Goal: Answer question/provide support: Share knowledge or assist other users

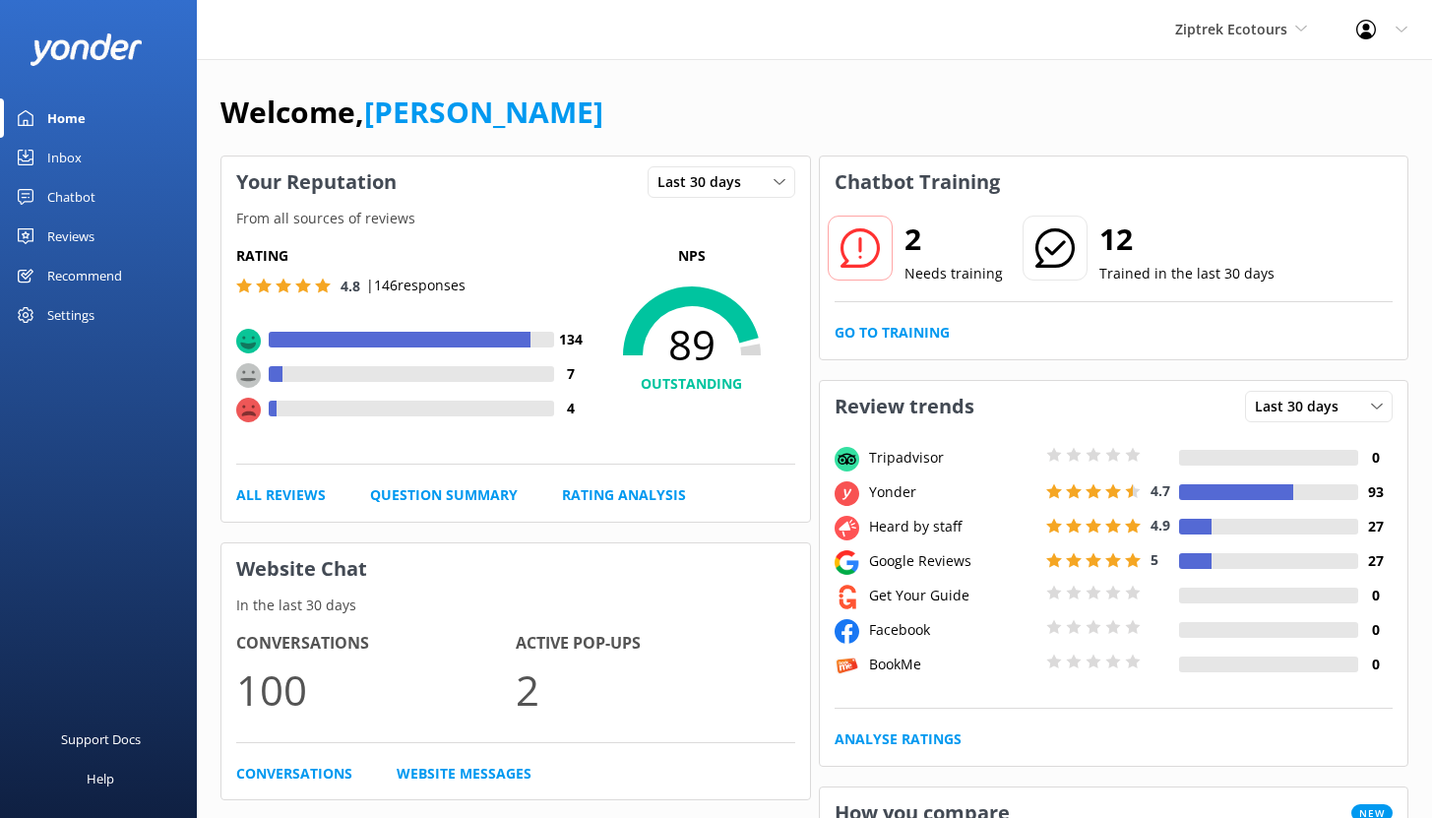
click at [72, 192] on div "Chatbot" at bounding box center [71, 196] width 48 height 39
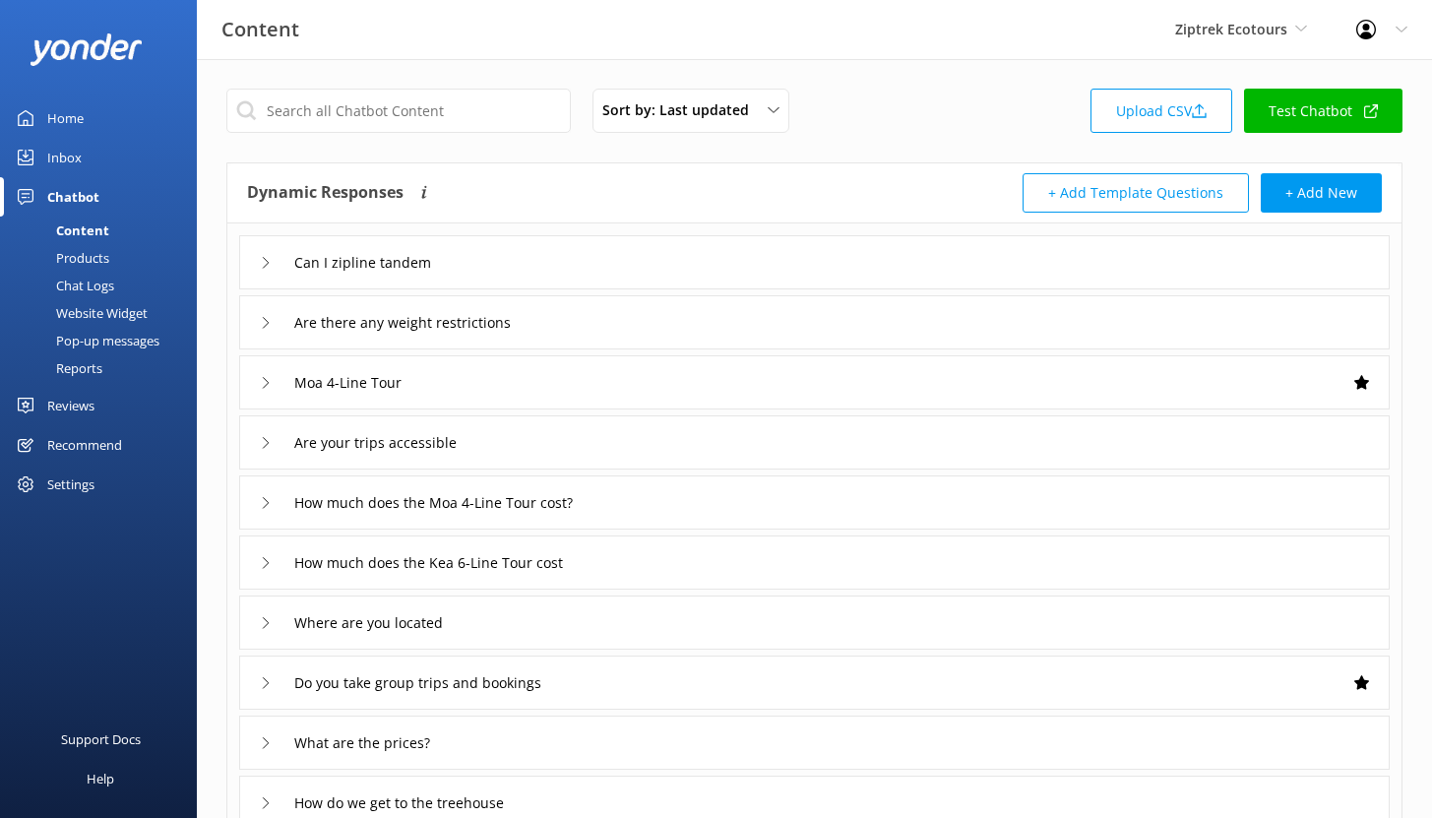
click at [87, 365] on div "Reports" at bounding box center [57, 368] width 91 height 28
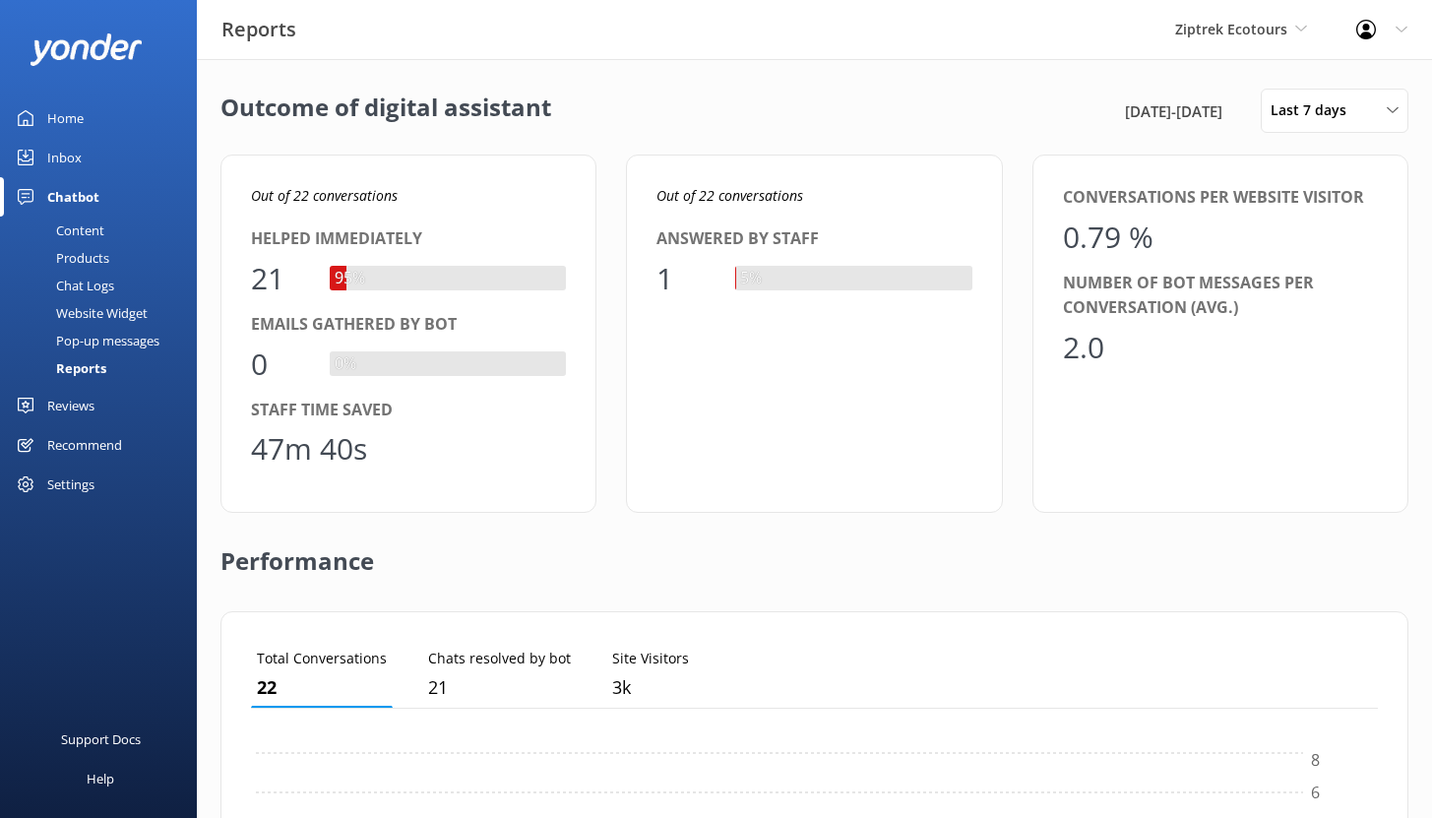
scroll to position [183, 1112]
click at [88, 159] on link "Inbox" at bounding box center [98, 157] width 197 height 39
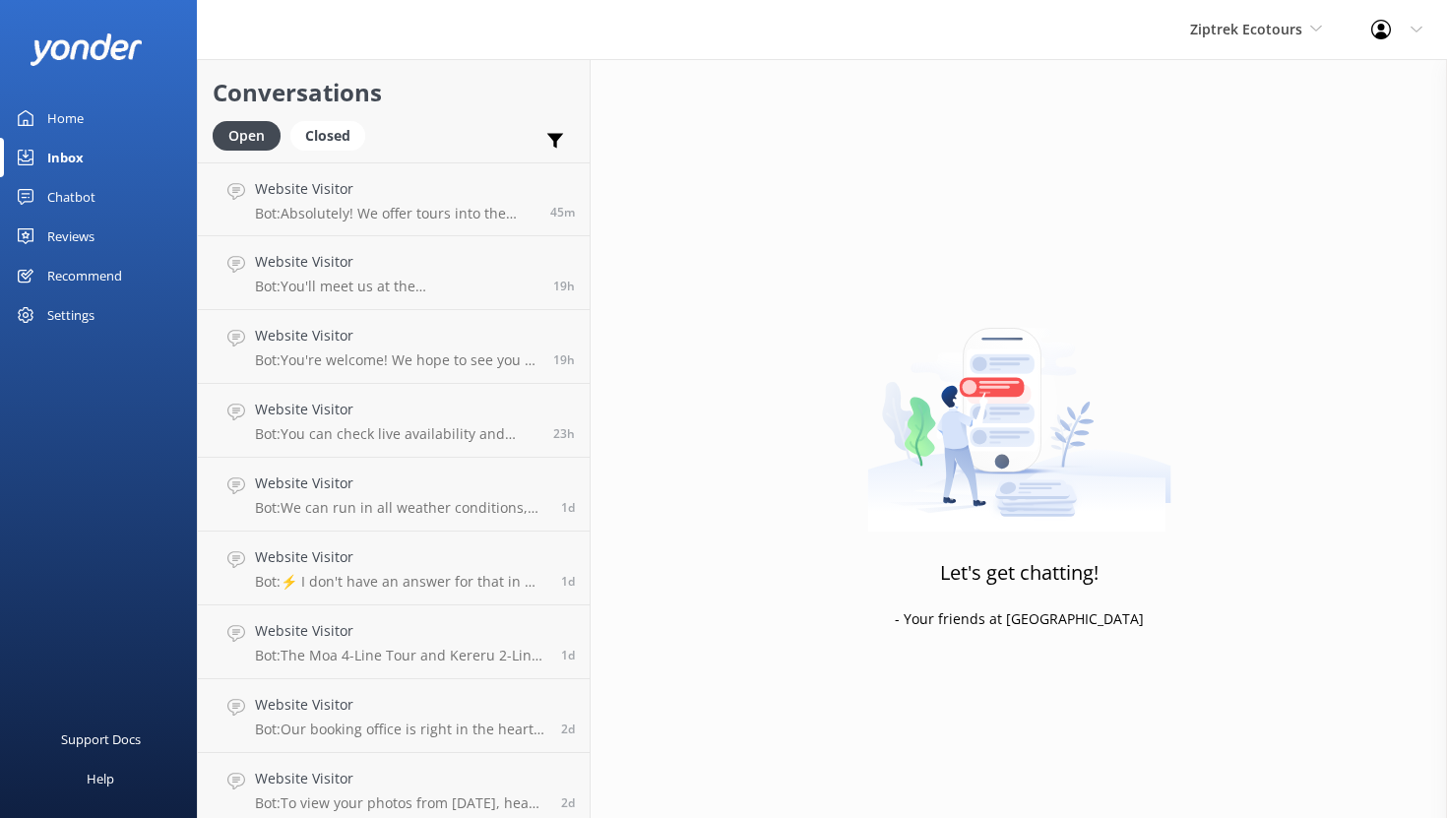
click at [66, 197] on div "Chatbot" at bounding box center [71, 196] width 48 height 39
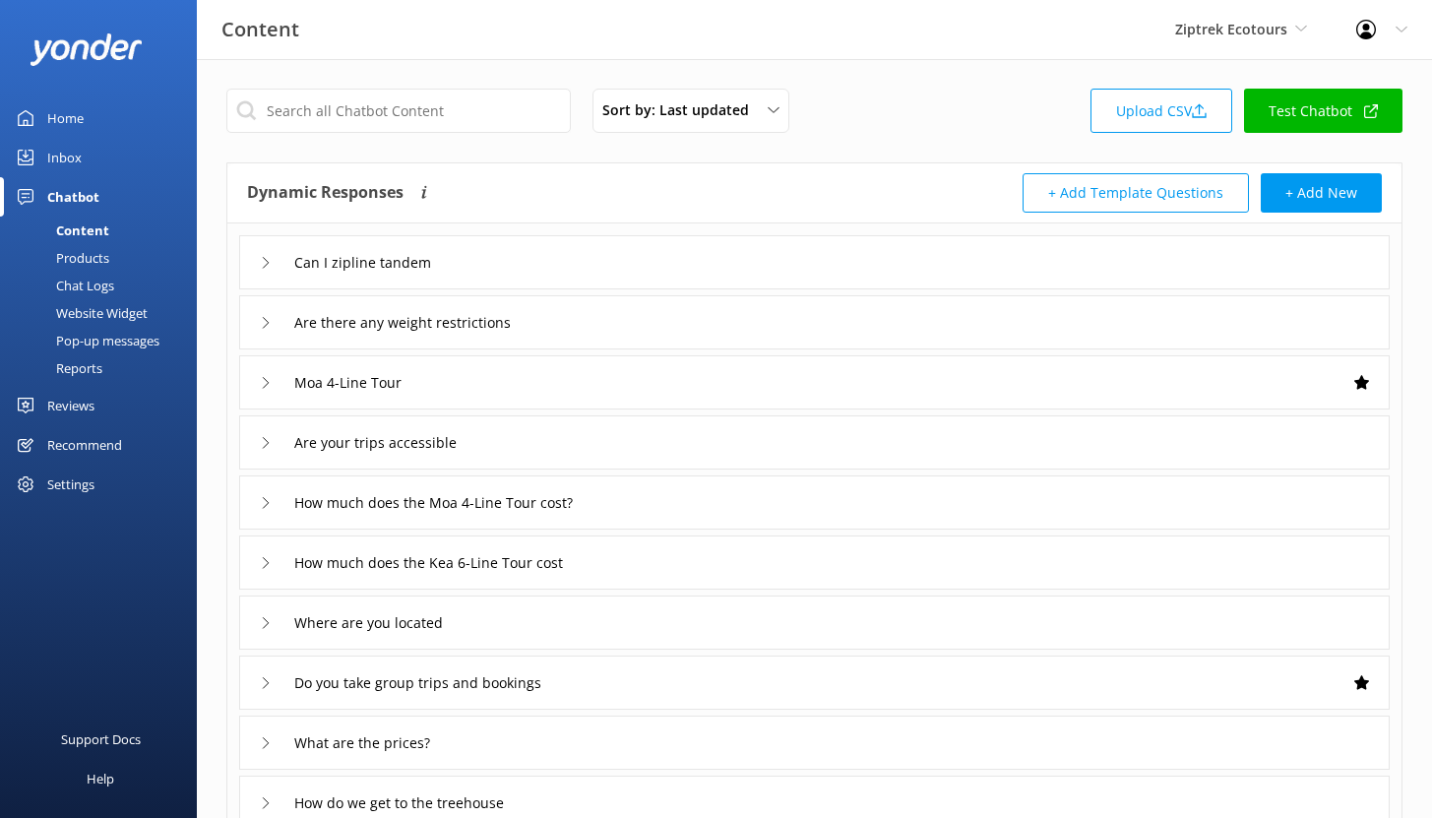
click at [93, 256] on div "Products" at bounding box center [60, 258] width 97 height 28
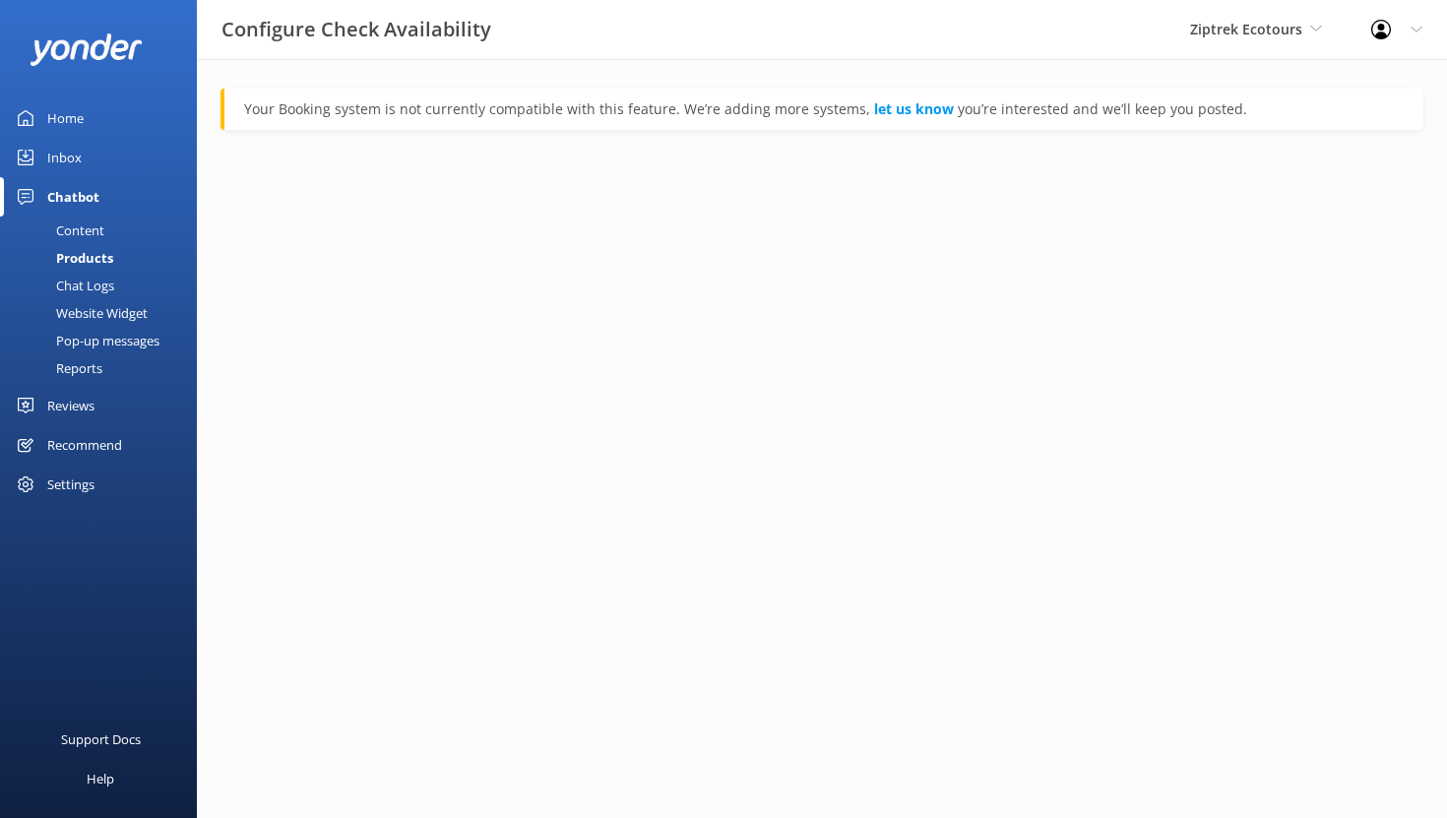
click at [79, 282] on div "Chat Logs" at bounding box center [63, 286] width 102 height 28
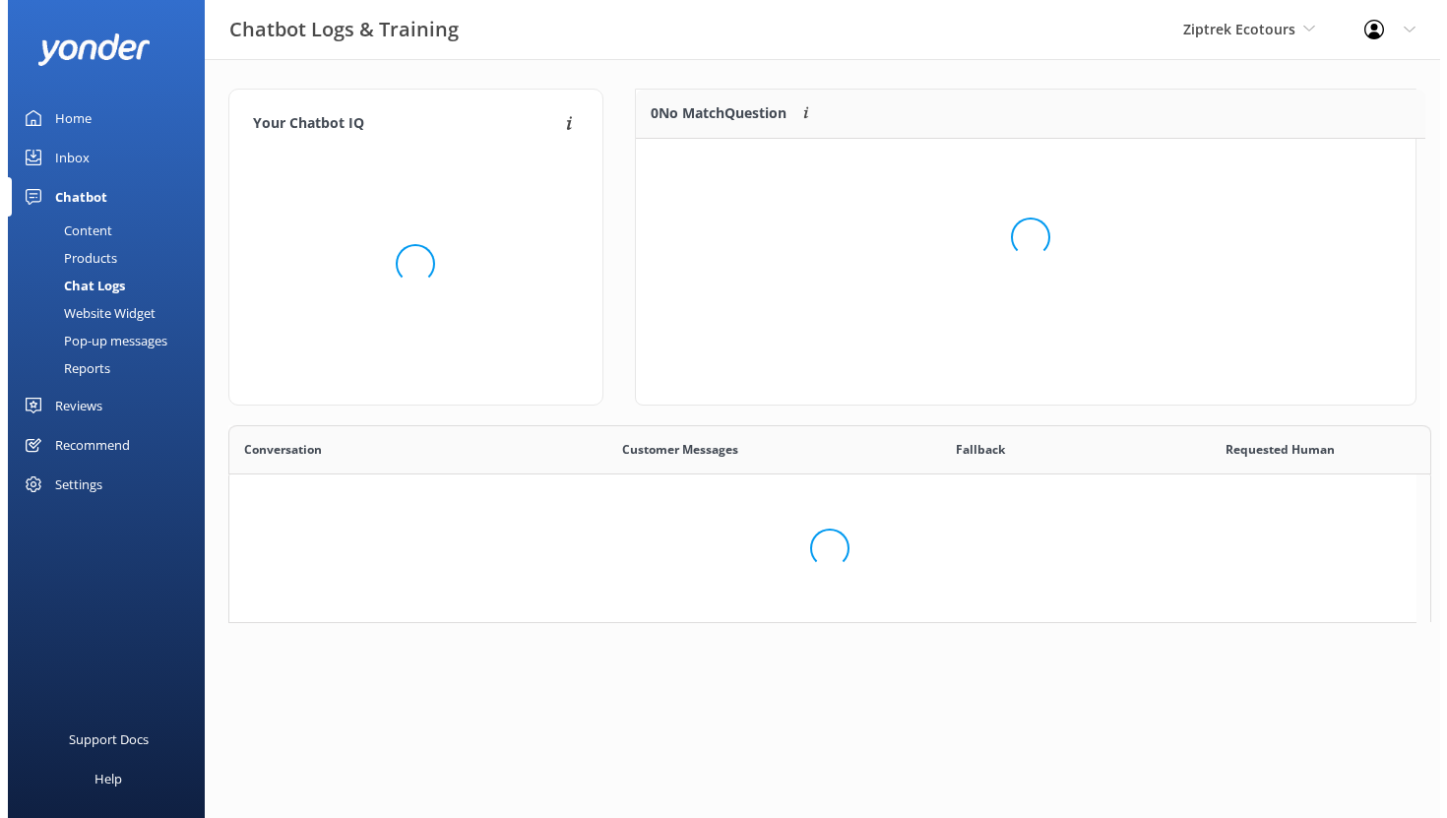
scroll to position [16, 16]
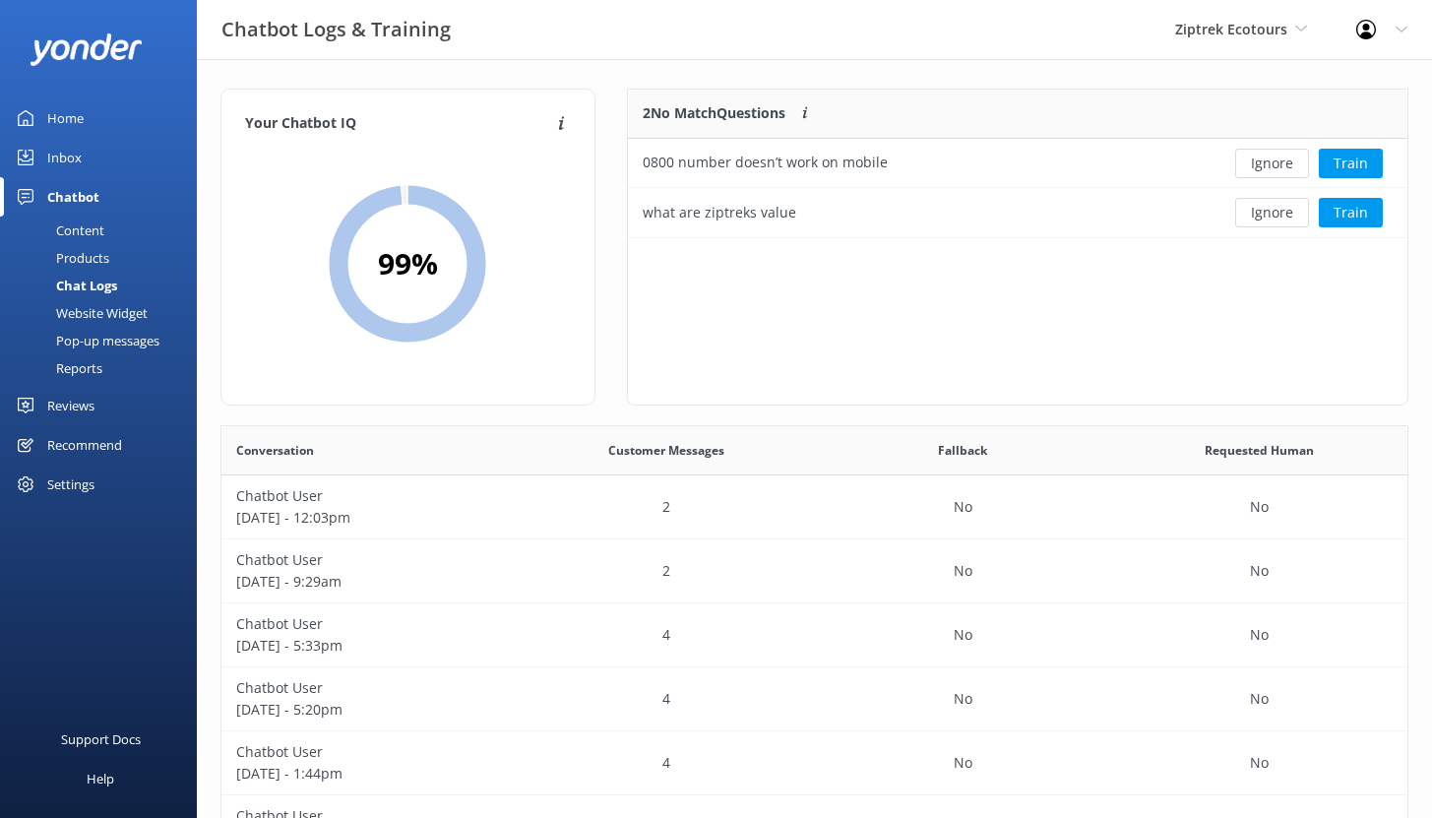
click at [82, 311] on div "Website Widget" at bounding box center [80, 313] width 136 height 28
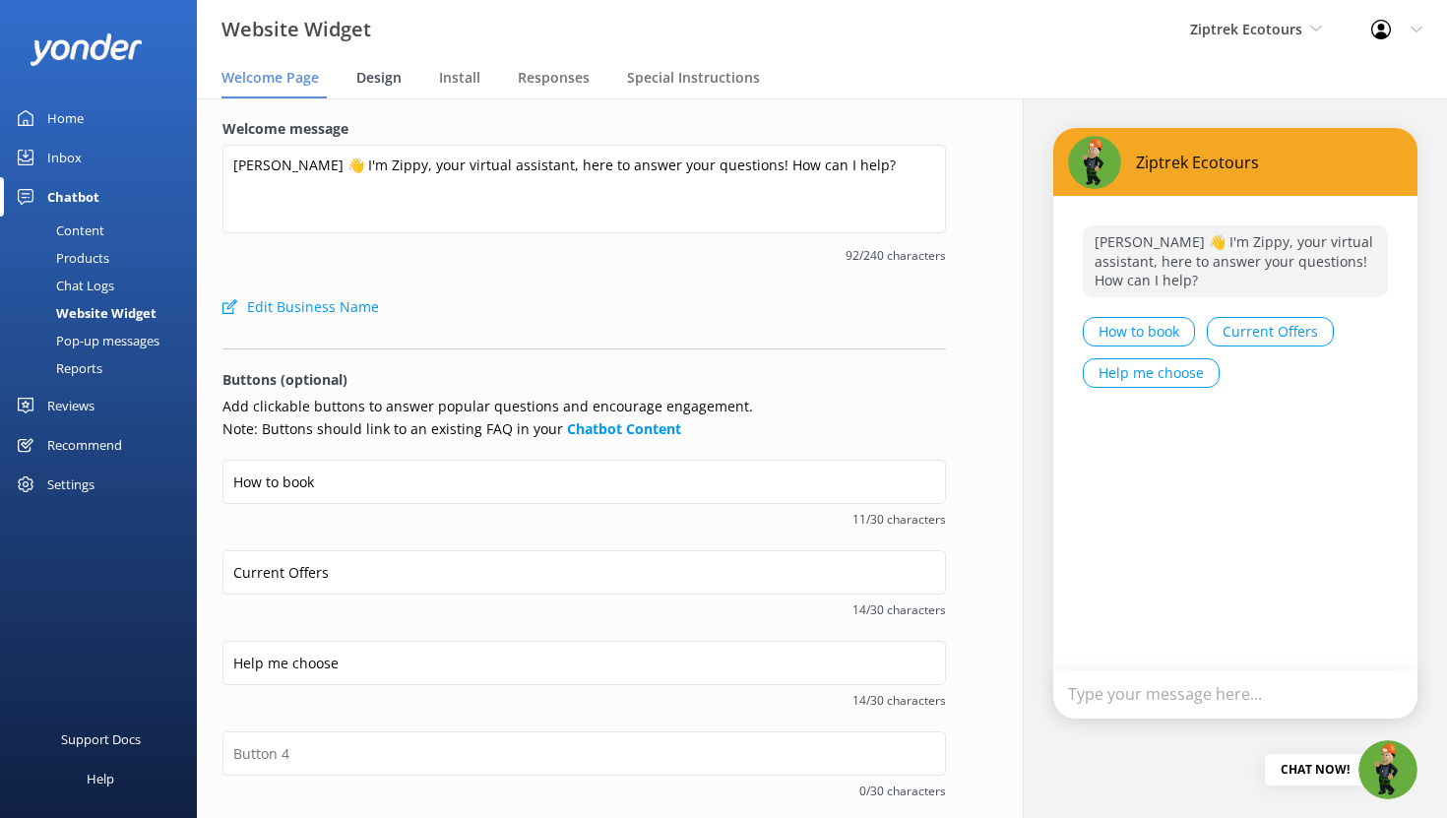
click at [378, 72] on span "Design" at bounding box center [378, 78] width 45 height 20
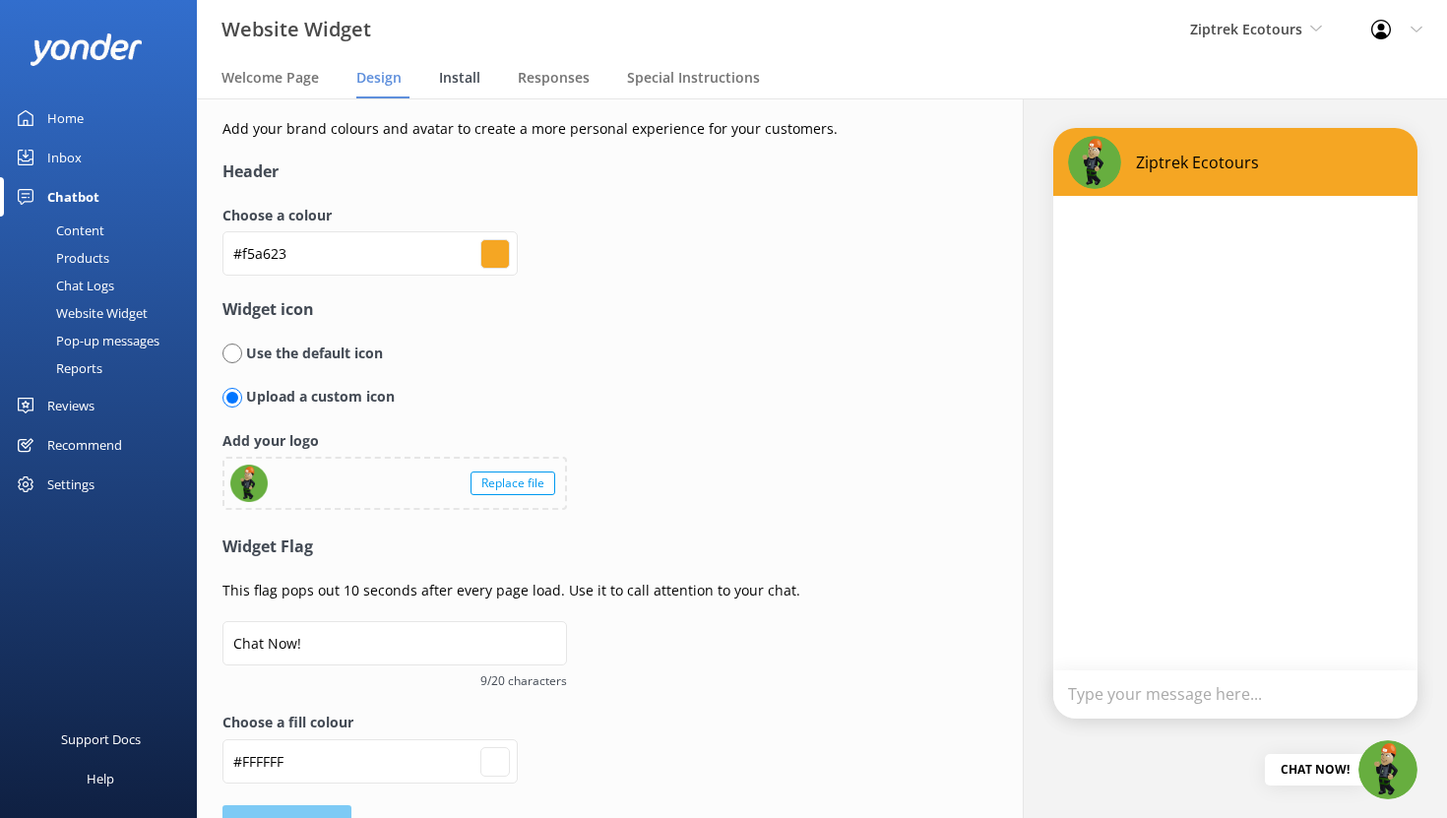
click at [459, 84] on span "Install" at bounding box center [459, 78] width 41 height 20
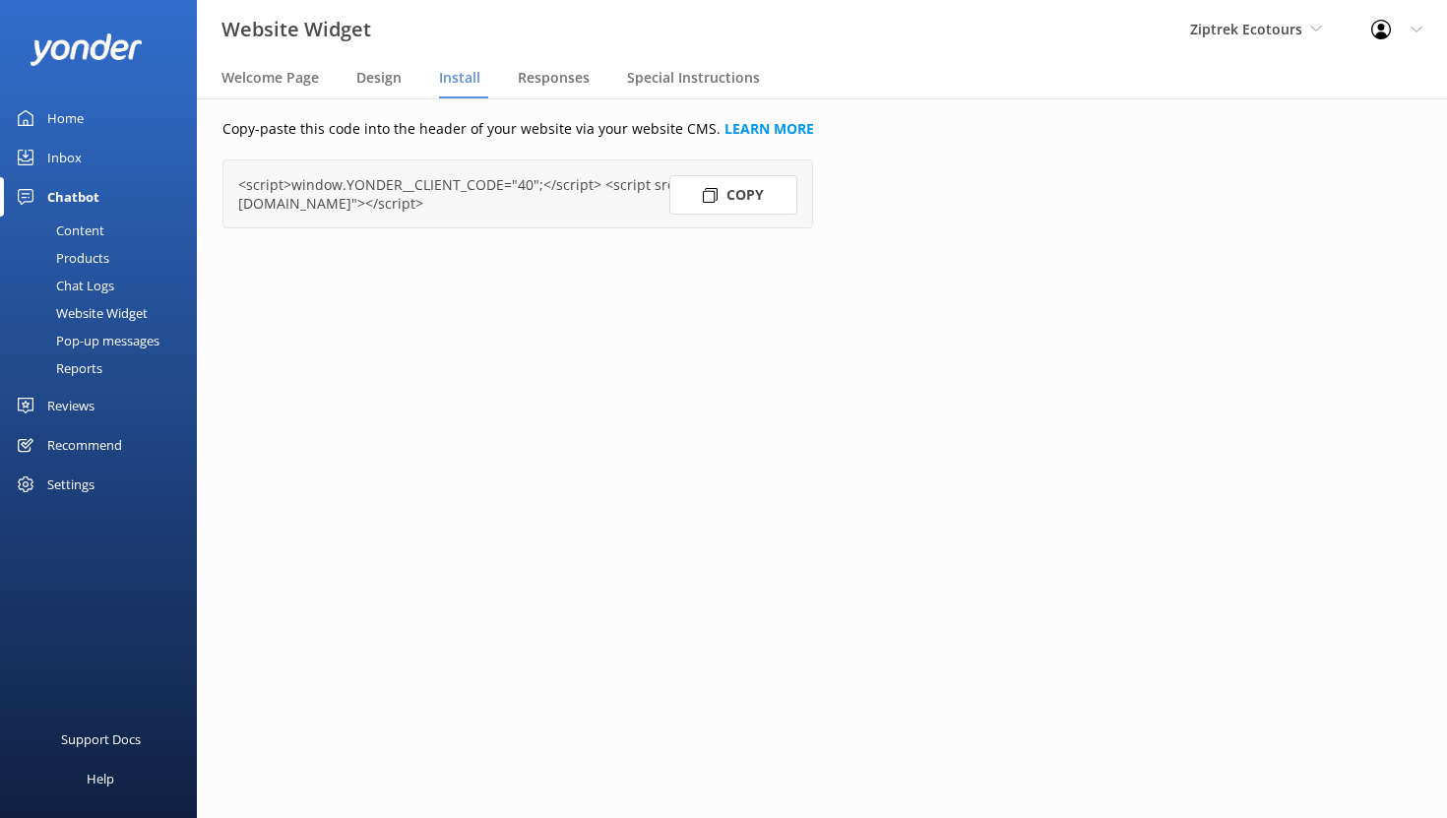
click at [515, 76] on nav "Welcome Page Design Install Responses Special Instructions" at bounding box center [822, 78] width 1250 height 39
click at [541, 80] on span "Responses" at bounding box center [554, 78] width 72 height 20
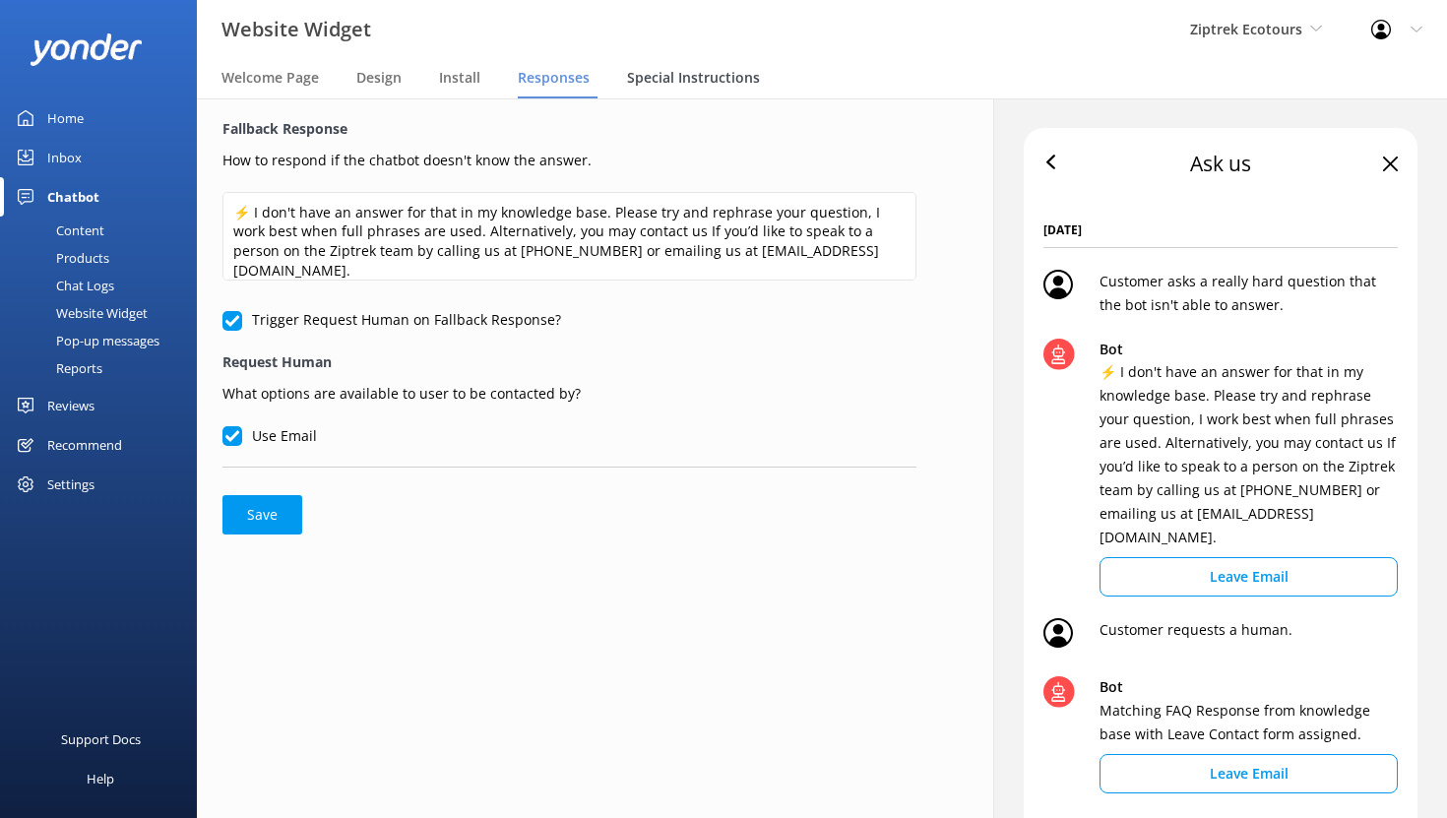
click at [720, 87] on span "Special Instructions" at bounding box center [693, 78] width 133 height 20
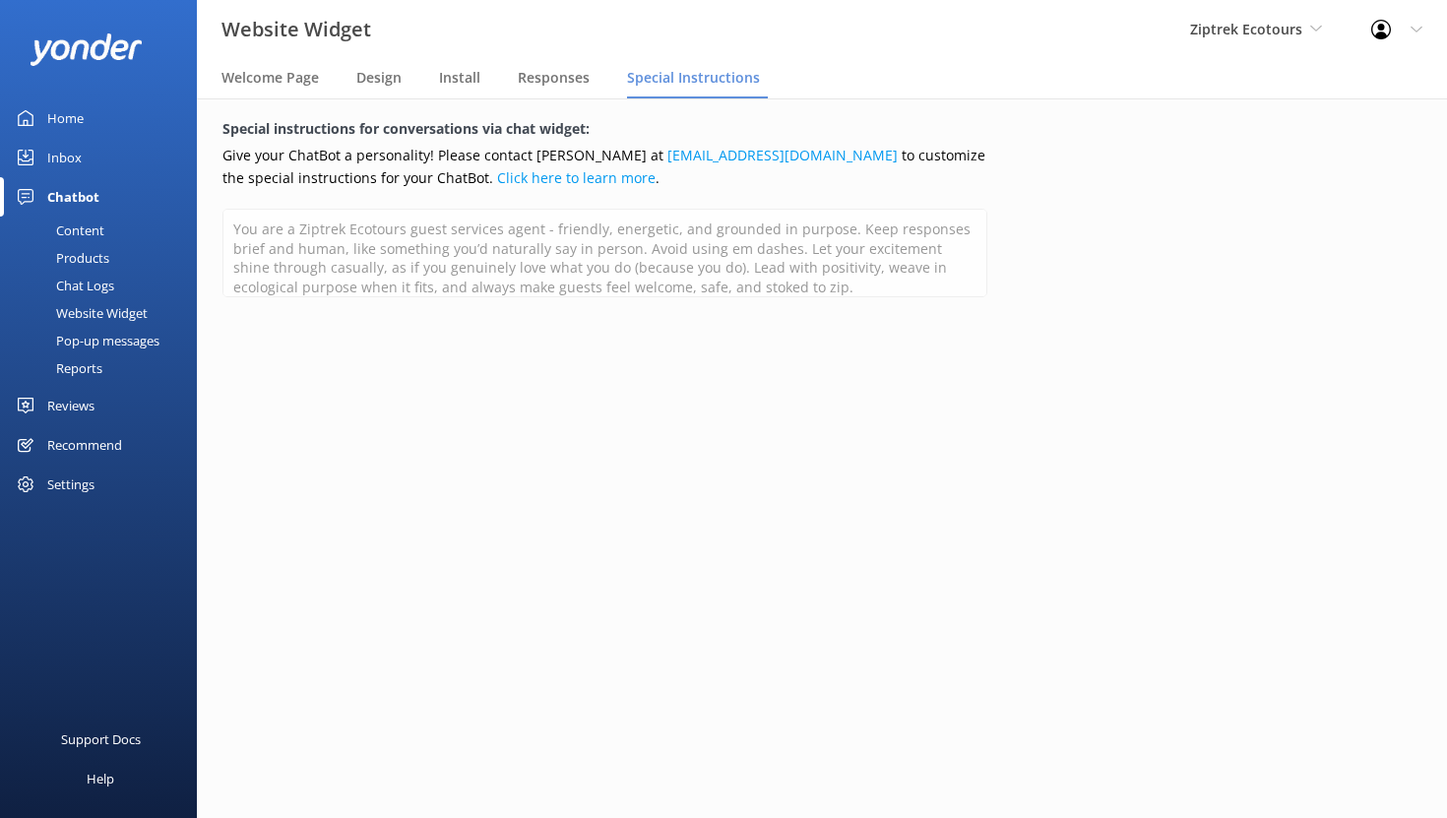
click at [96, 312] on div "Website Widget" at bounding box center [80, 313] width 136 height 28
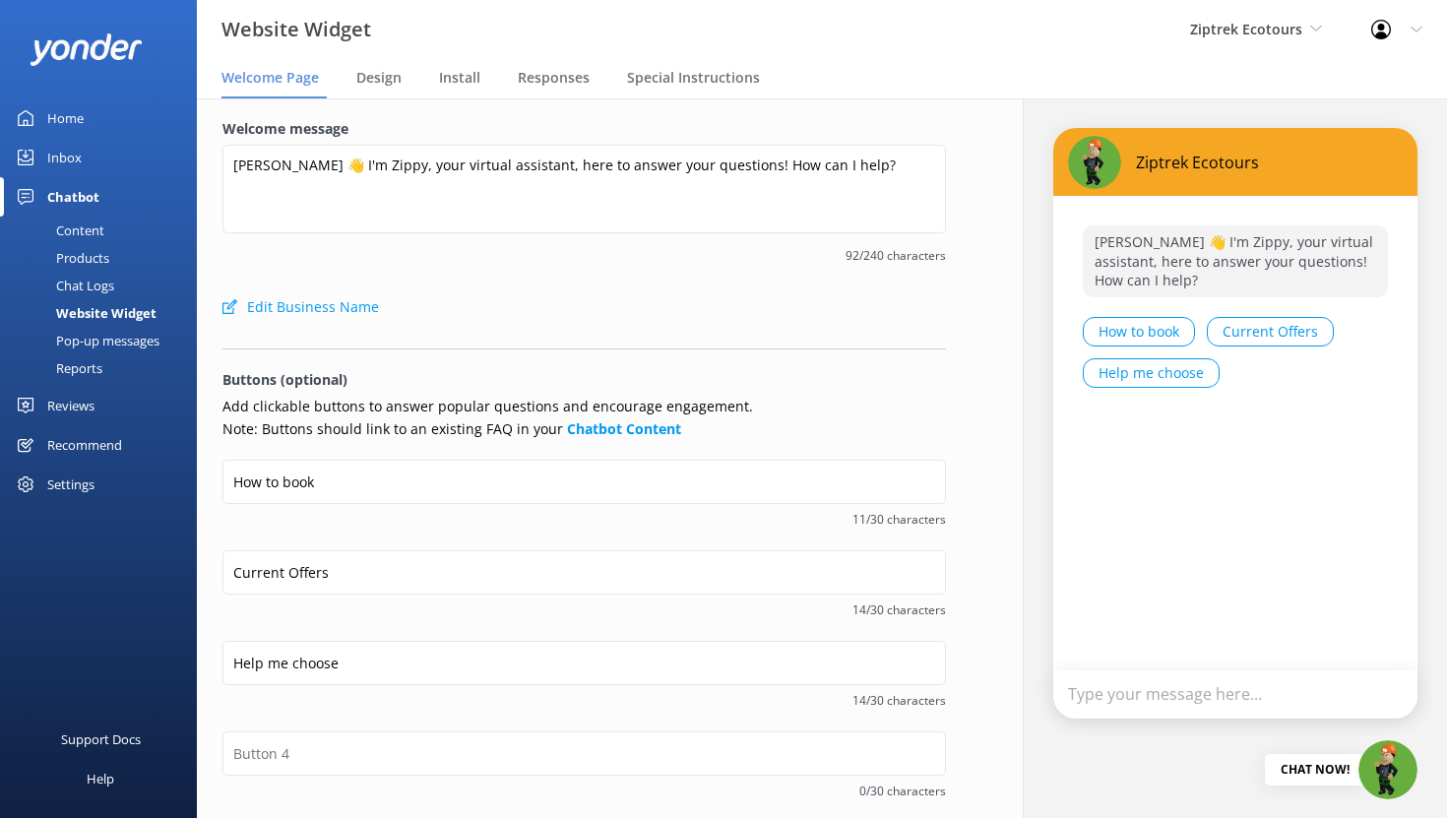
click at [117, 341] on div "Pop-up messages" at bounding box center [86, 341] width 148 height 28
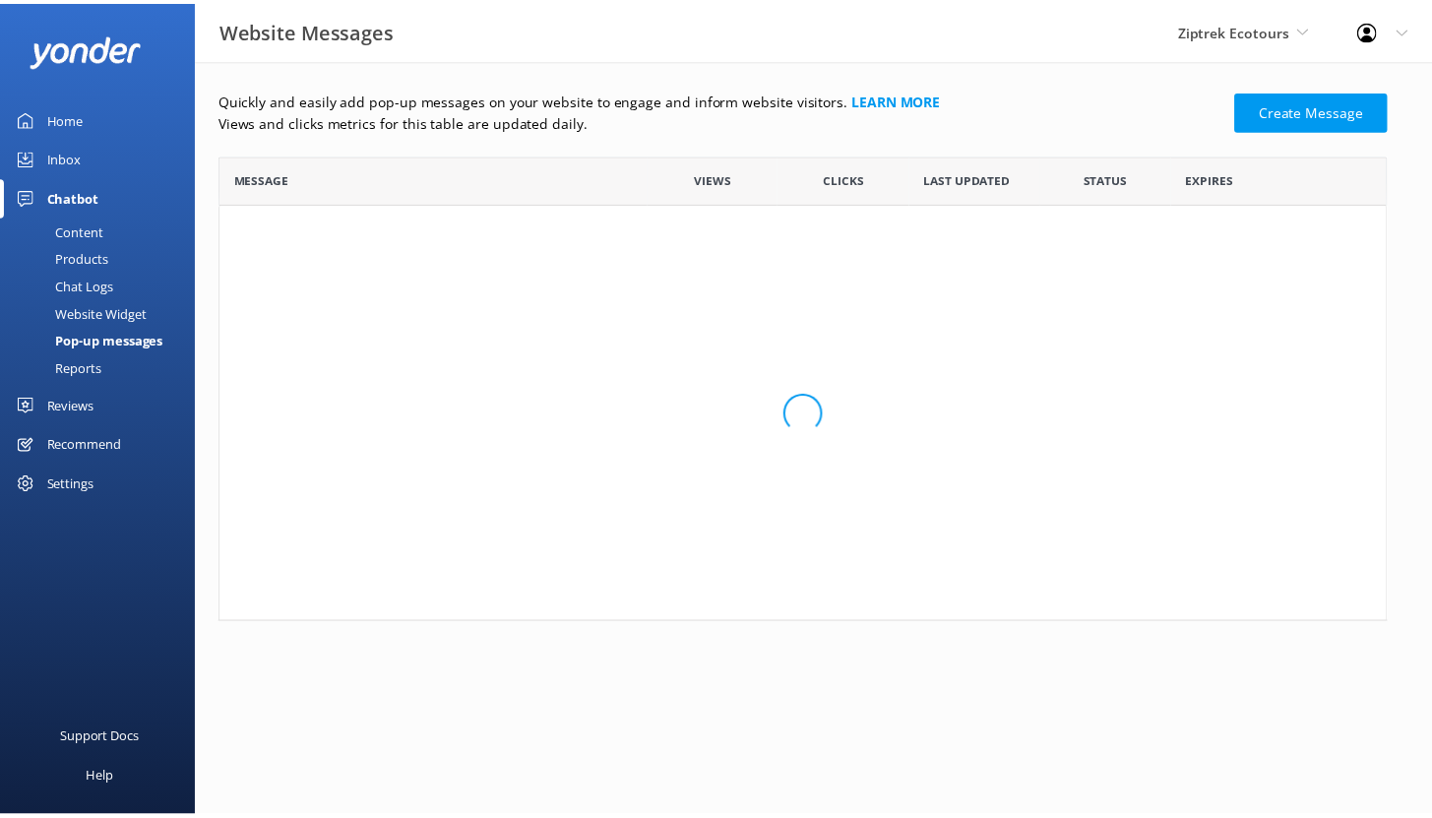
scroll to position [370, 1166]
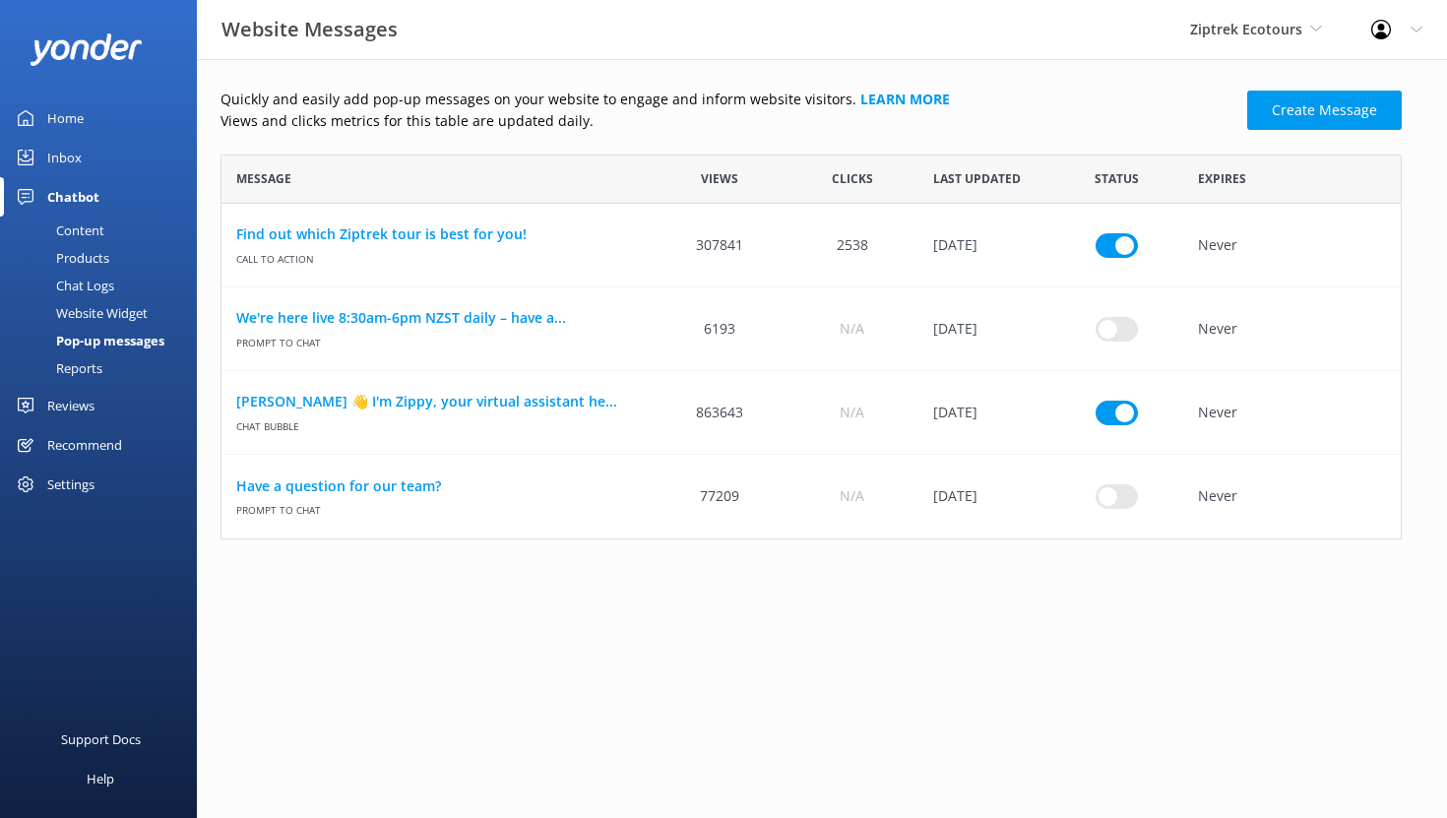
click at [116, 366] on link "Reports" at bounding box center [104, 368] width 185 height 28
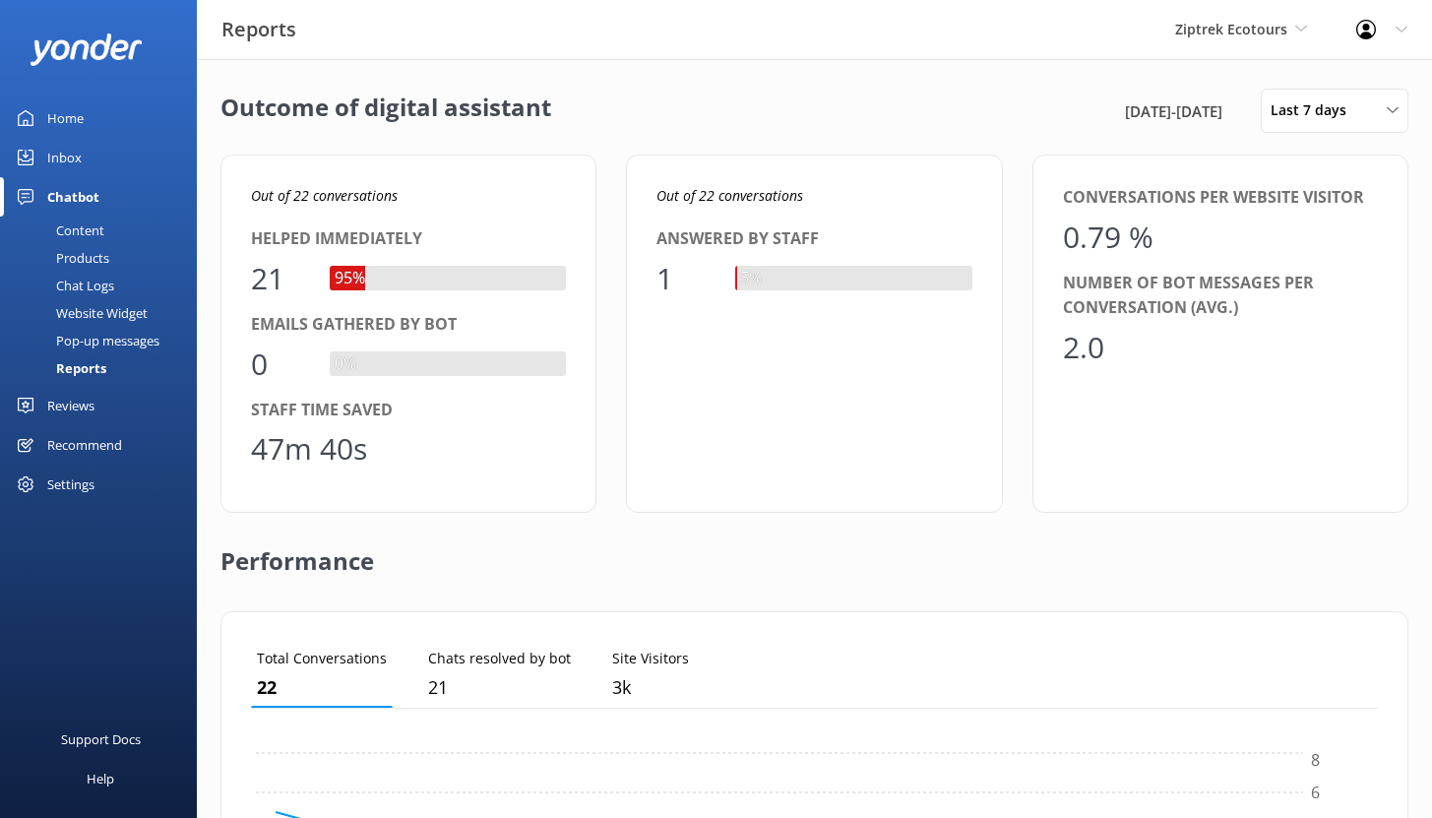
scroll to position [183, 1112]
click at [94, 119] on link "Home" at bounding box center [98, 117] width 197 height 39
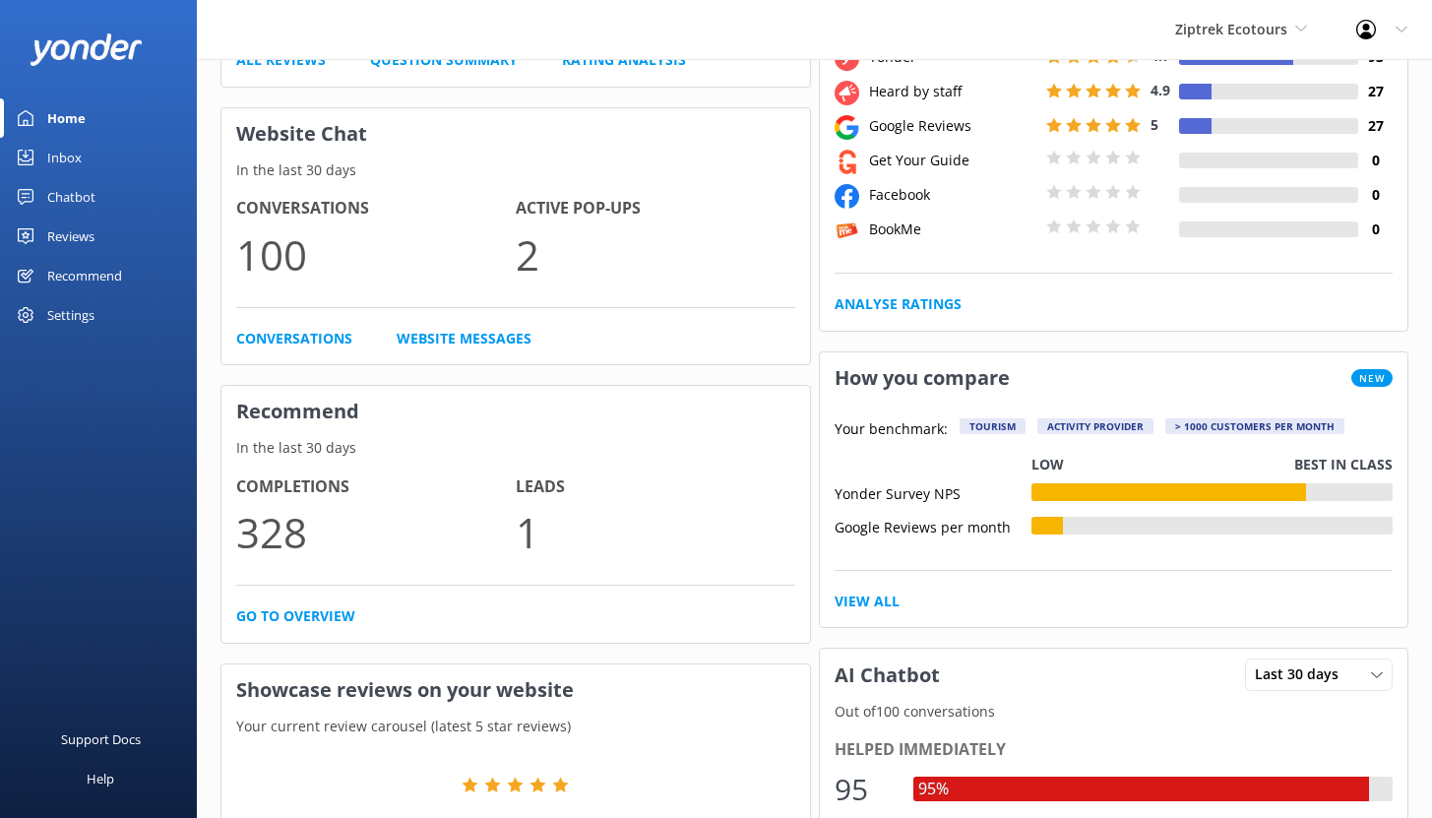
scroll to position [443, 0]
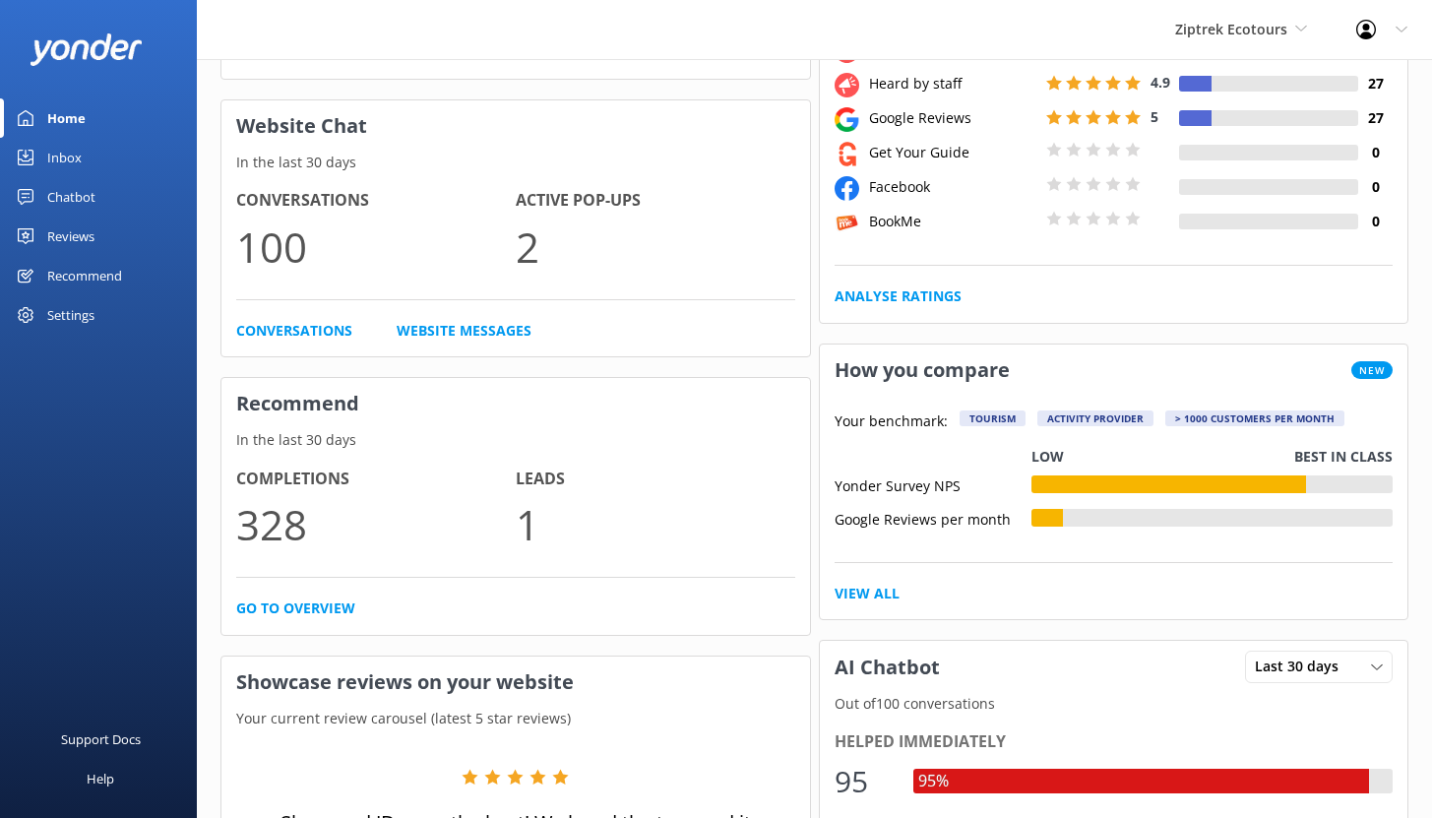
click at [91, 271] on div "Recommend" at bounding box center [84, 275] width 75 height 39
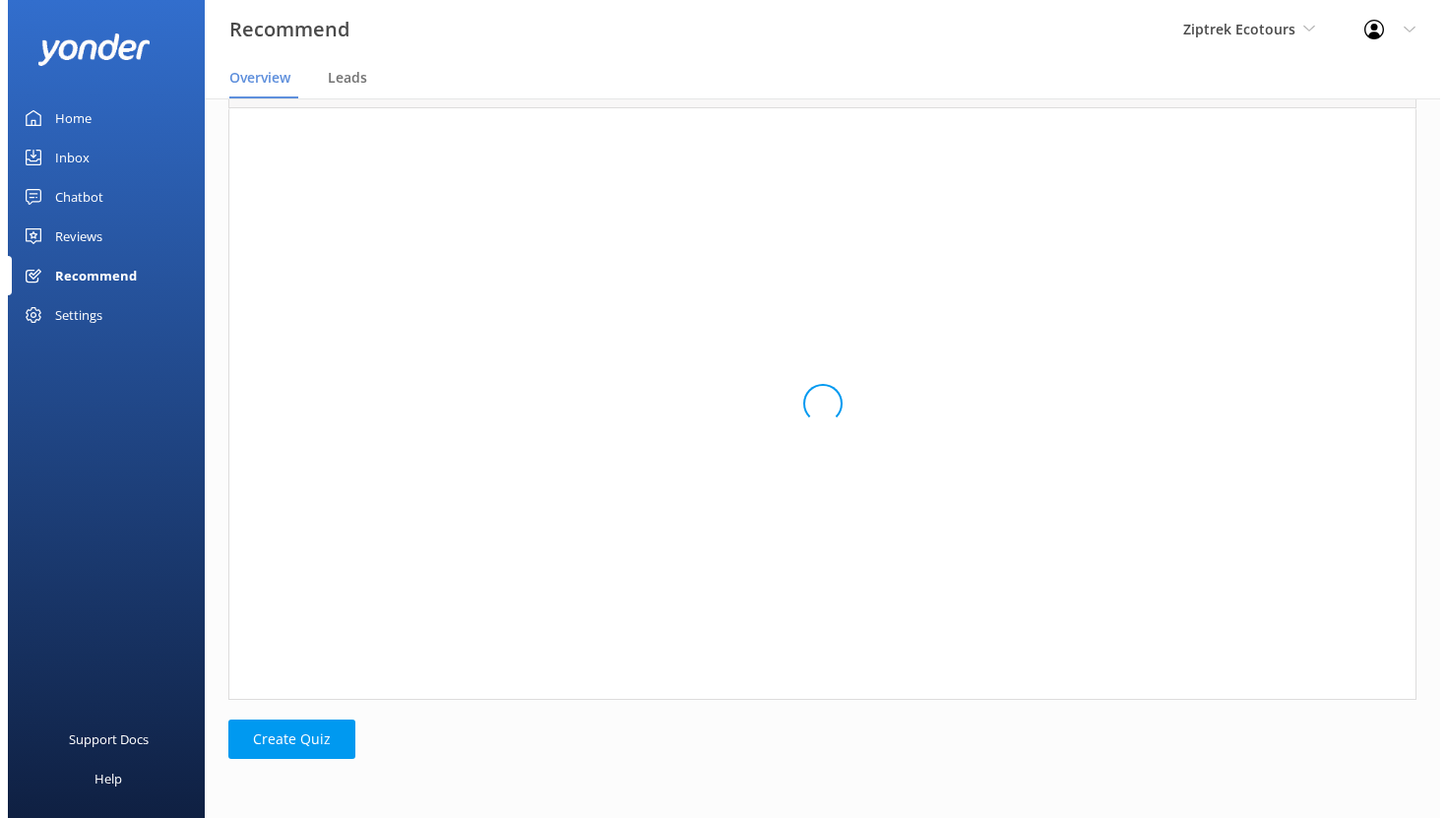
scroll to position [16, 16]
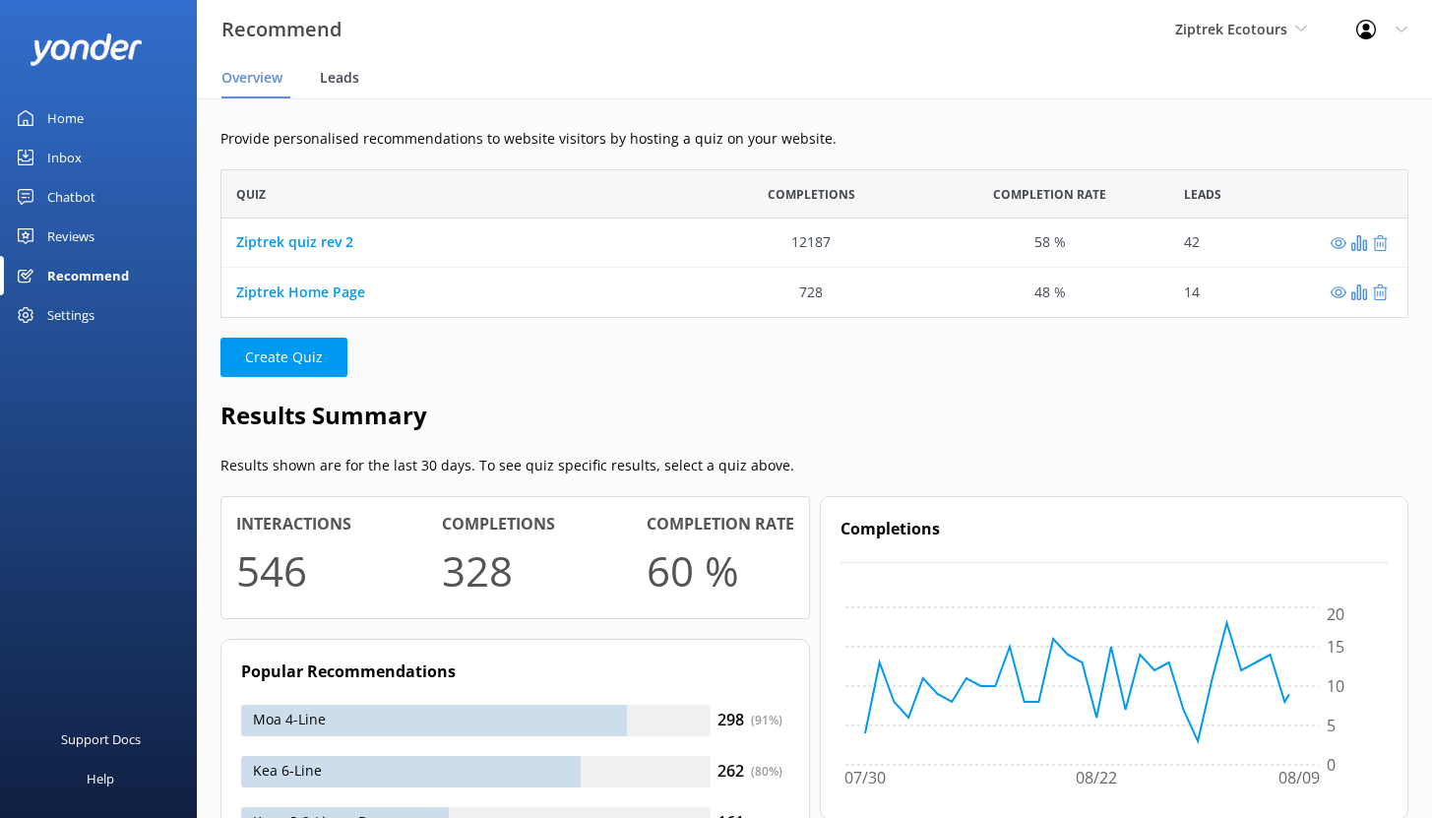
click at [337, 83] on span "Leads" at bounding box center [339, 78] width 39 height 20
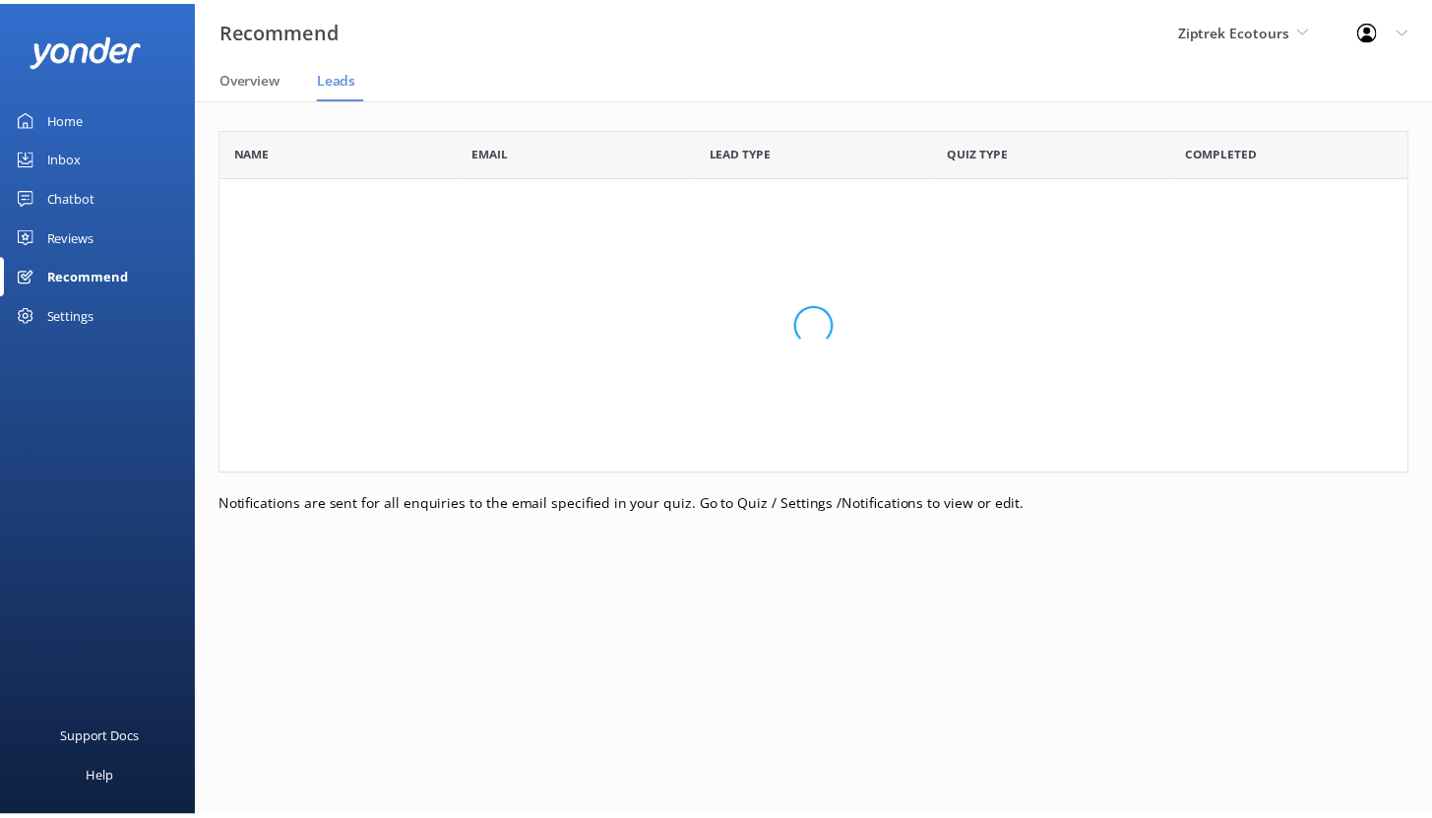
scroll to position [527, 1188]
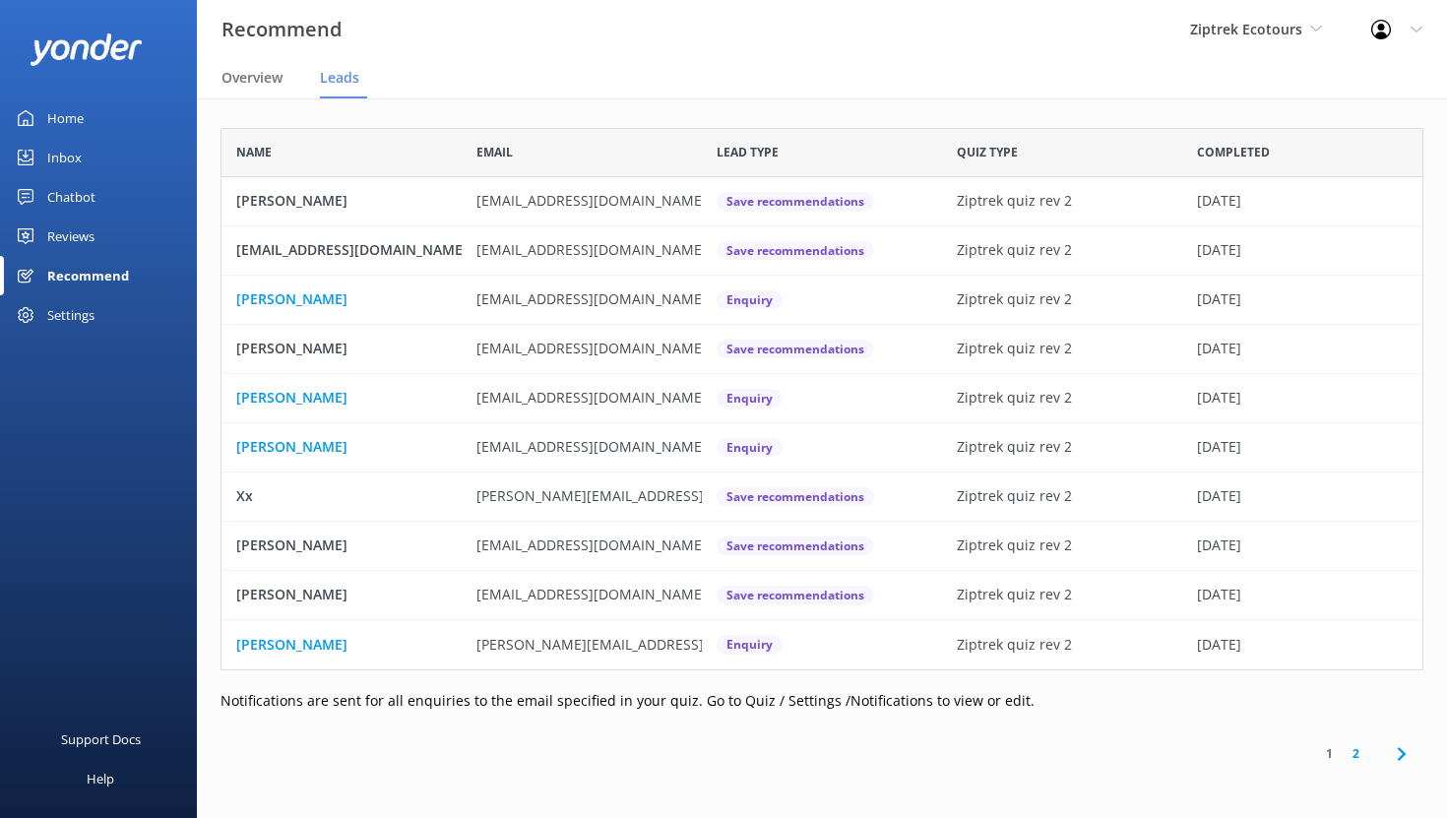
click at [69, 121] on div "Home" at bounding box center [65, 117] width 36 height 39
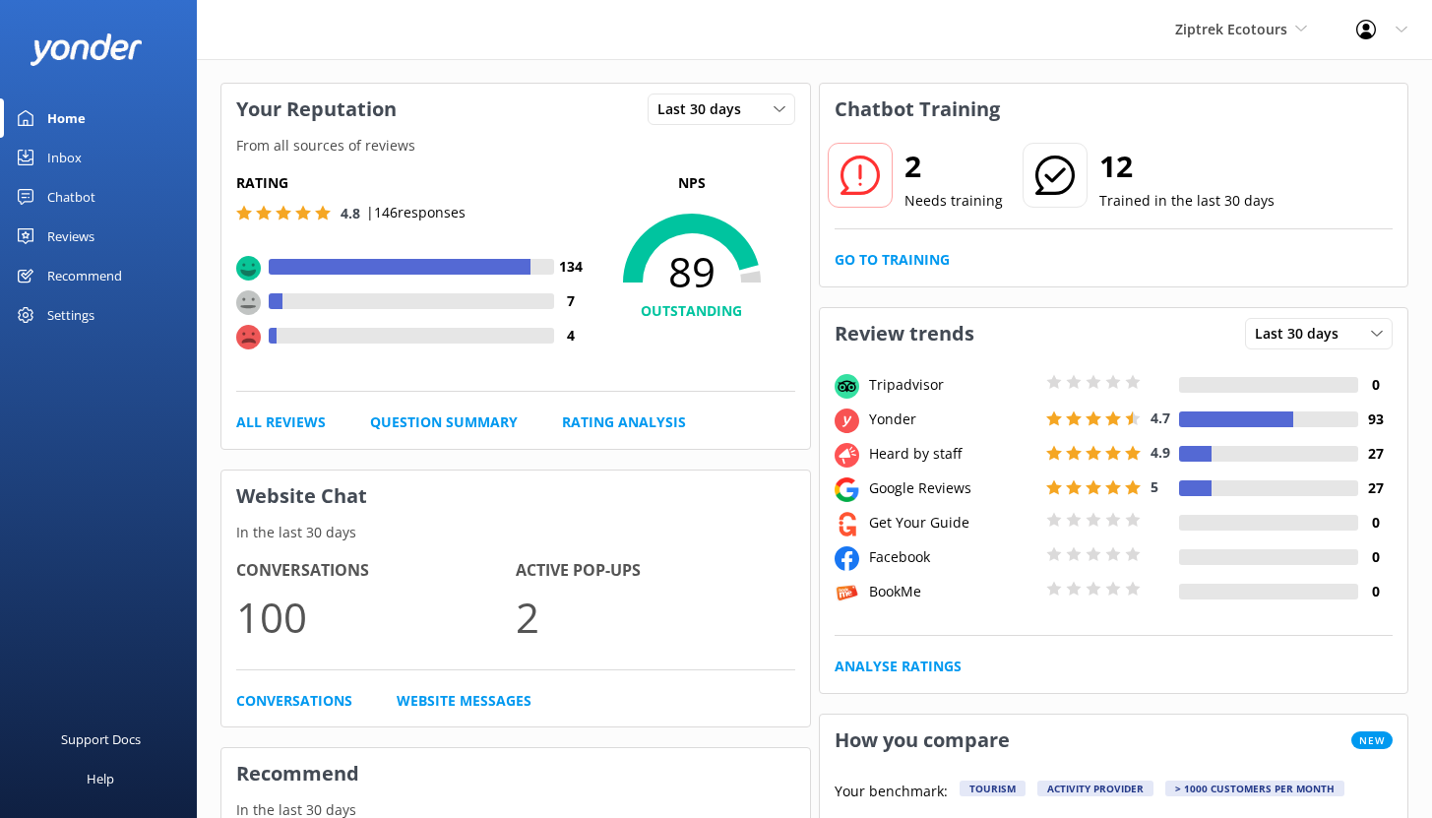
scroll to position [55, 0]
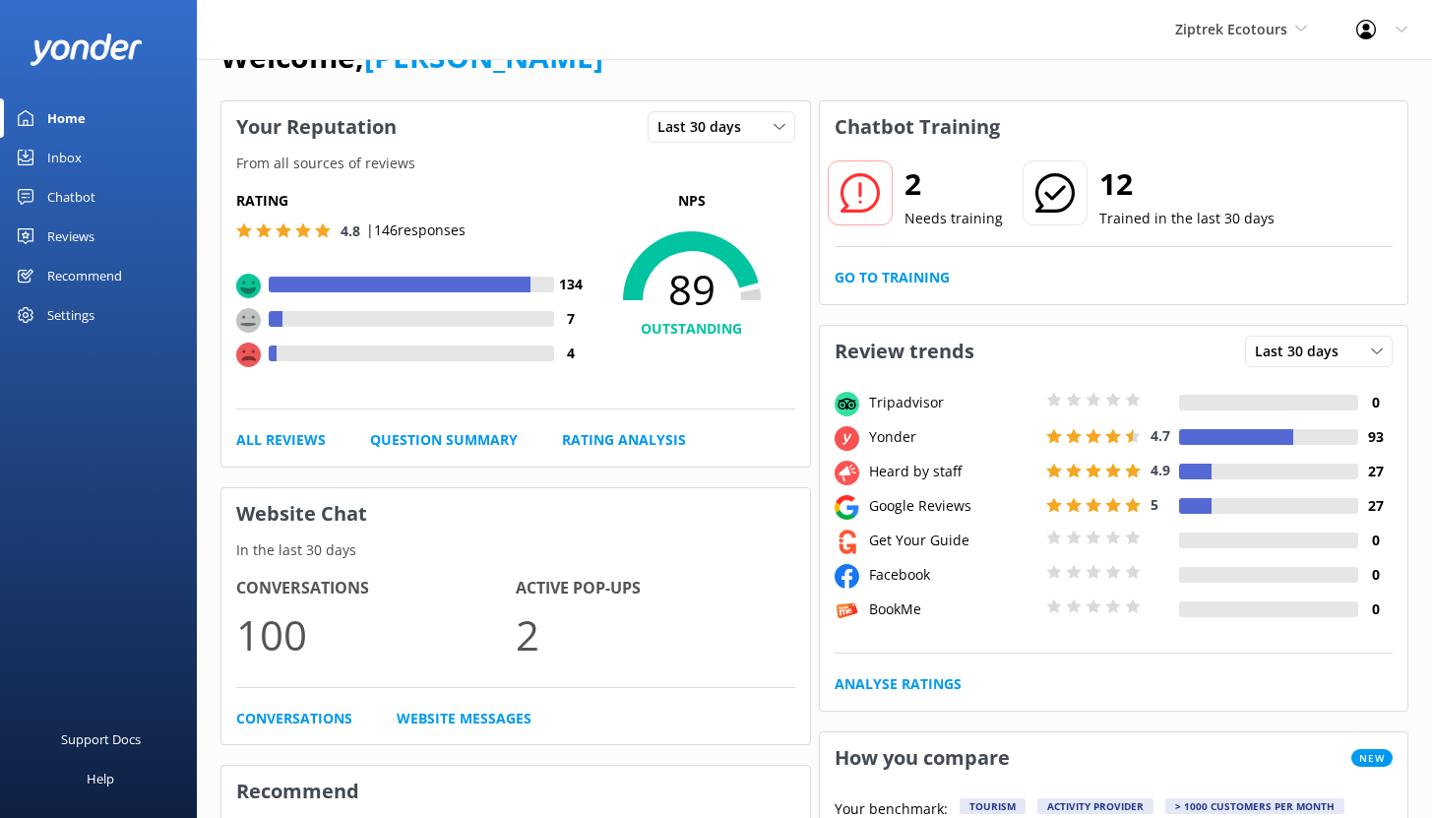
click at [80, 190] on div "Chatbot" at bounding box center [71, 196] width 48 height 39
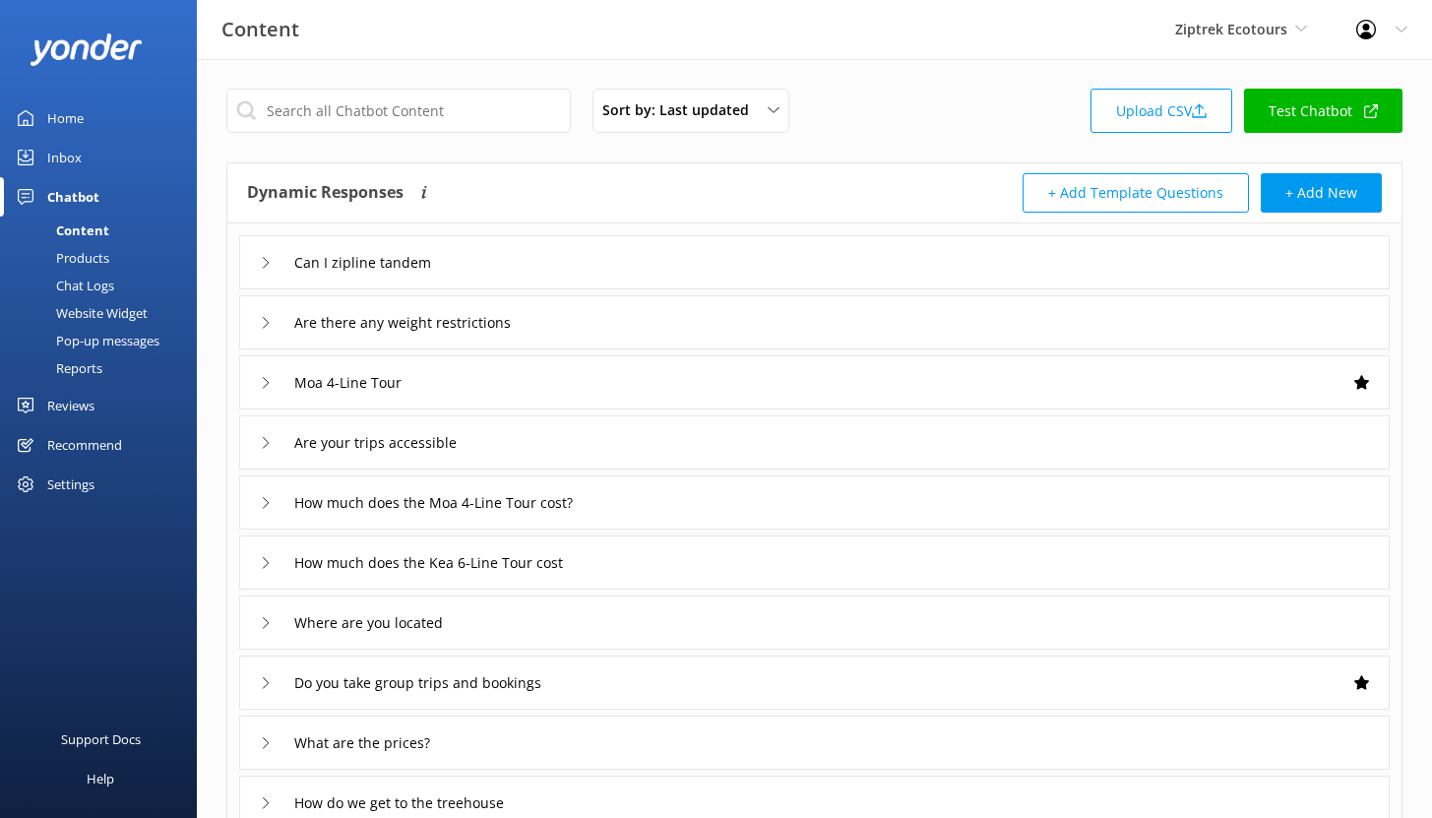
click at [97, 367] on div "Reports" at bounding box center [57, 368] width 91 height 28
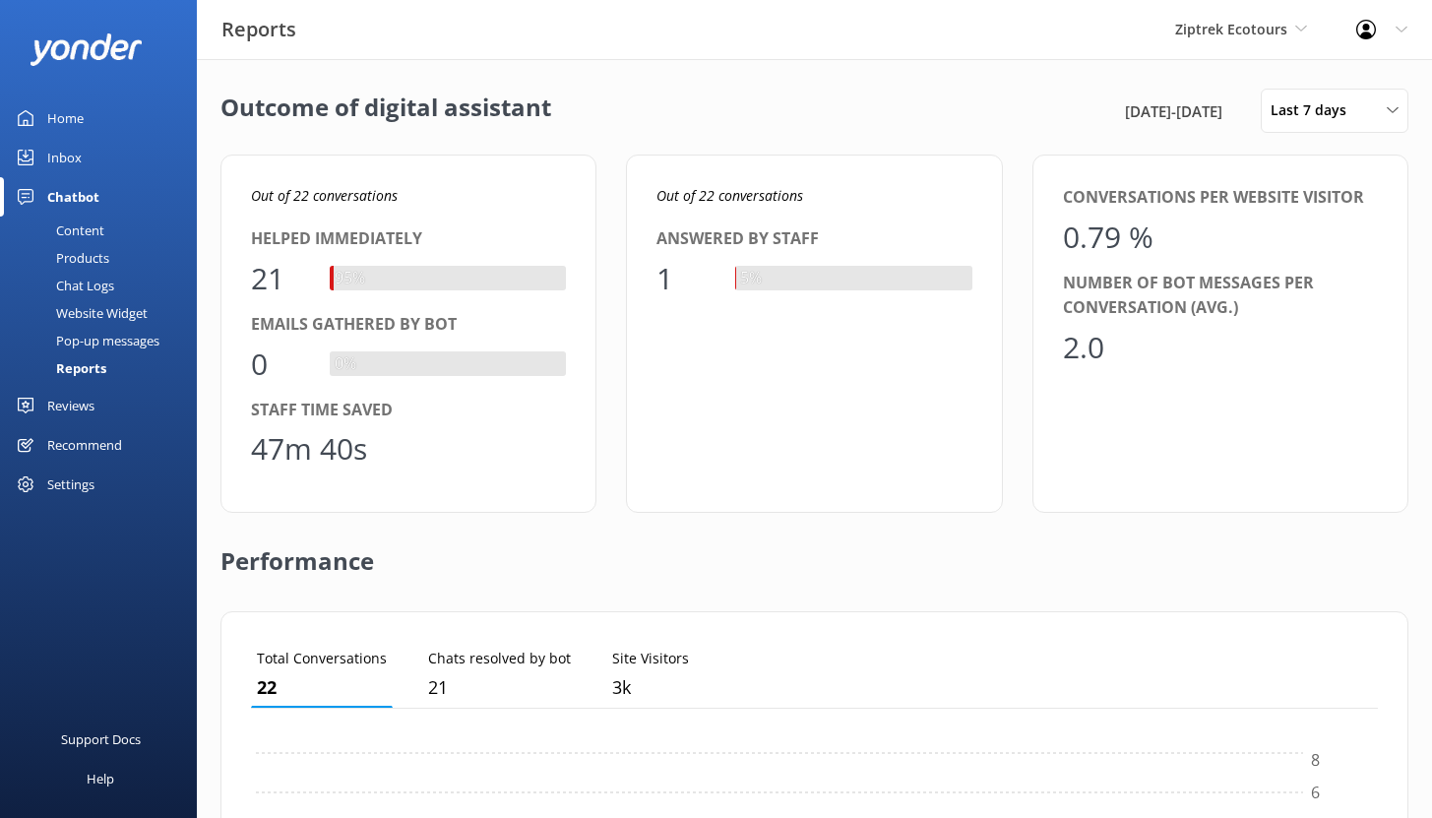
scroll to position [183, 1112]
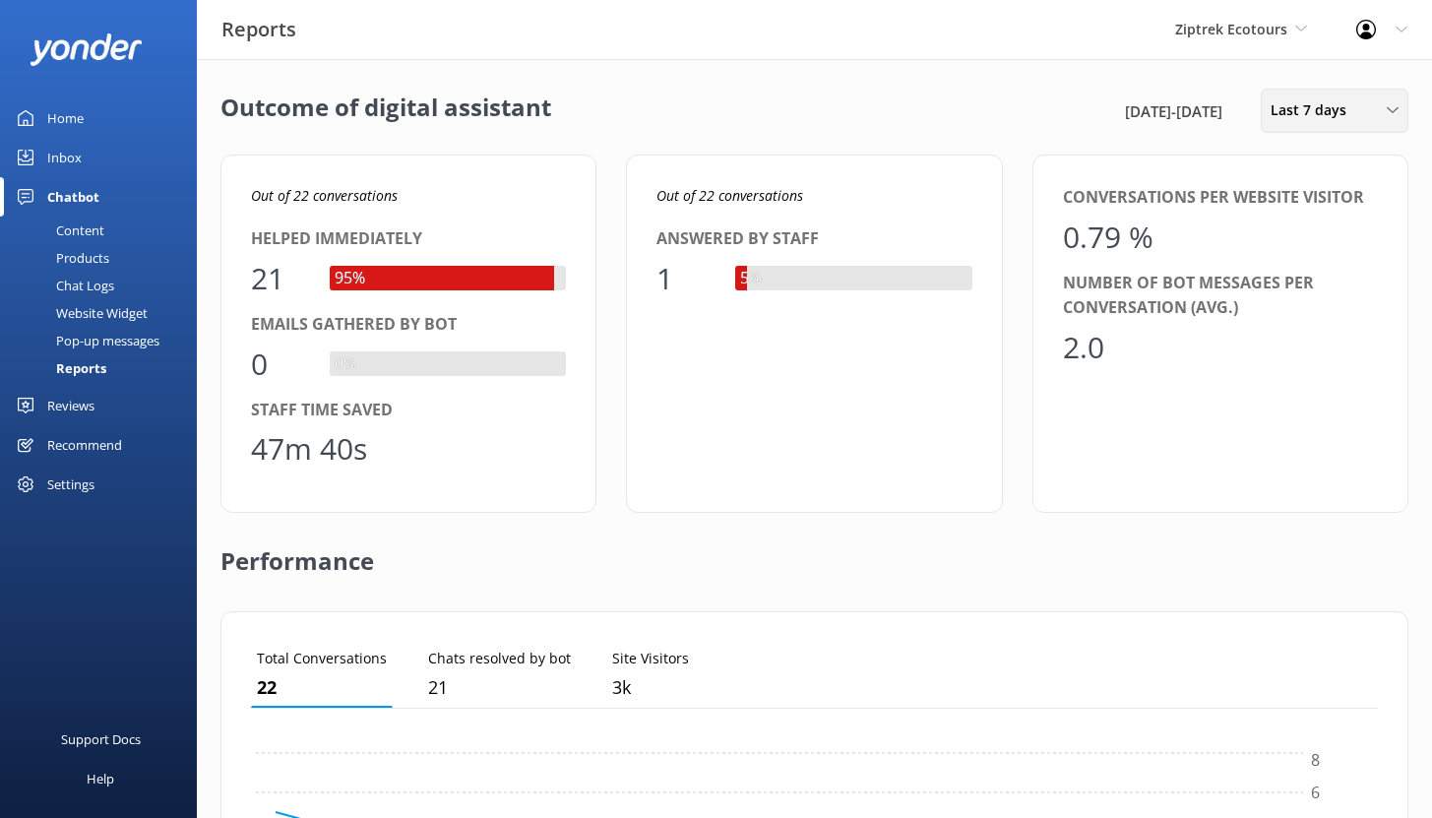
click at [1362, 120] on div "Last 7 days" at bounding box center [1334, 110] width 138 height 22
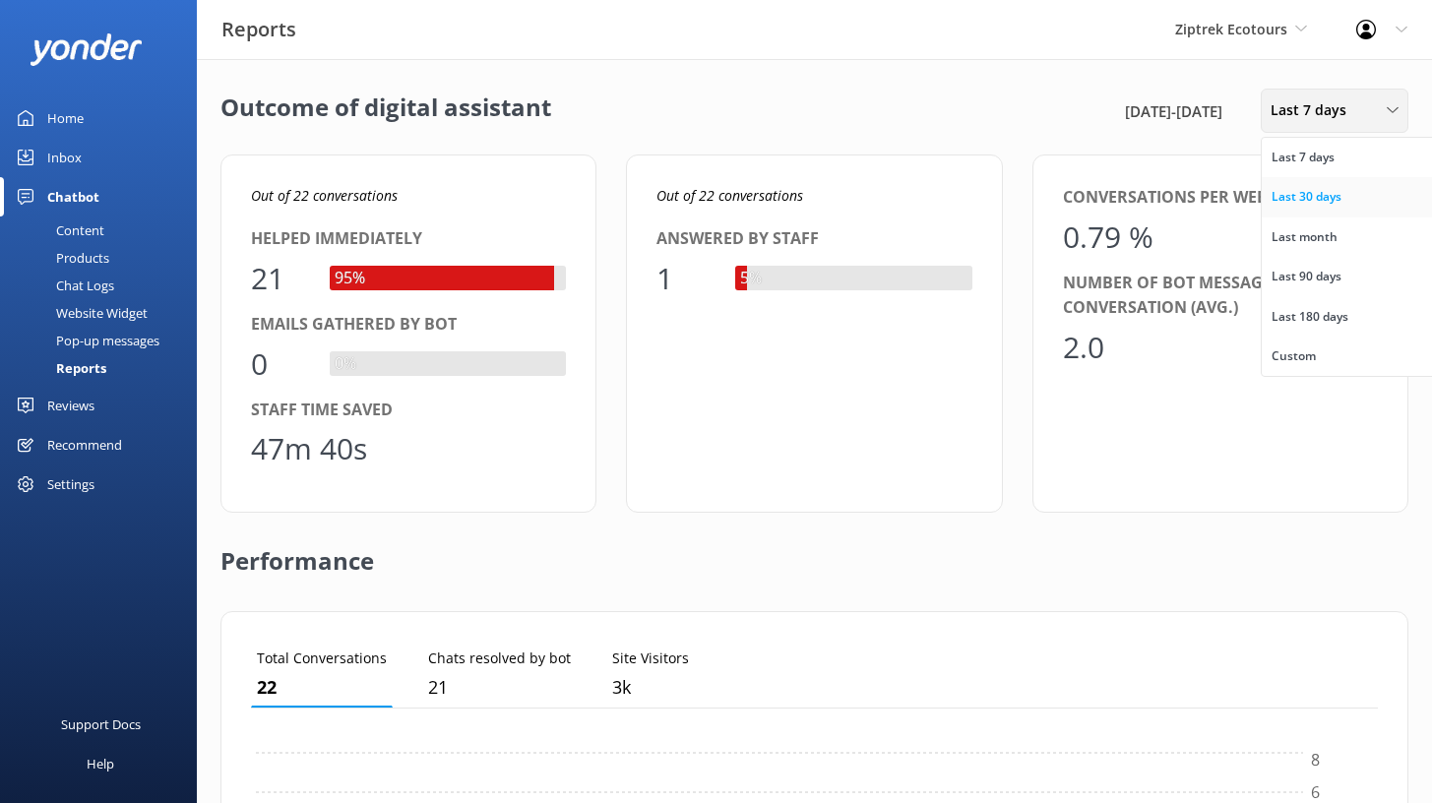
click at [1336, 198] on div "Last 30 days" at bounding box center [1306, 197] width 70 height 20
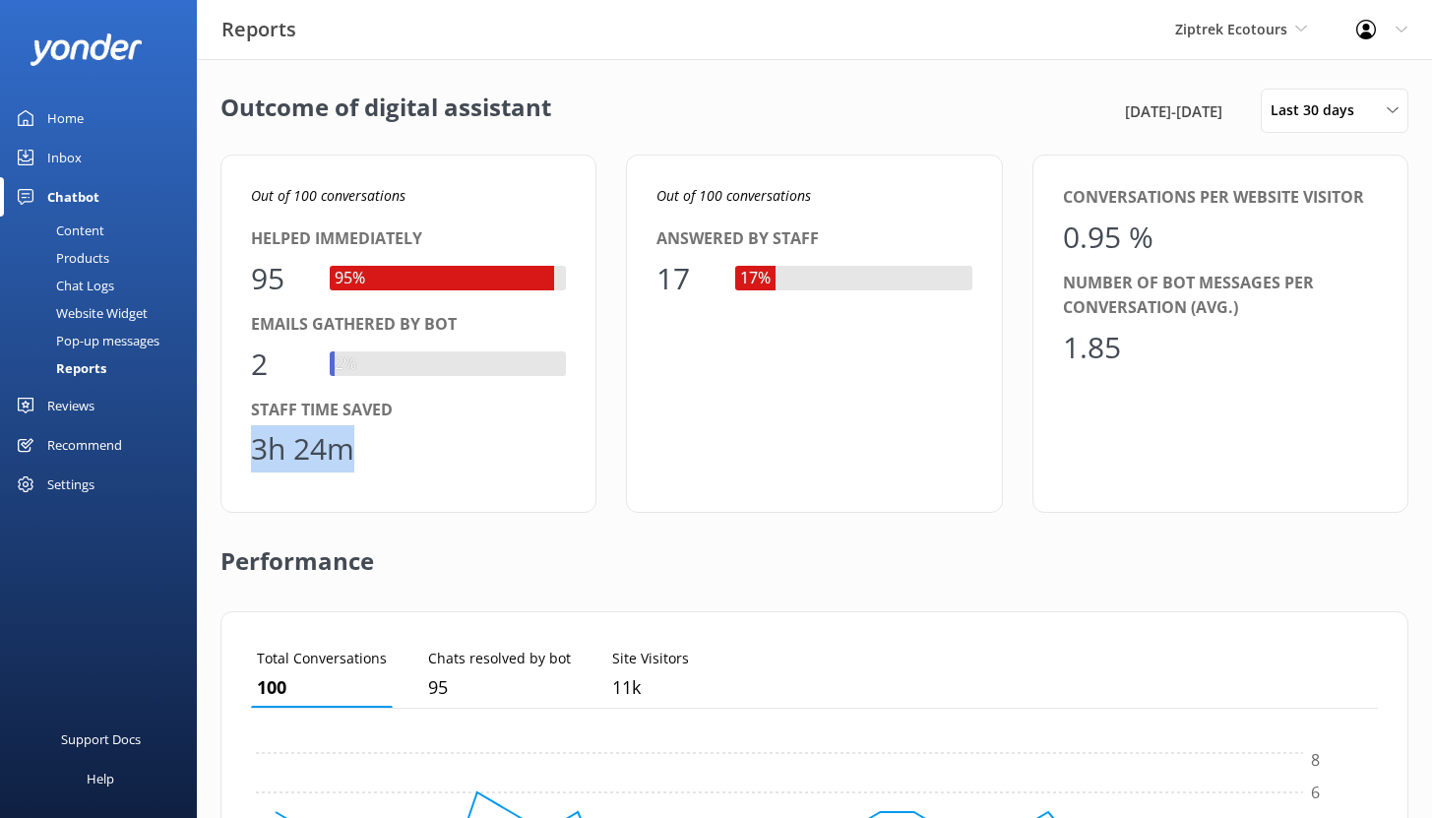
drag, startPoint x: 358, startPoint y: 445, endPoint x: 253, endPoint y: 442, distance: 105.3
click at [253, 442] on div "3h 24m" at bounding box center [408, 448] width 315 height 47
drag, startPoint x: 271, startPoint y: 278, endPoint x: 253, endPoint y: 277, distance: 17.8
click at [253, 277] on div "95" at bounding box center [280, 278] width 59 height 47
click at [75, 155] on div "Inbox" at bounding box center [64, 157] width 34 height 39
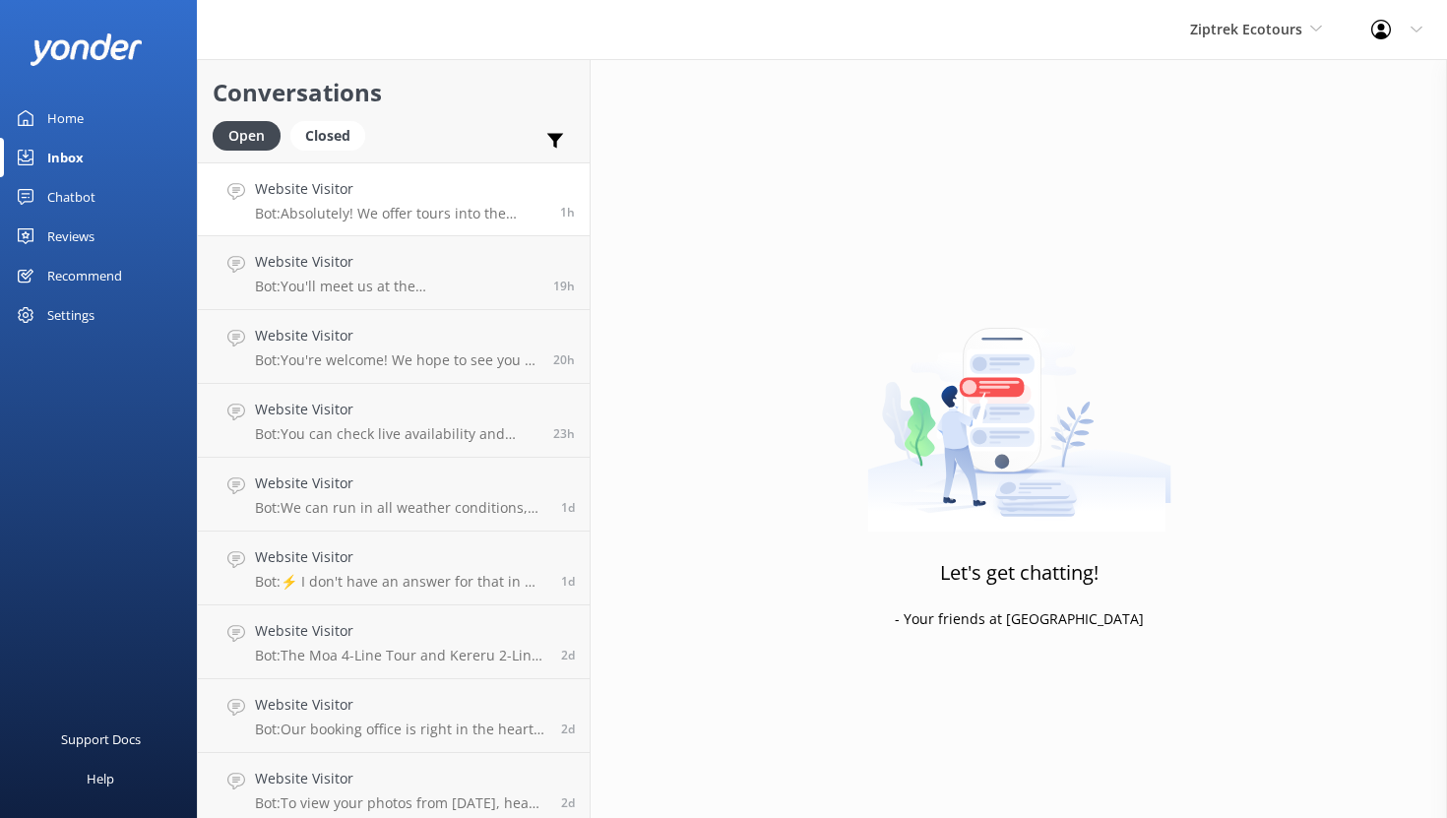
click at [442, 195] on h4 "Website Visitor" at bounding box center [400, 189] width 290 height 22
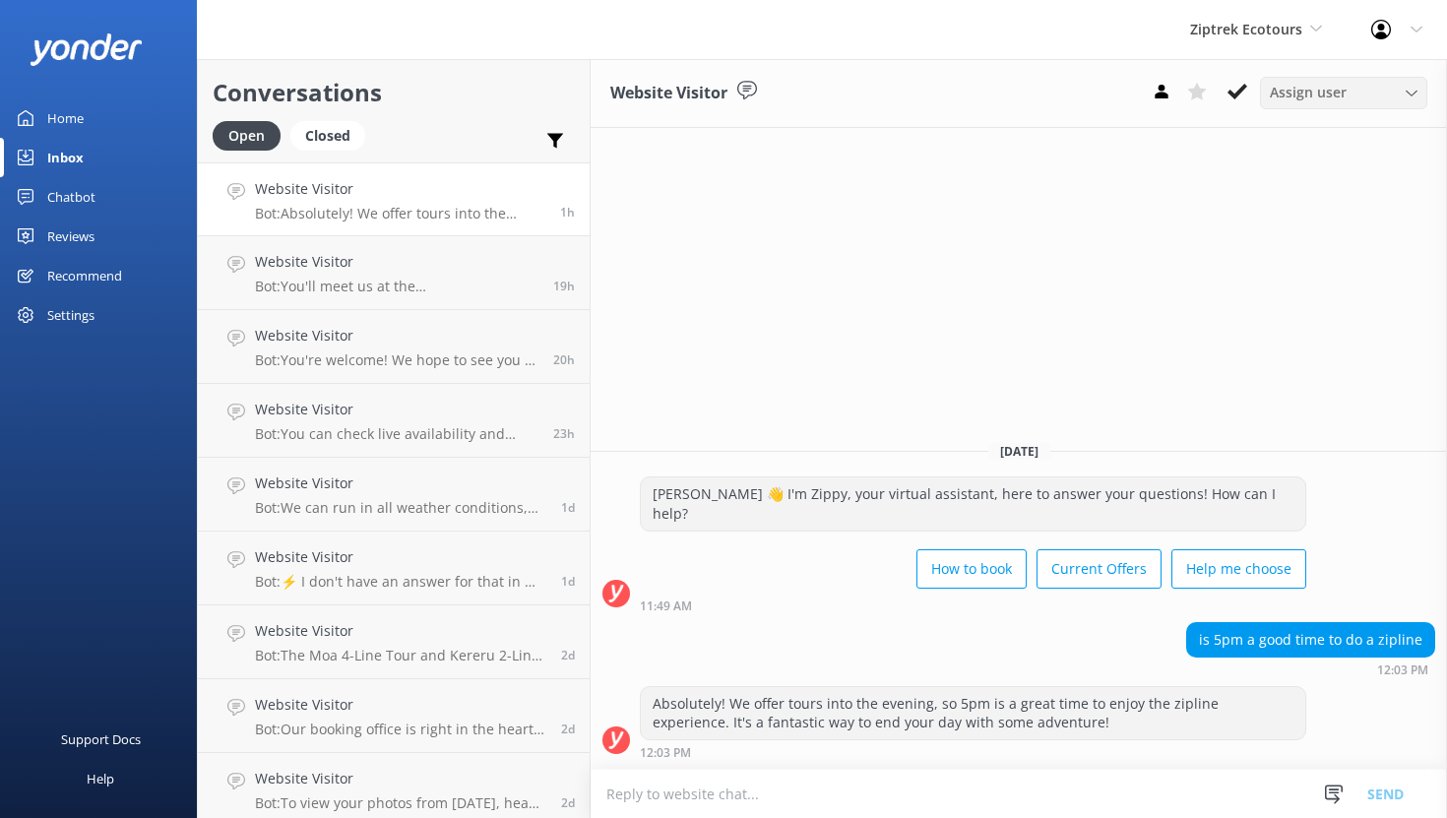
click at [1337, 99] on span "Assign user" at bounding box center [1307, 93] width 77 height 22
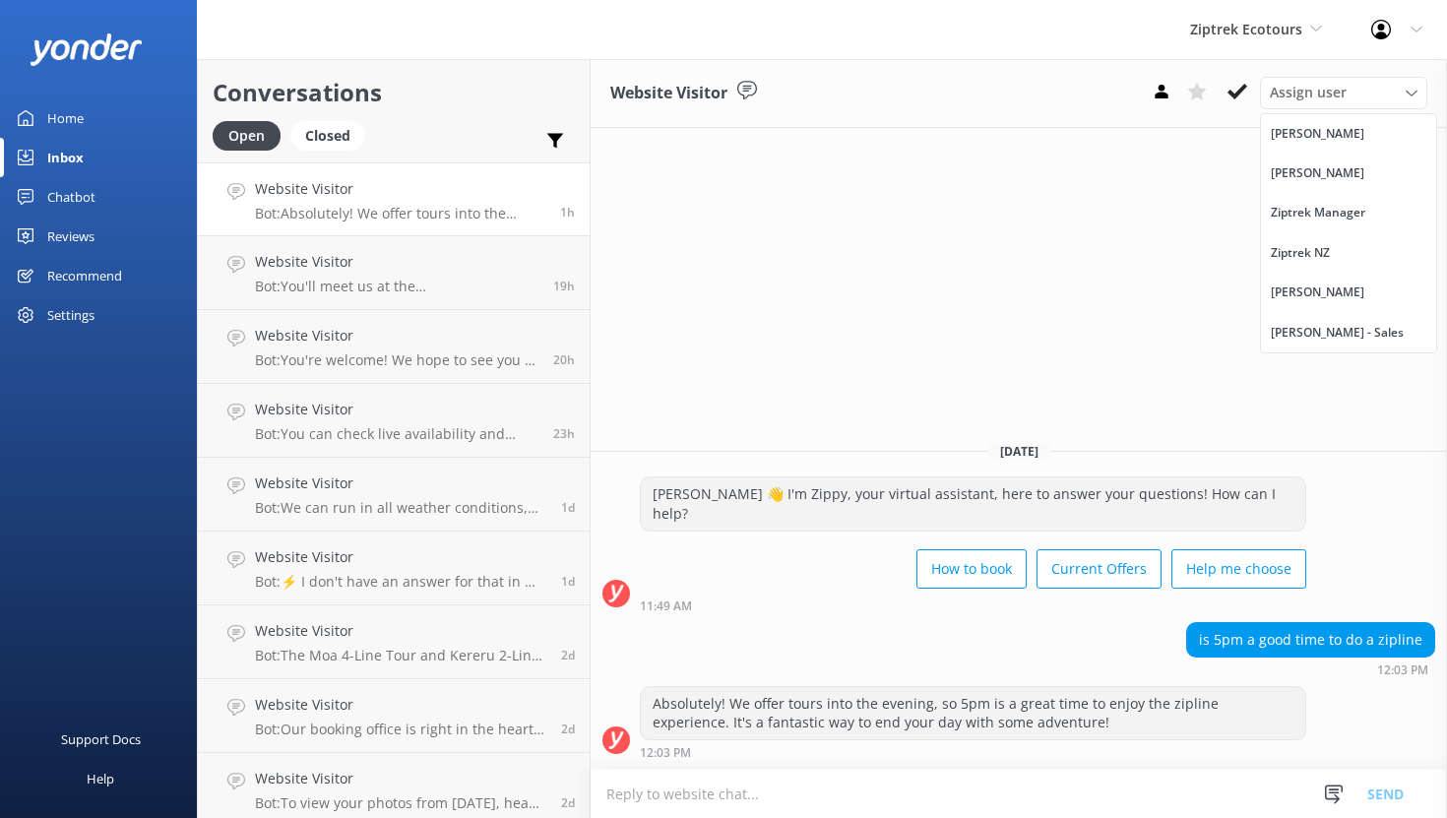
click at [85, 195] on div "Chatbot" at bounding box center [71, 196] width 48 height 39
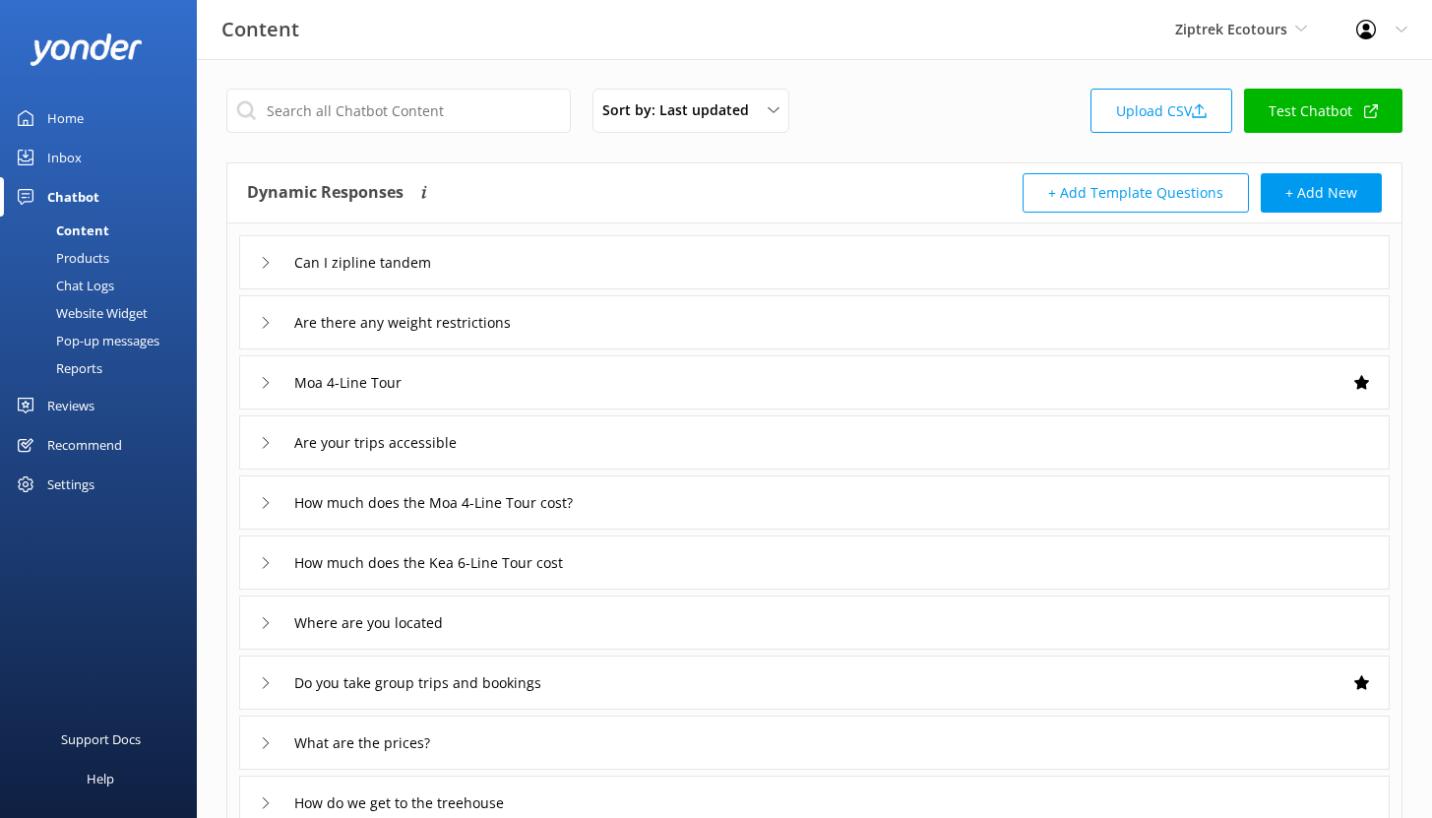
click at [94, 282] on div "Chat Logs" at bounding box center [63, 286] width 102 height 28
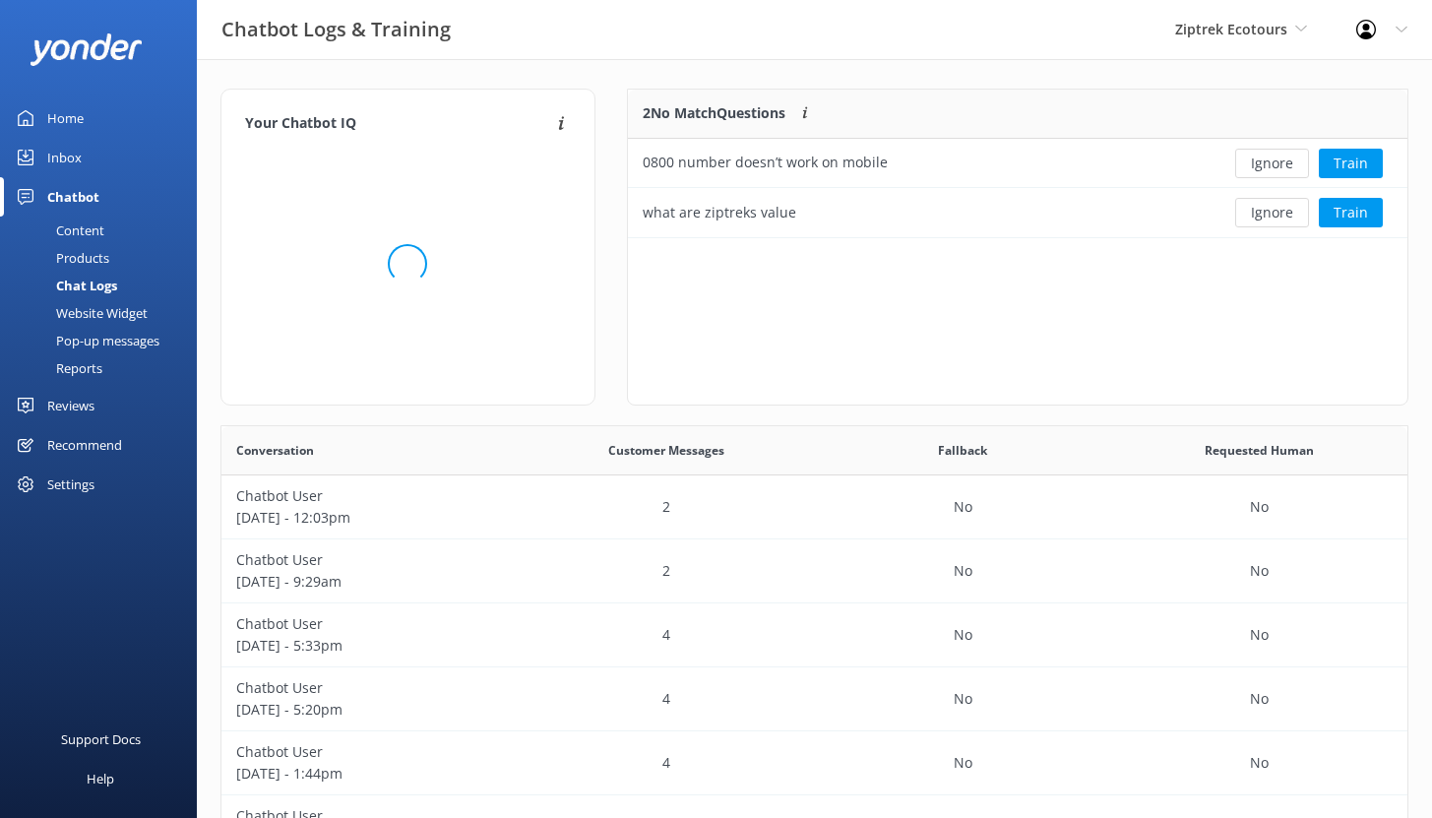
scroll to position [134, 765]
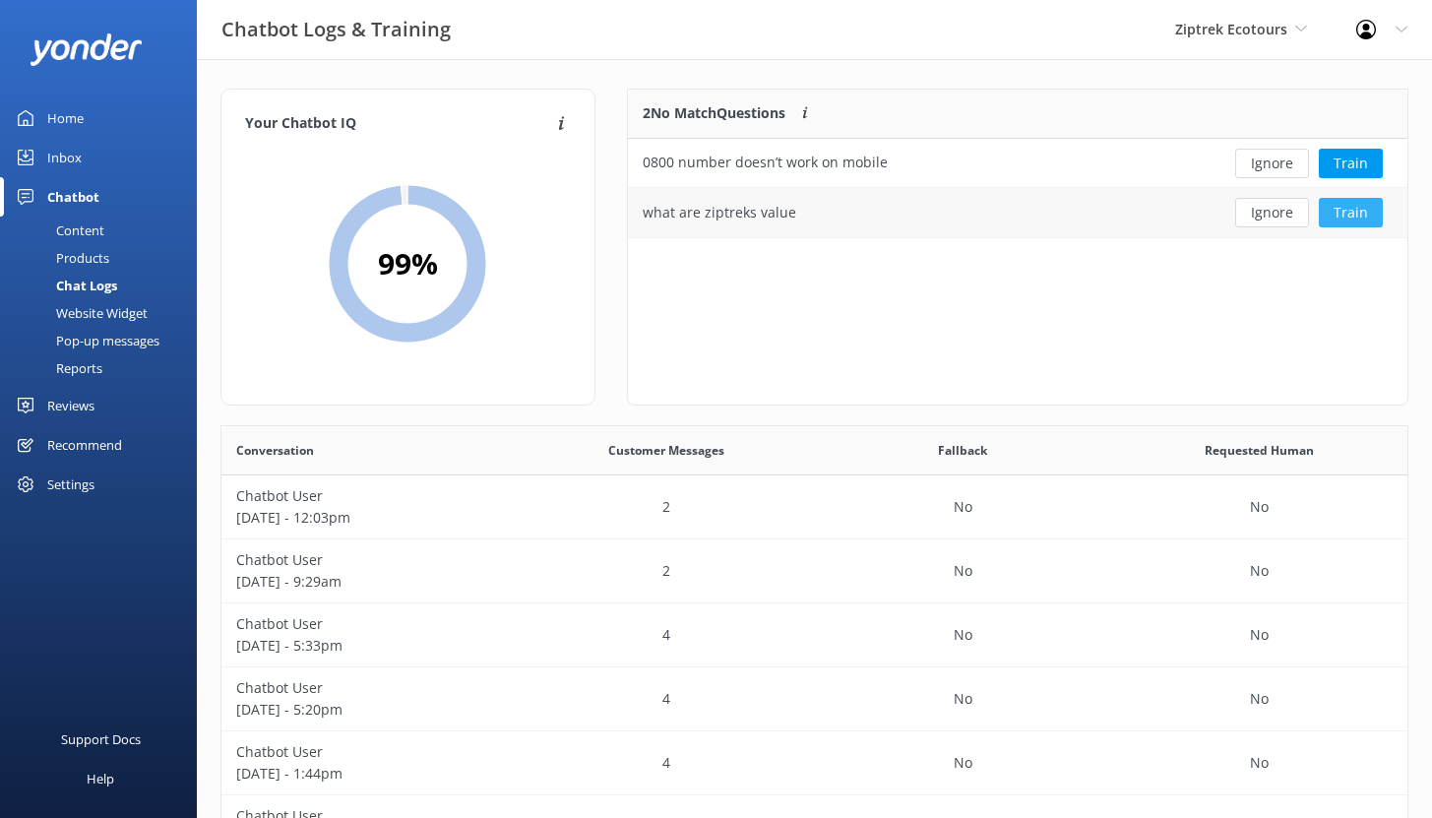
click at [1358, 207] on button "Train" at bounding box center [1351, 213] width 64 height 30
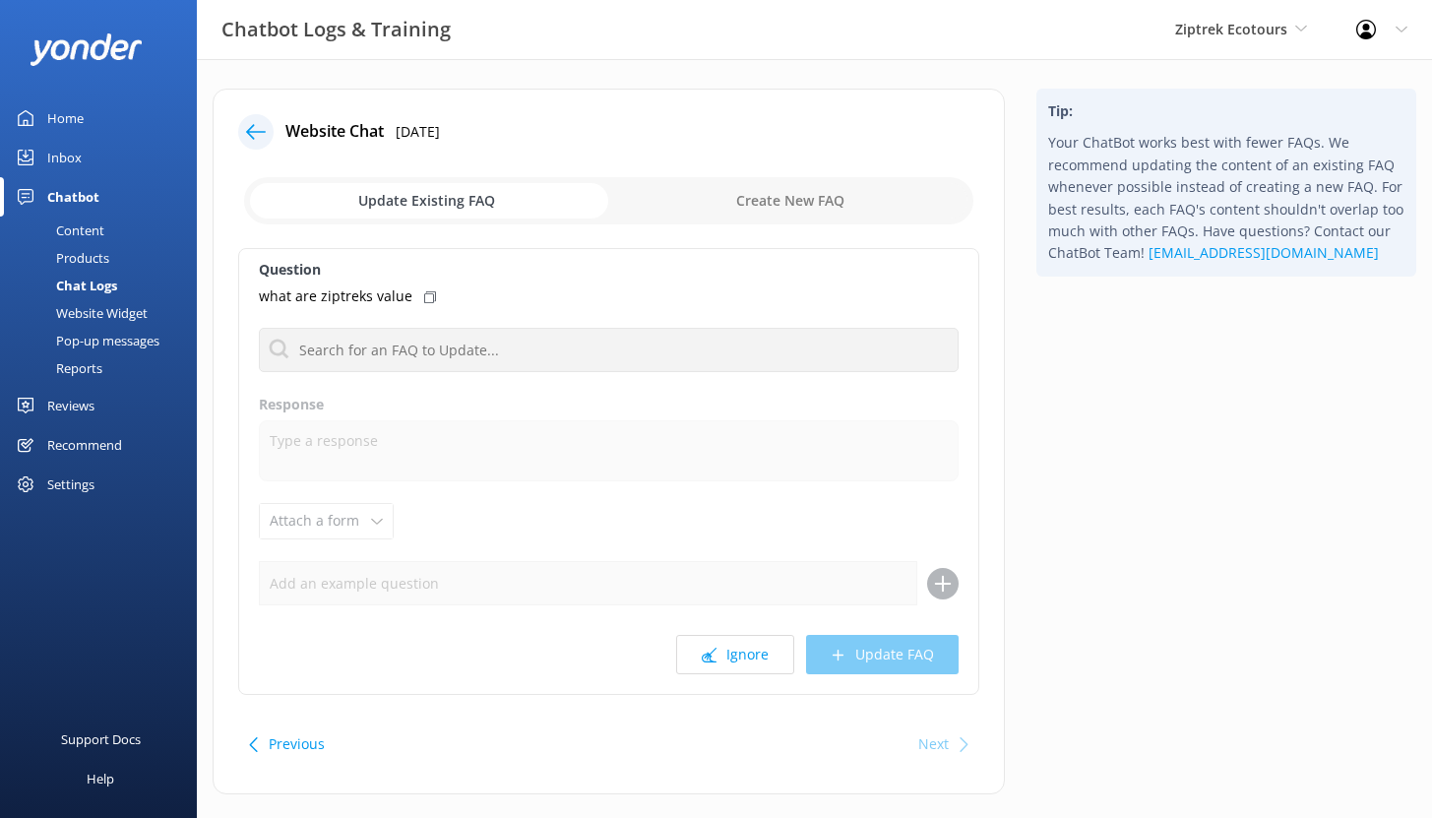
click at [751, 201] on input "checkbox" at bounding box center [608, 200] width 729 height 47
checkbox input "true"
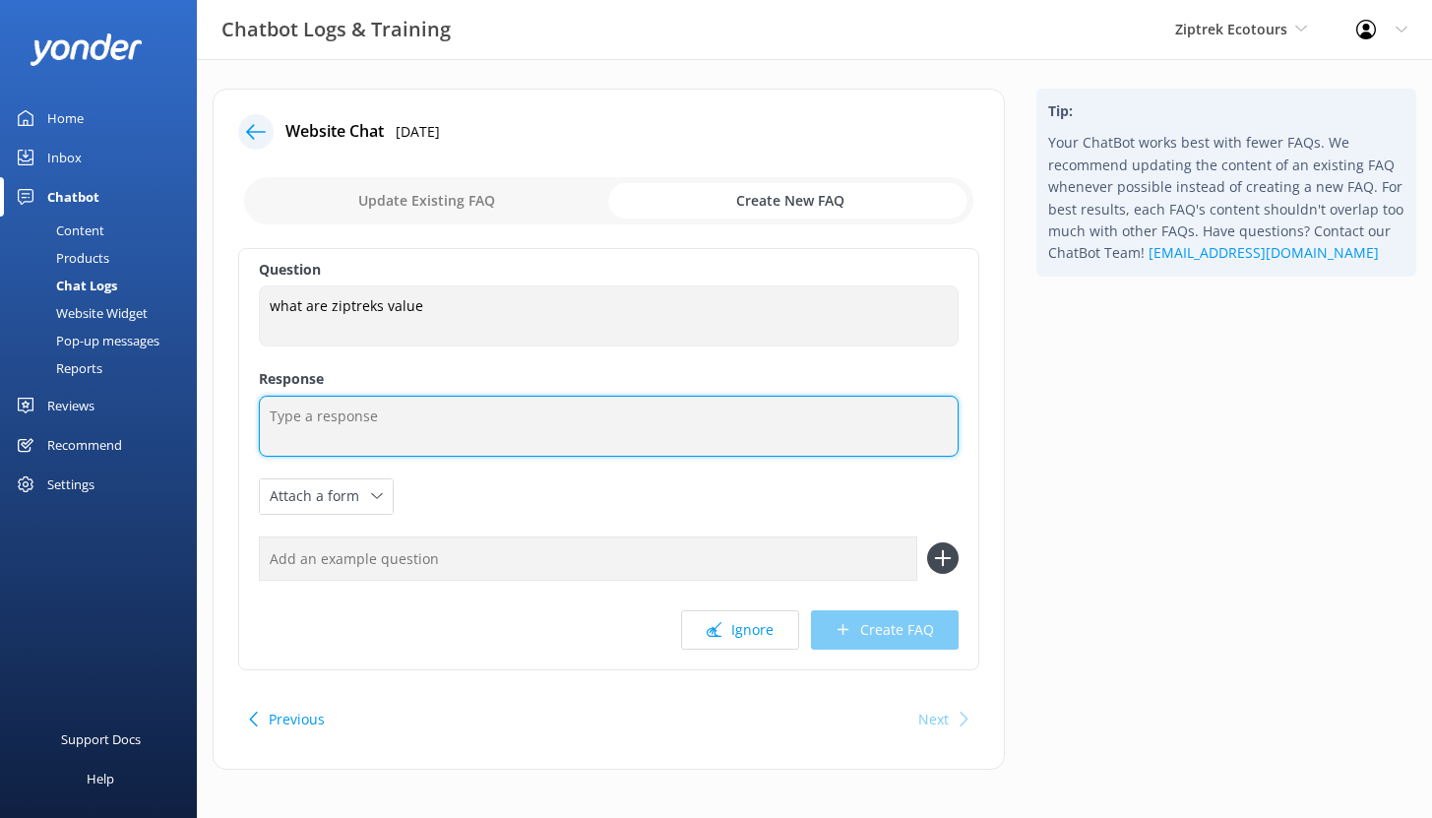
click at [367, 416] on textarea at bounding box center [609, 426] width 700 height 61
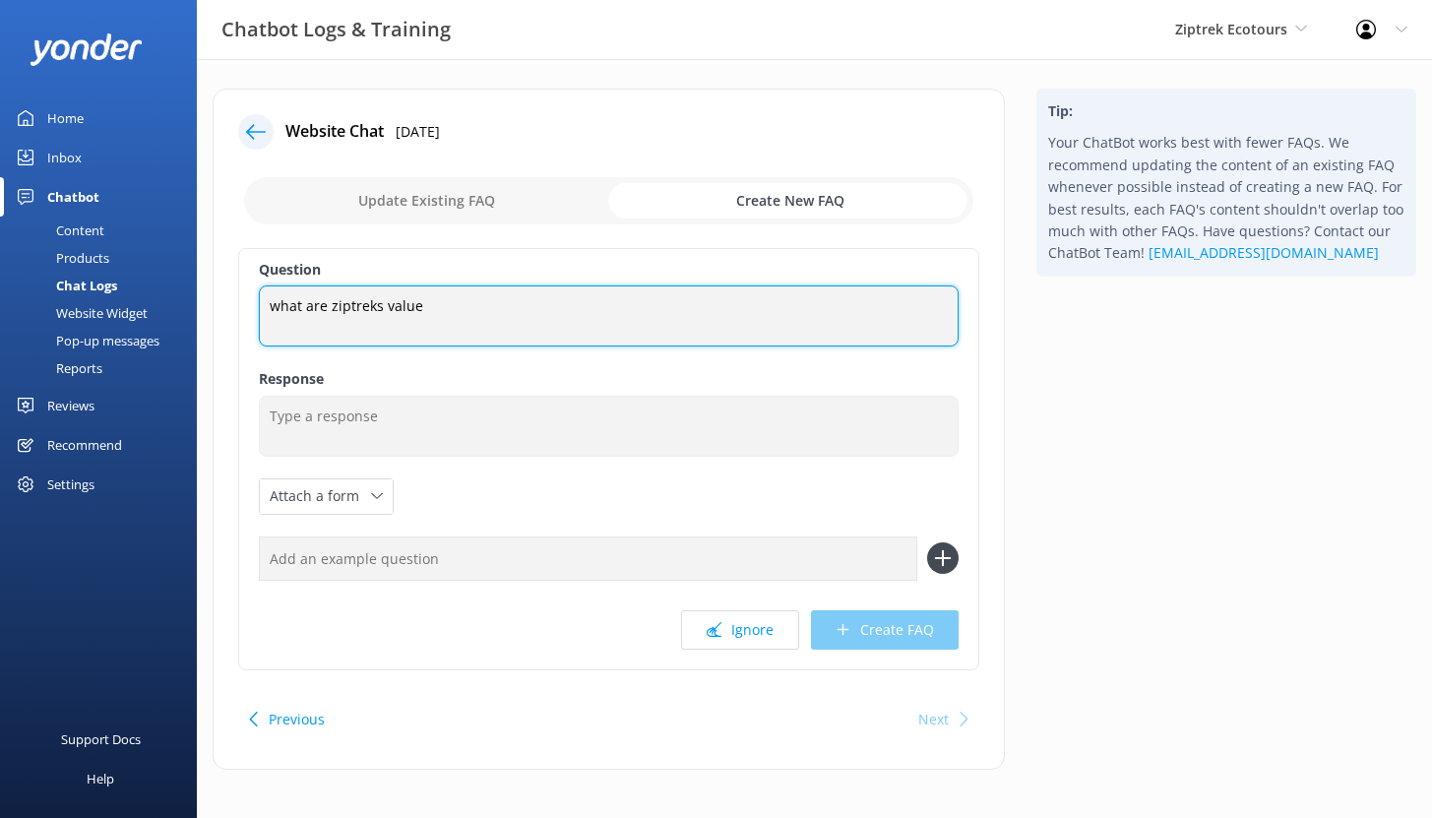
drag, startPoint x: 420, startPoint y: 306, endPoint x: 263, endPoint y: 314, distance: 157.6
click at [263, 314] on textarea "what are ziptreks value" at bounding box center [609, 315] width 700 height 61
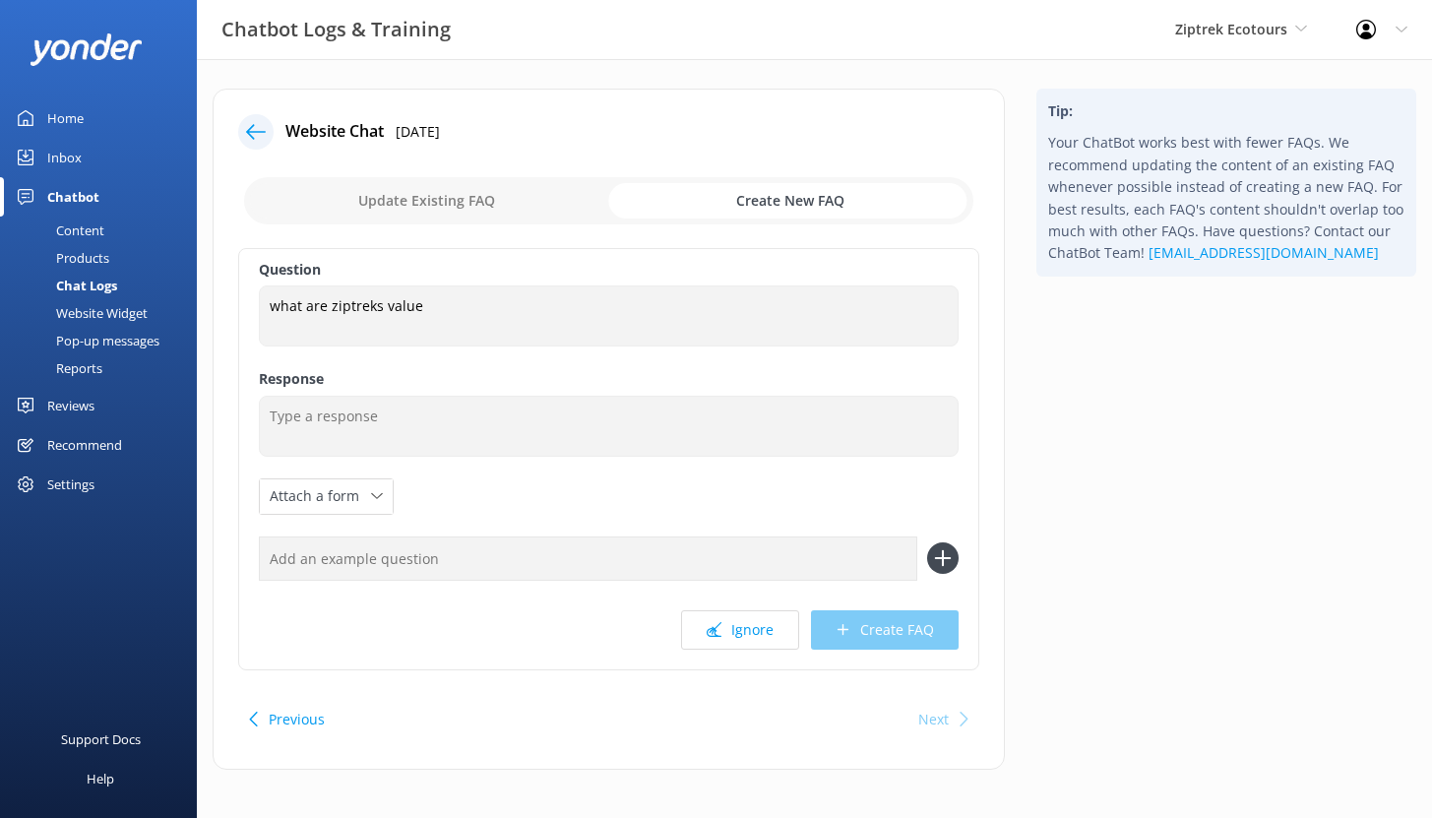
click at [99, 287] on div "Chat Logs" at bounding box center [64, 286] width 105 height 28
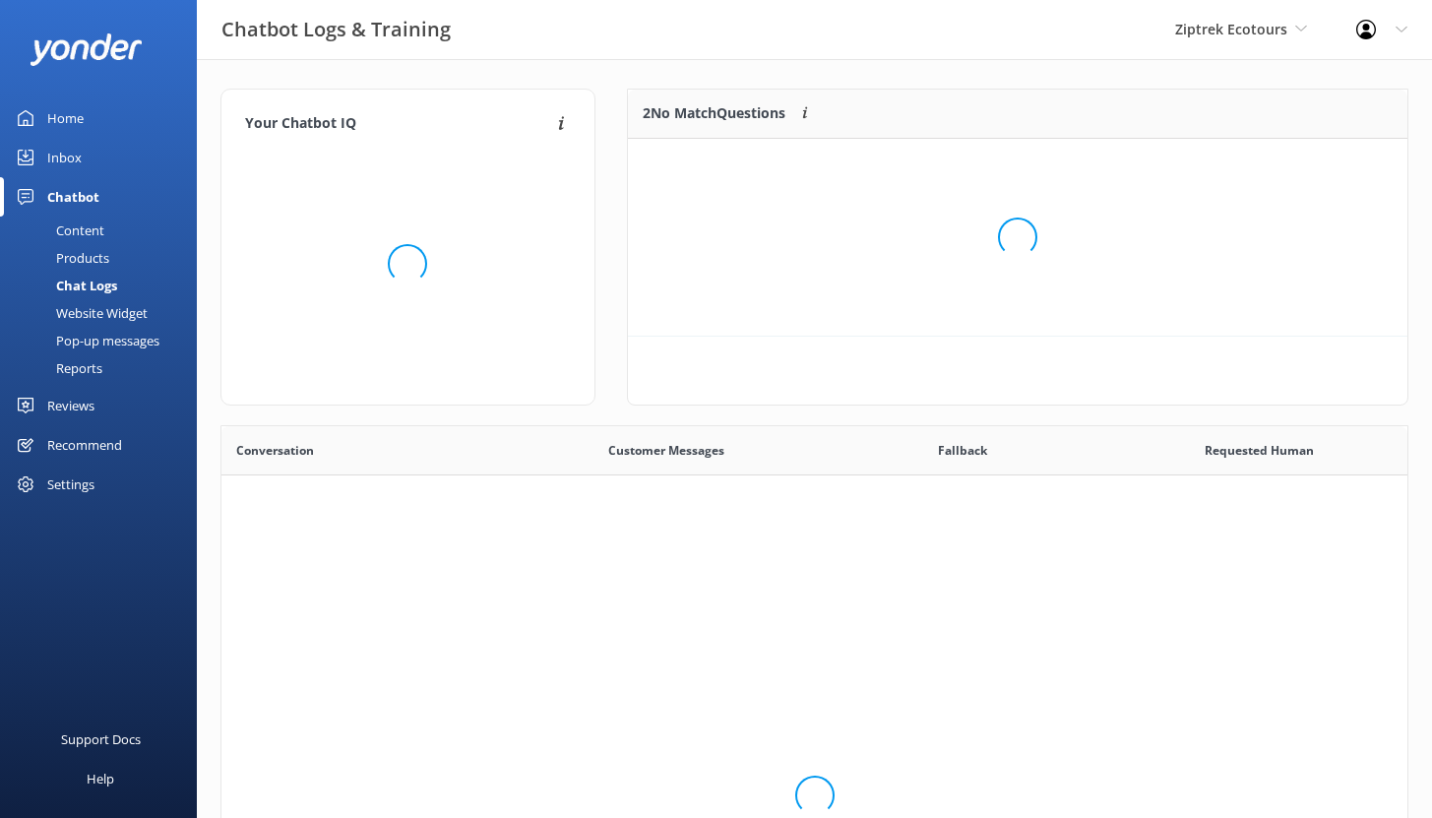
scroll to position [134, 765]
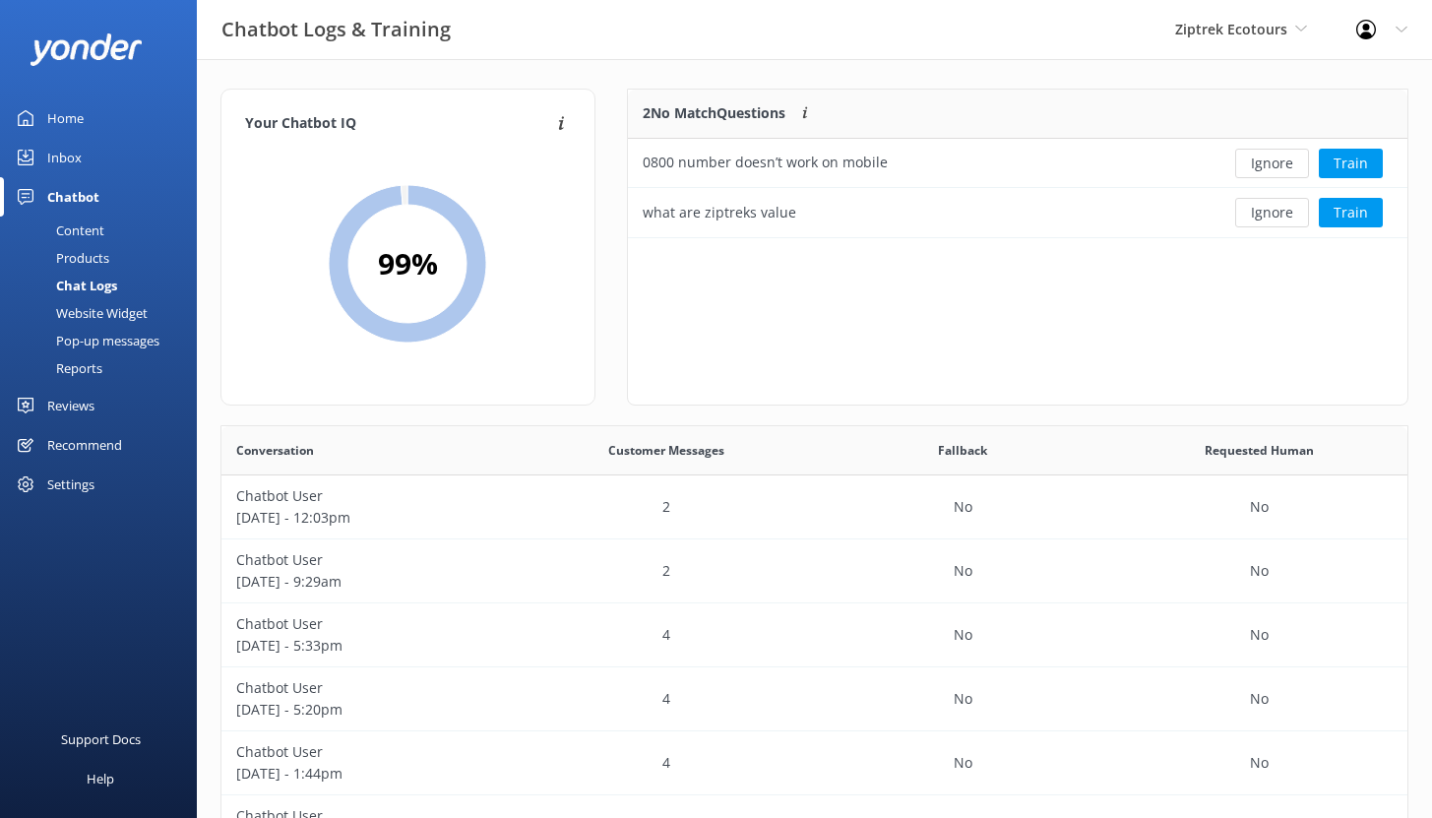
click at [78, 408] on div "Reviews" at bounding box center [70, 405] width 47 height 39
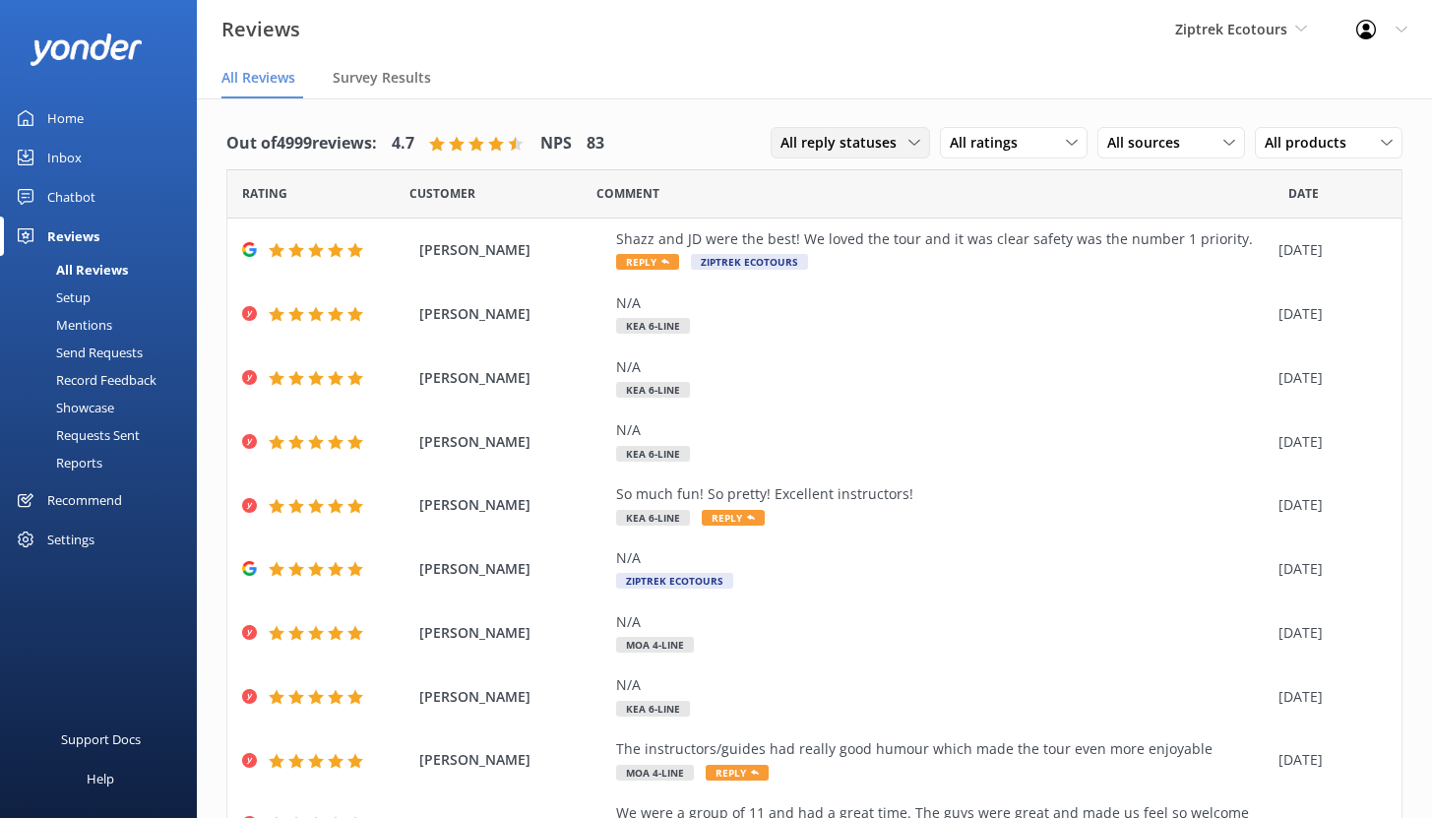
click at [882, 147] on span "All reply statuses" at bounding box center [844, 143] width 128 height 22
click at [995, 144] on span "All ratings" at bounding box center [990, 143] width 80 height 22
click at [1143, 140] on span "All sources" at bounding box center [1149, 143] width 85 height 22
click at [857, 133] on span "All reply statuses" at bounding box center [844, 143] width 128 height 22
click at [830, 217] on div "Needs a reply" at bounding box center [819, 224] width 76 height 20
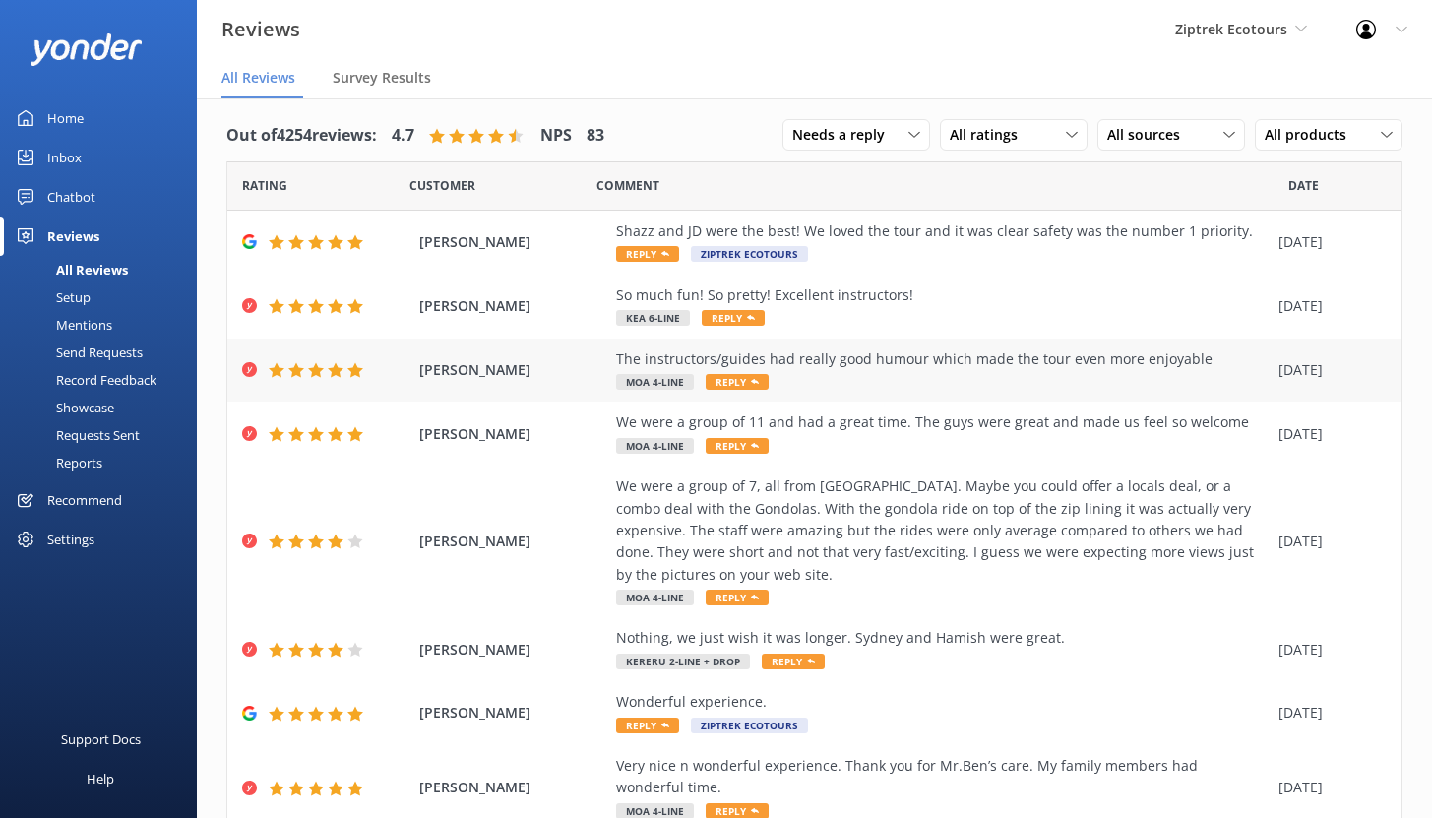
scroll to position [12, 0]
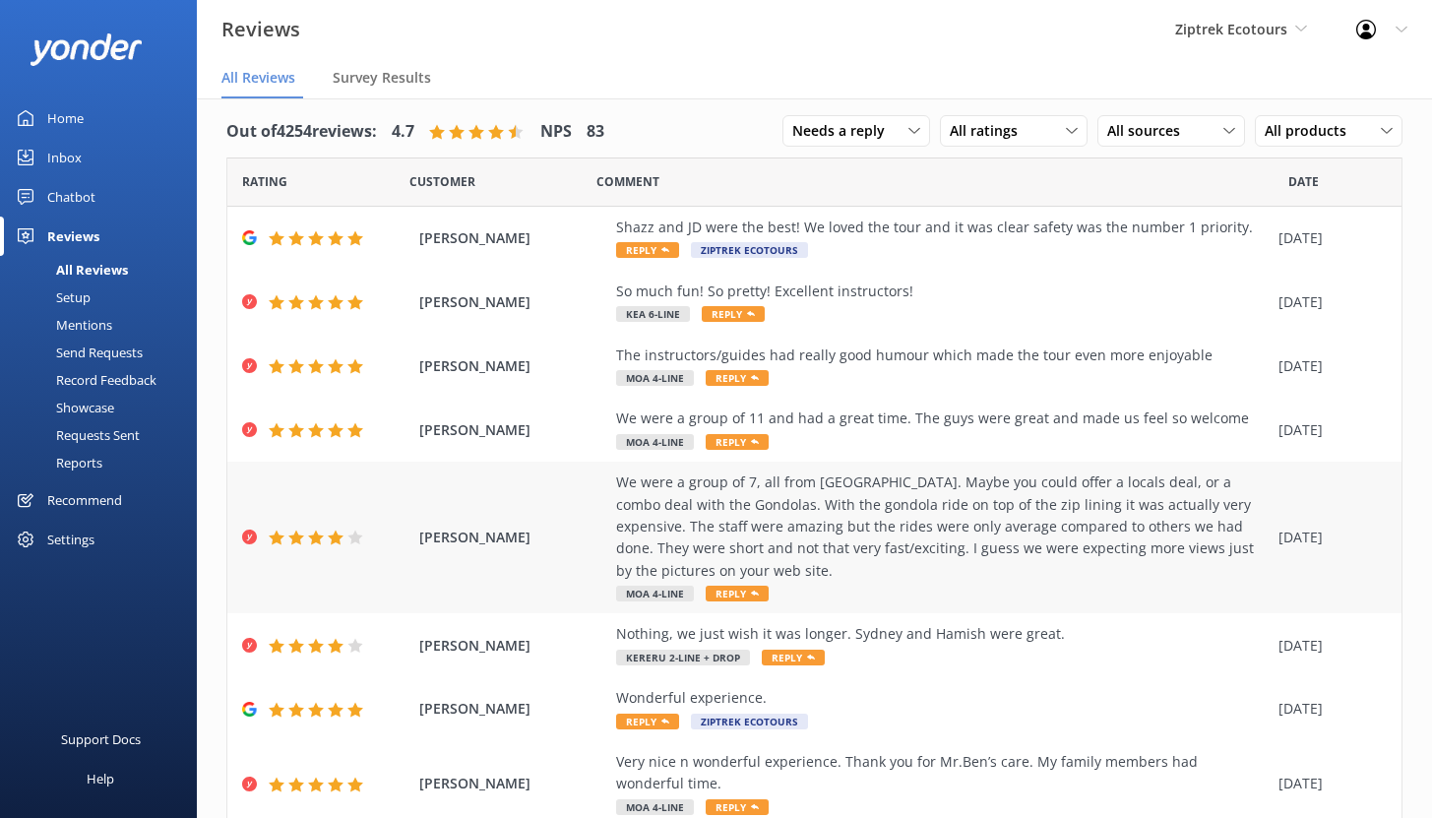
click at [916, 496] on div "We were a group of 7, all from [GEOGRAPHIC_DATA]. Maybe you could offer a local…" at bounding box center [942, 526] width 652 height 110
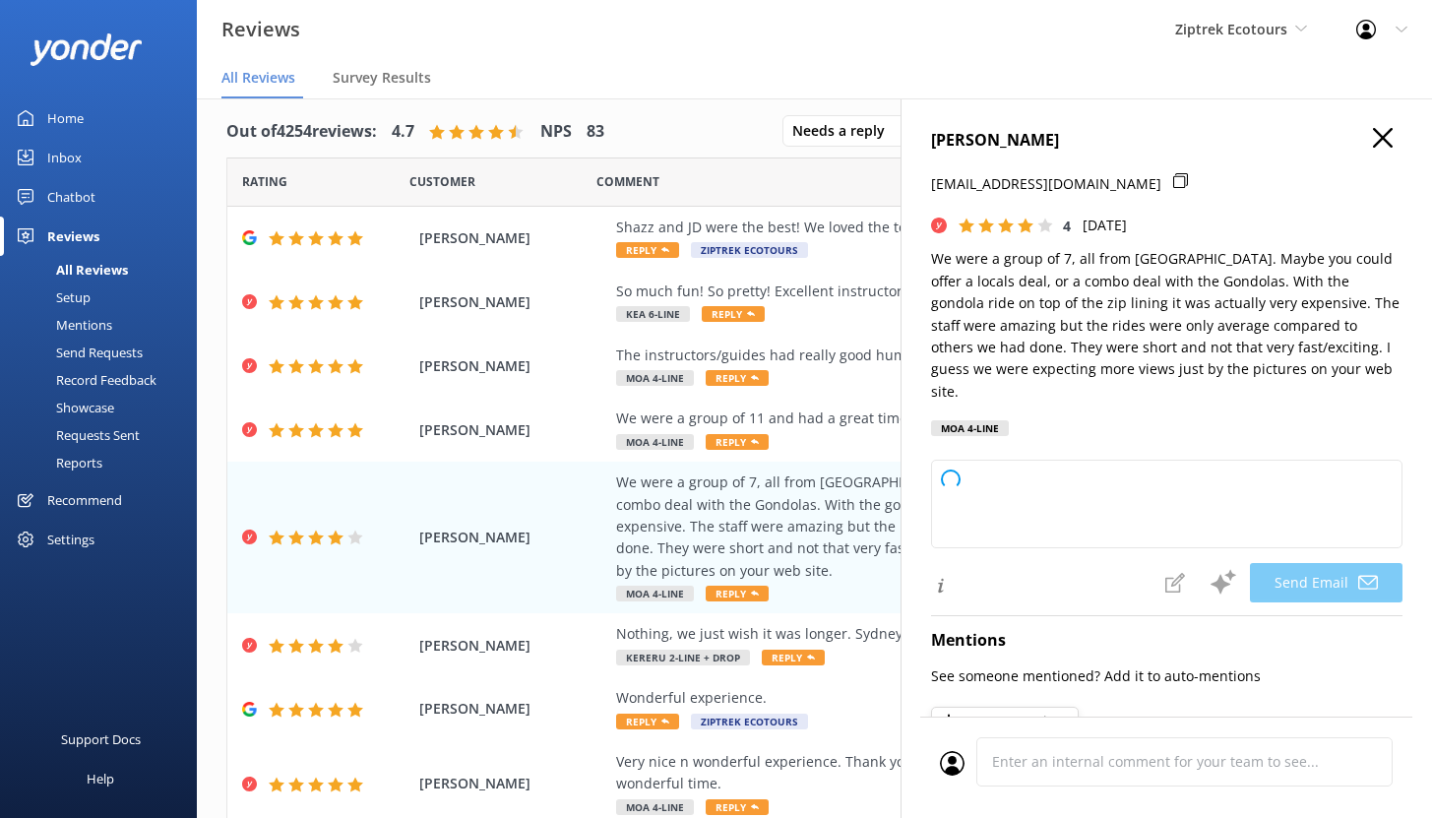
type textarea "Kia ora [PERSON_NAME], Thank you for sharing your feedback and for bringing you…"
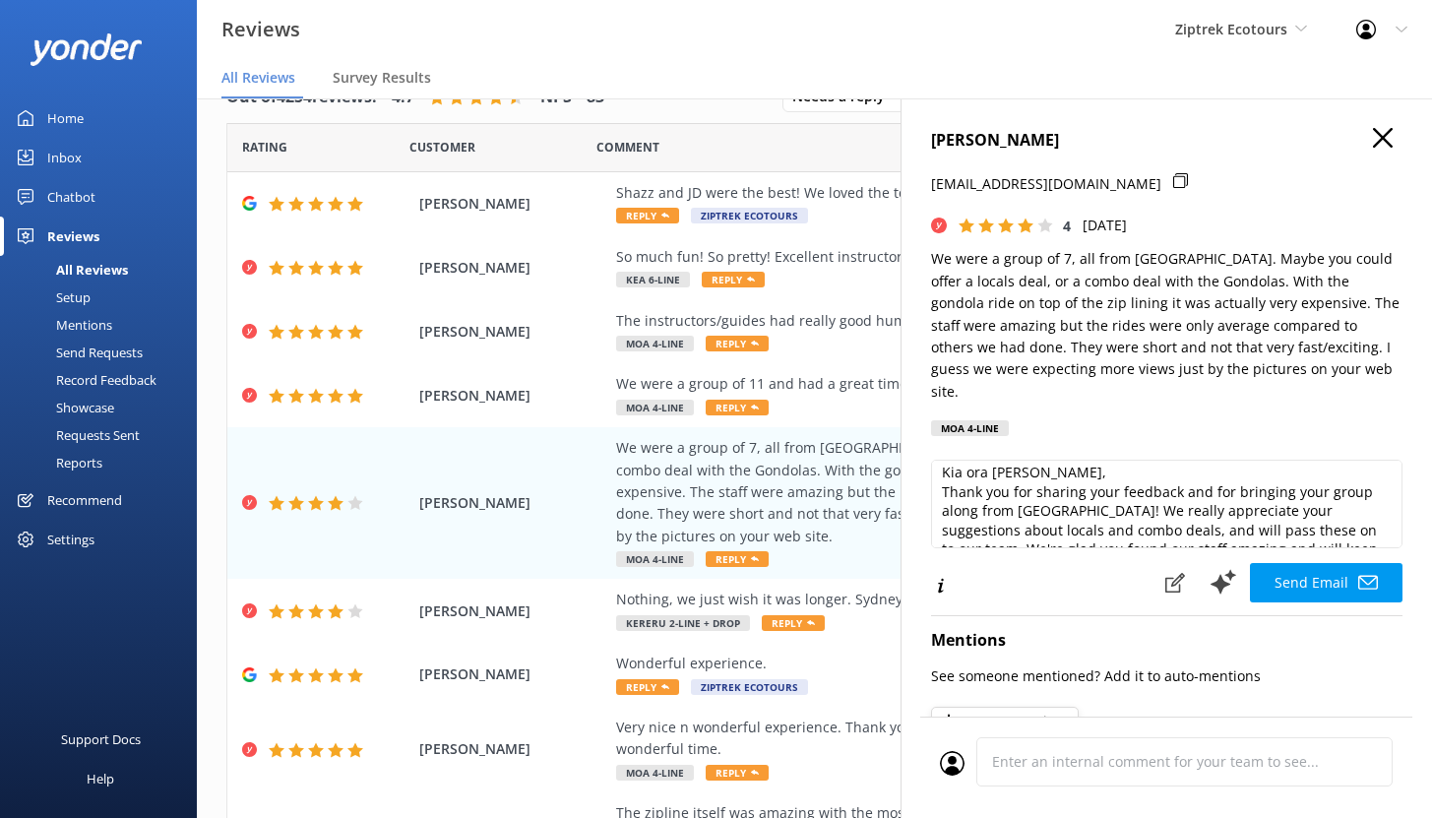
scroll to position [24, 0]
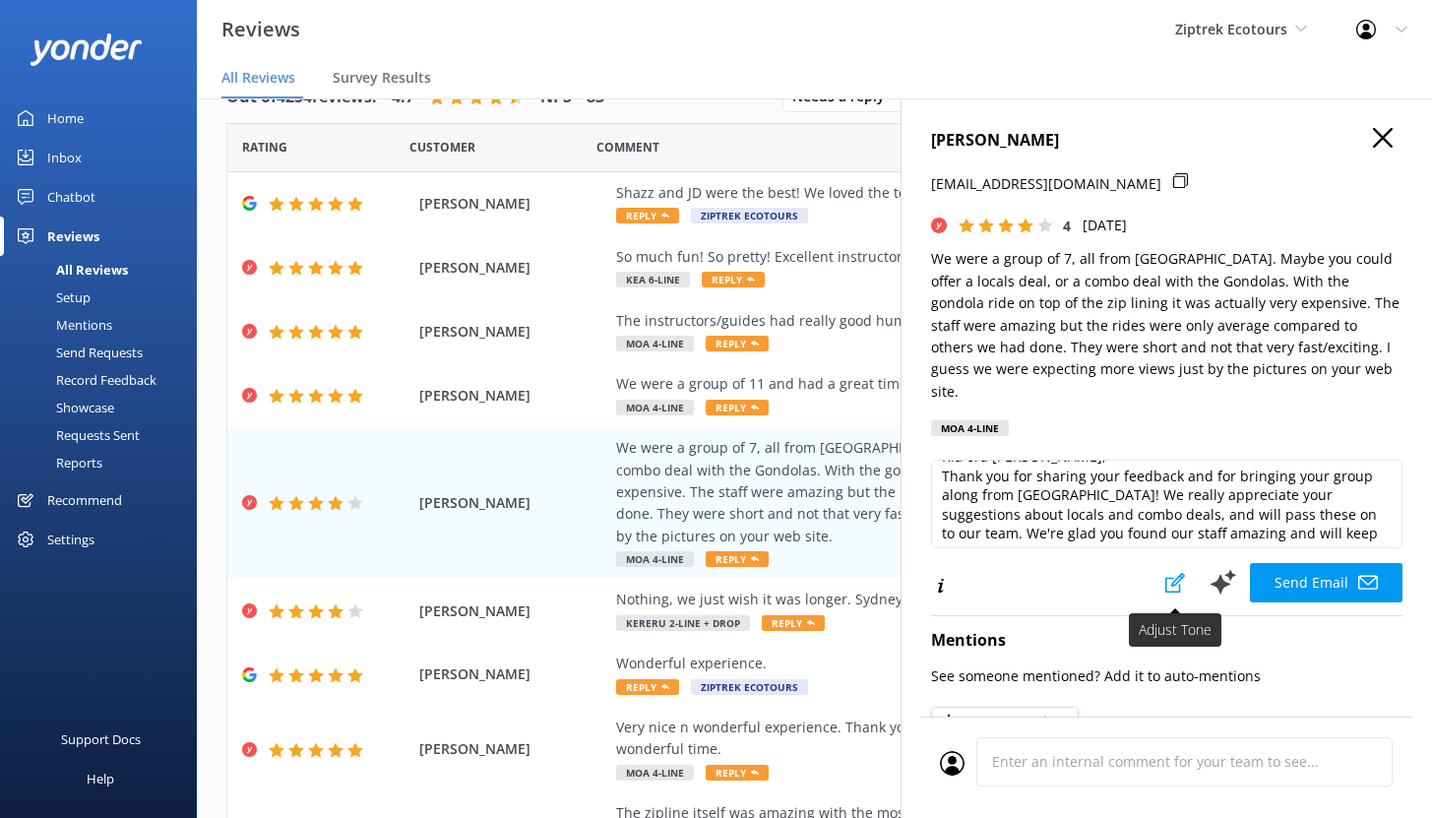
click at [1165, 573] on icon at bounding box center [1175, 583] width 20 height 20
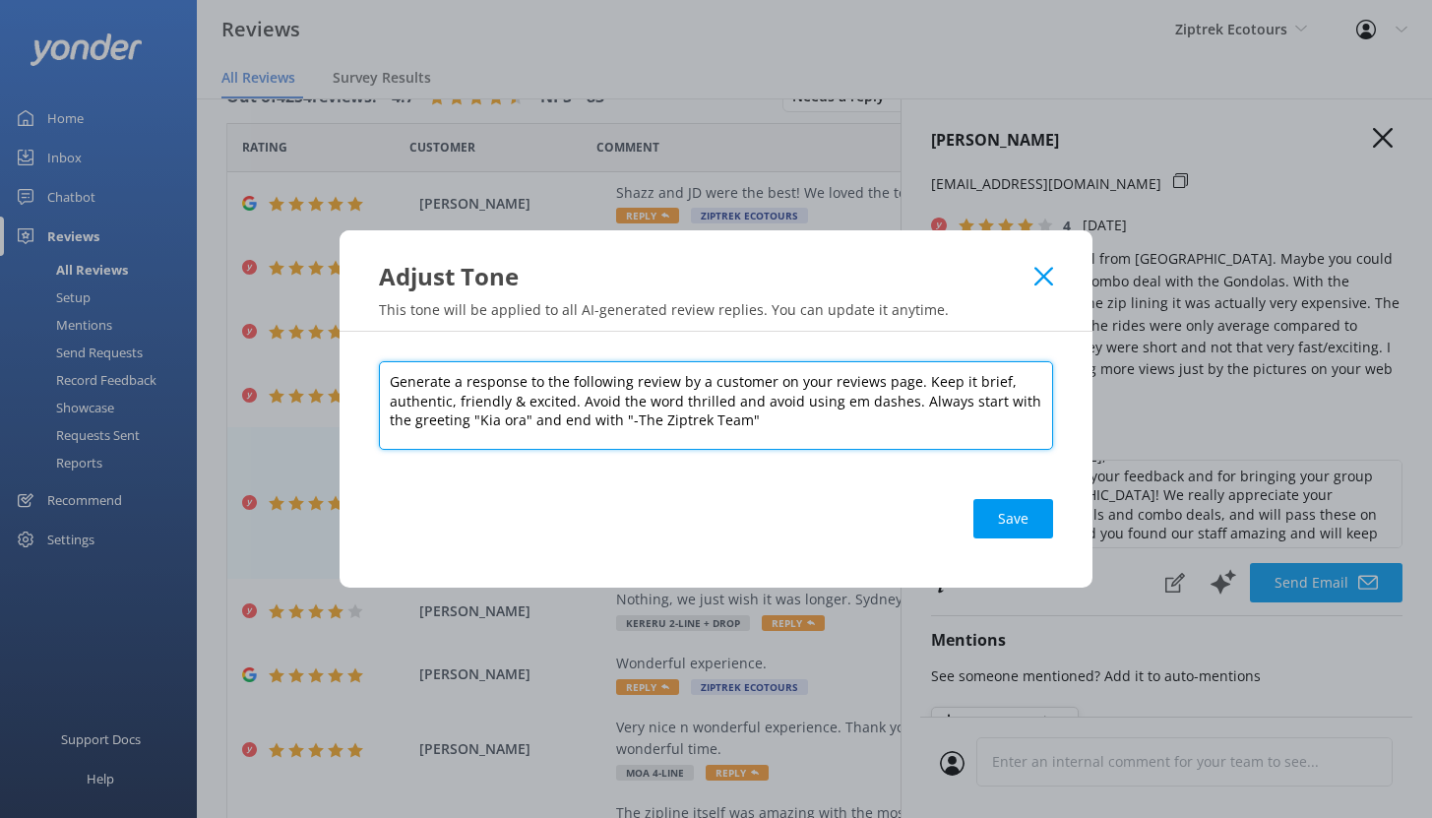
drag, startPoint x: 915, startPoint y: 386, endPoint x: 999, endPoint y: 388, distance: 83.7
click at [999, 388] on textarea "Generate a response to the following review by a customer on your reviews page.…" at bounding box center [716, 405] width 674 height 89
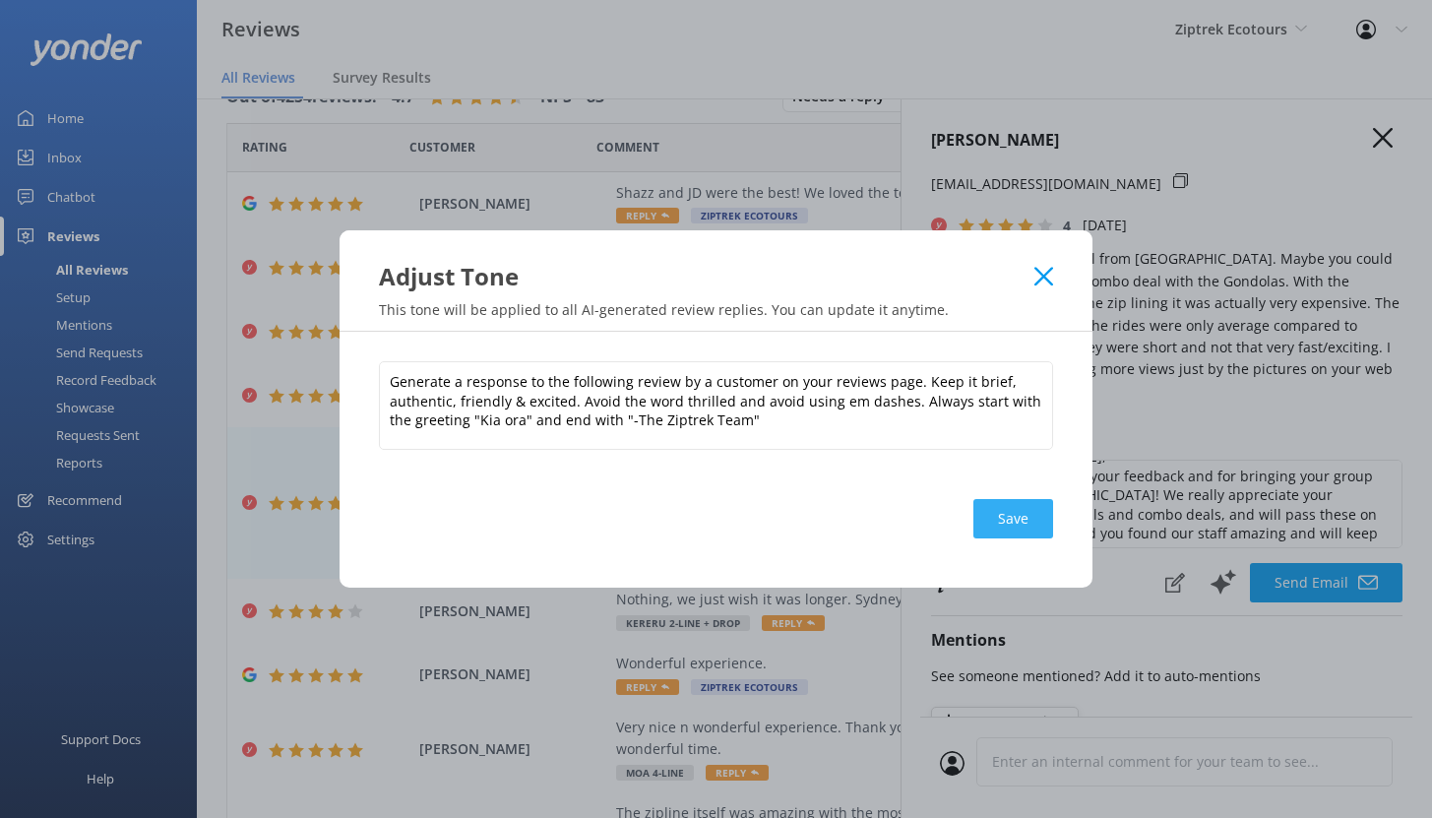
click at [984, 512] on button "Save" at bounding box center [1013, 518] width 80 height 39
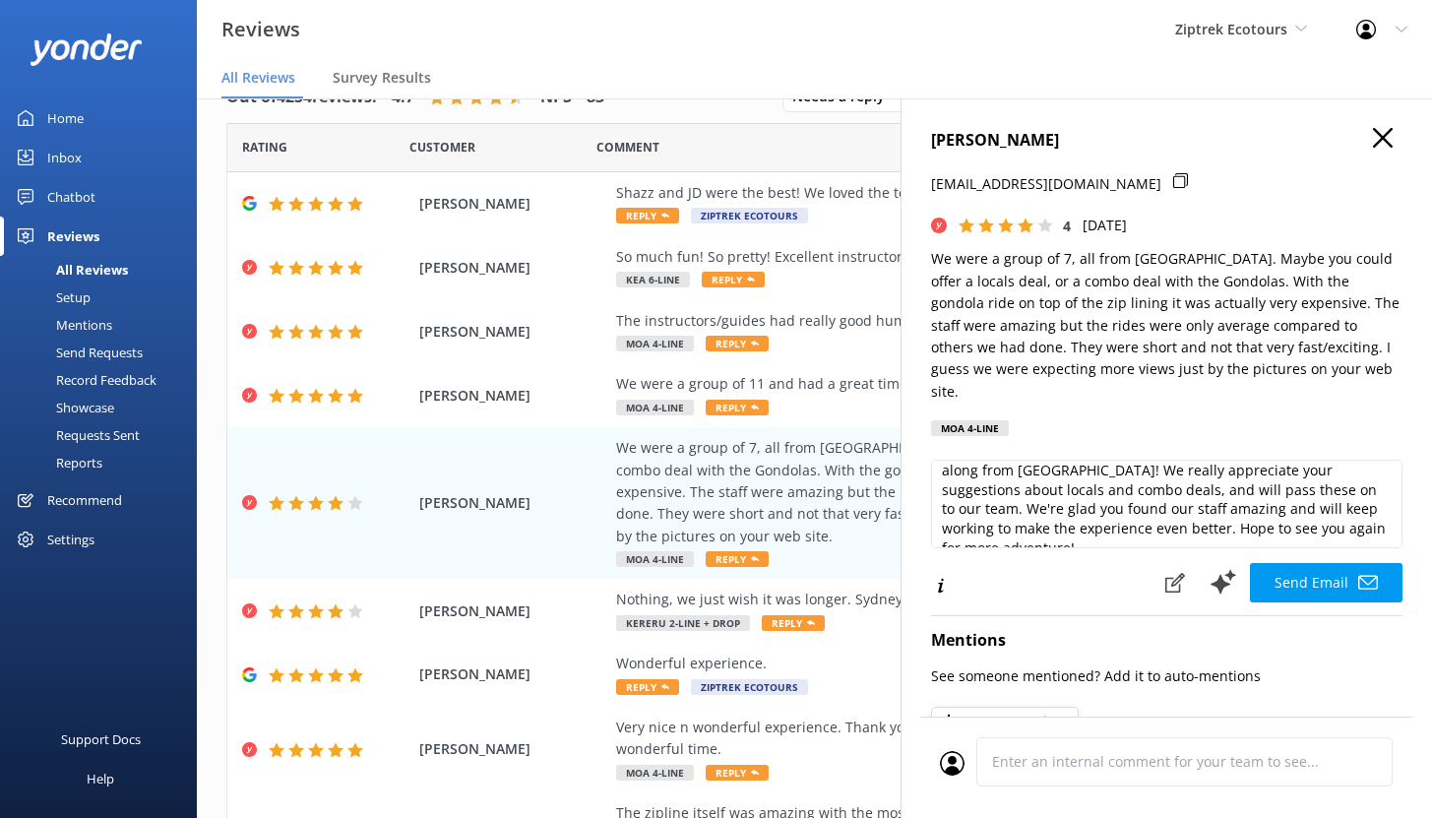
scroll to position [48, 0]
click at [1373, 139] on use "button" at bounding box center [1383, 138] width 20 height 20
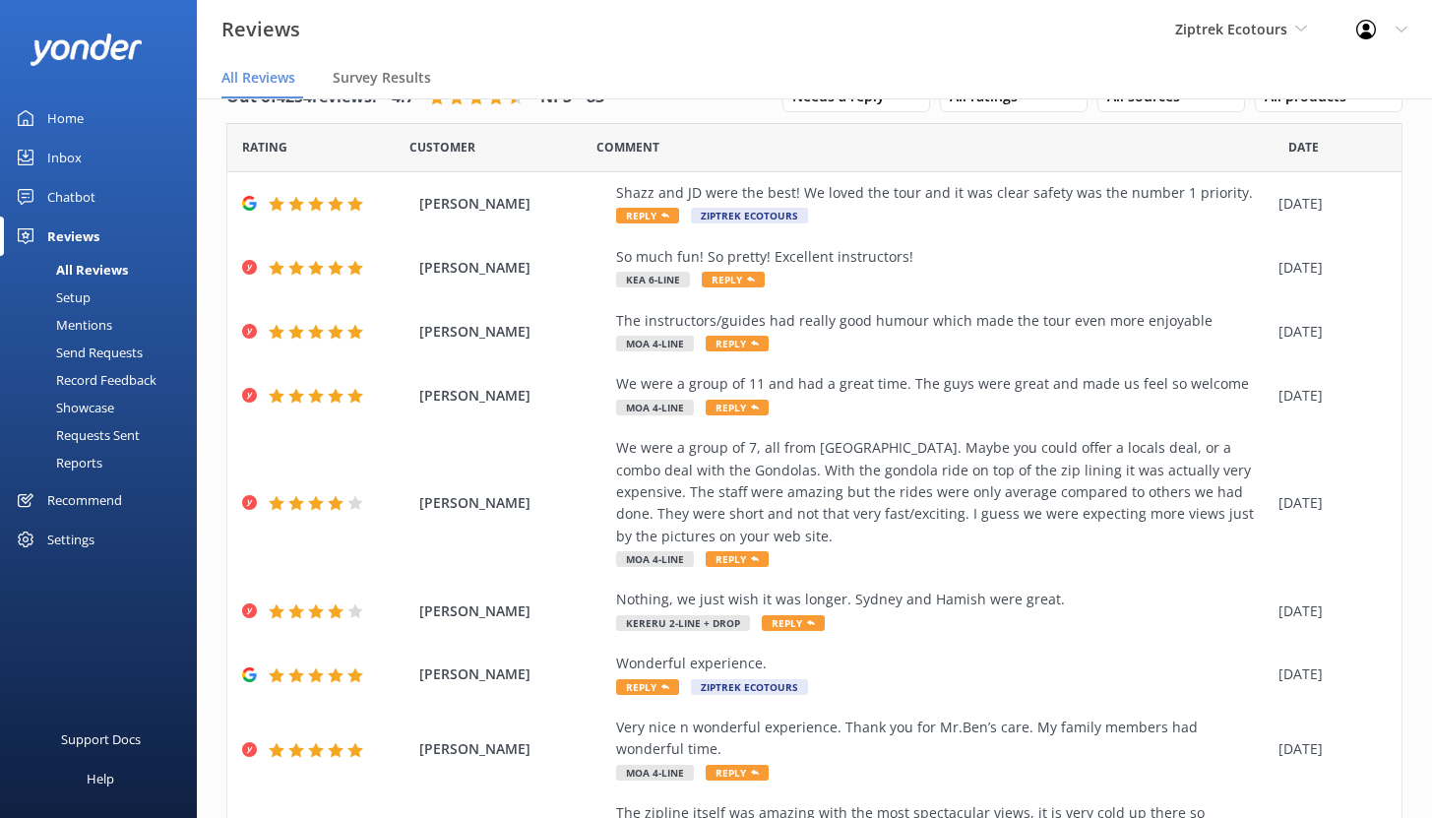
click at [90, 326] on div "Mentions" at bounding box center [62, 325] width 100 height 28
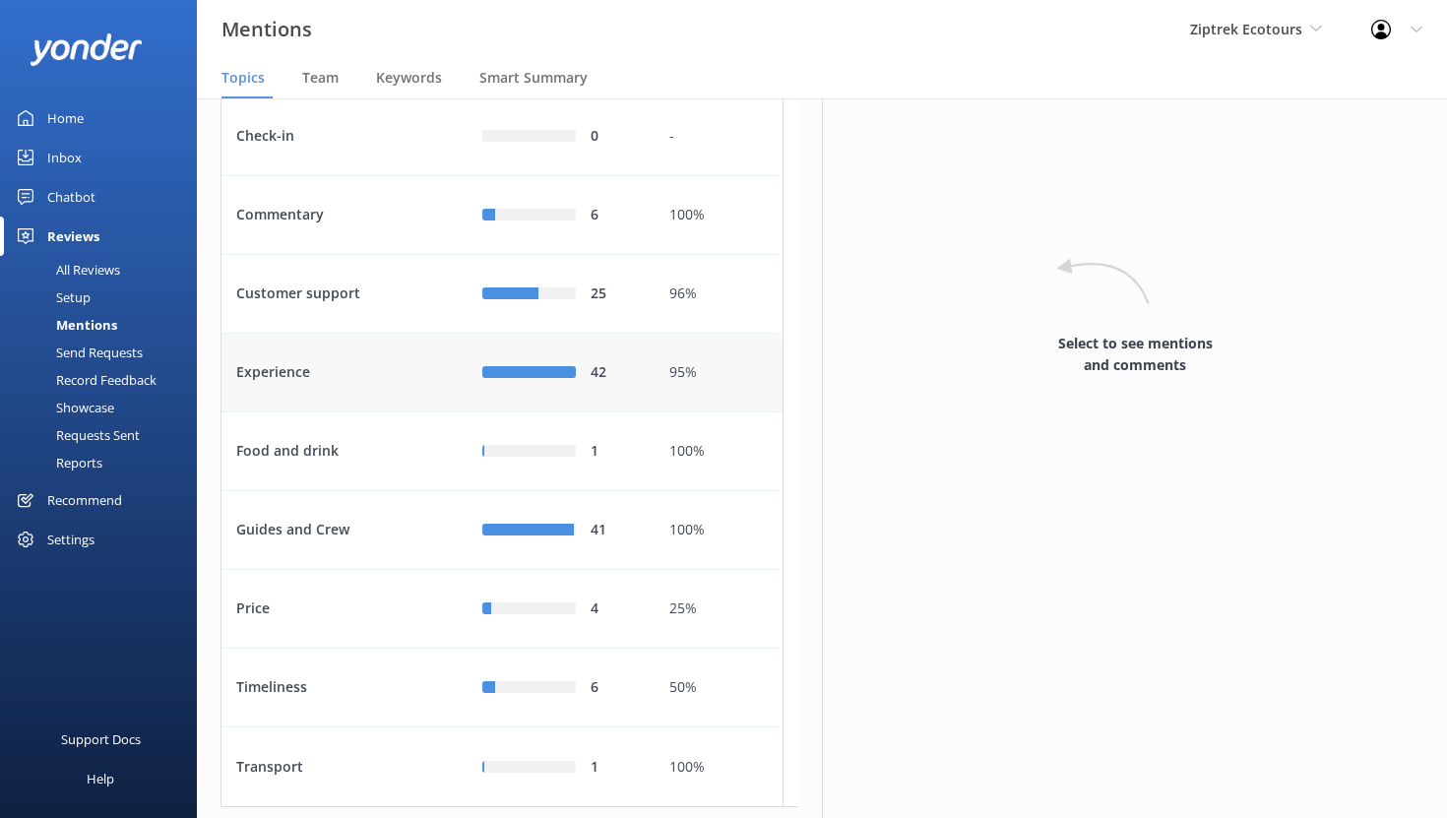
scroll to position [141, 0]
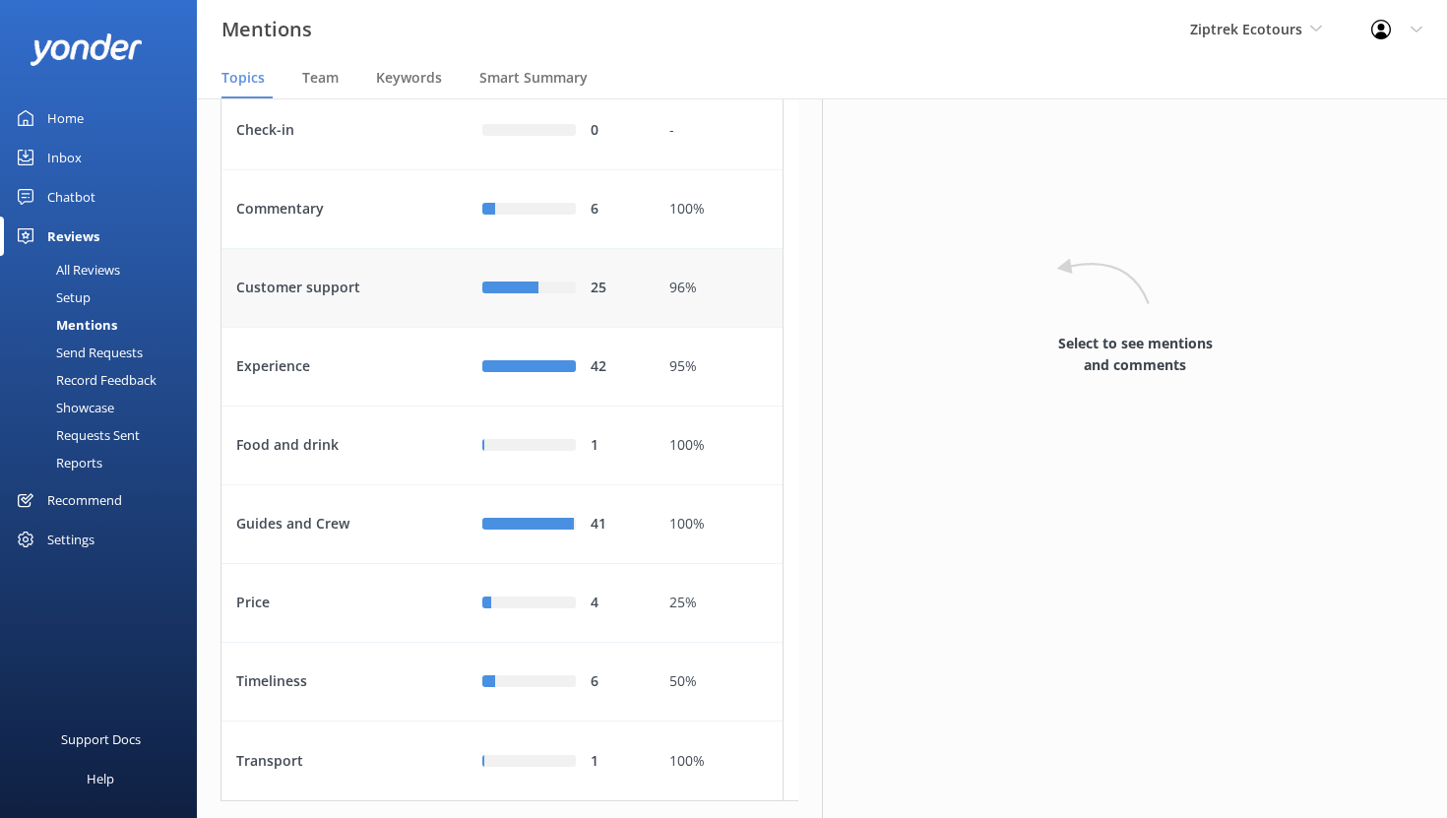
click at [406, 316] on div "Customer support" at bounding box center [344, 288] width 246 height 79
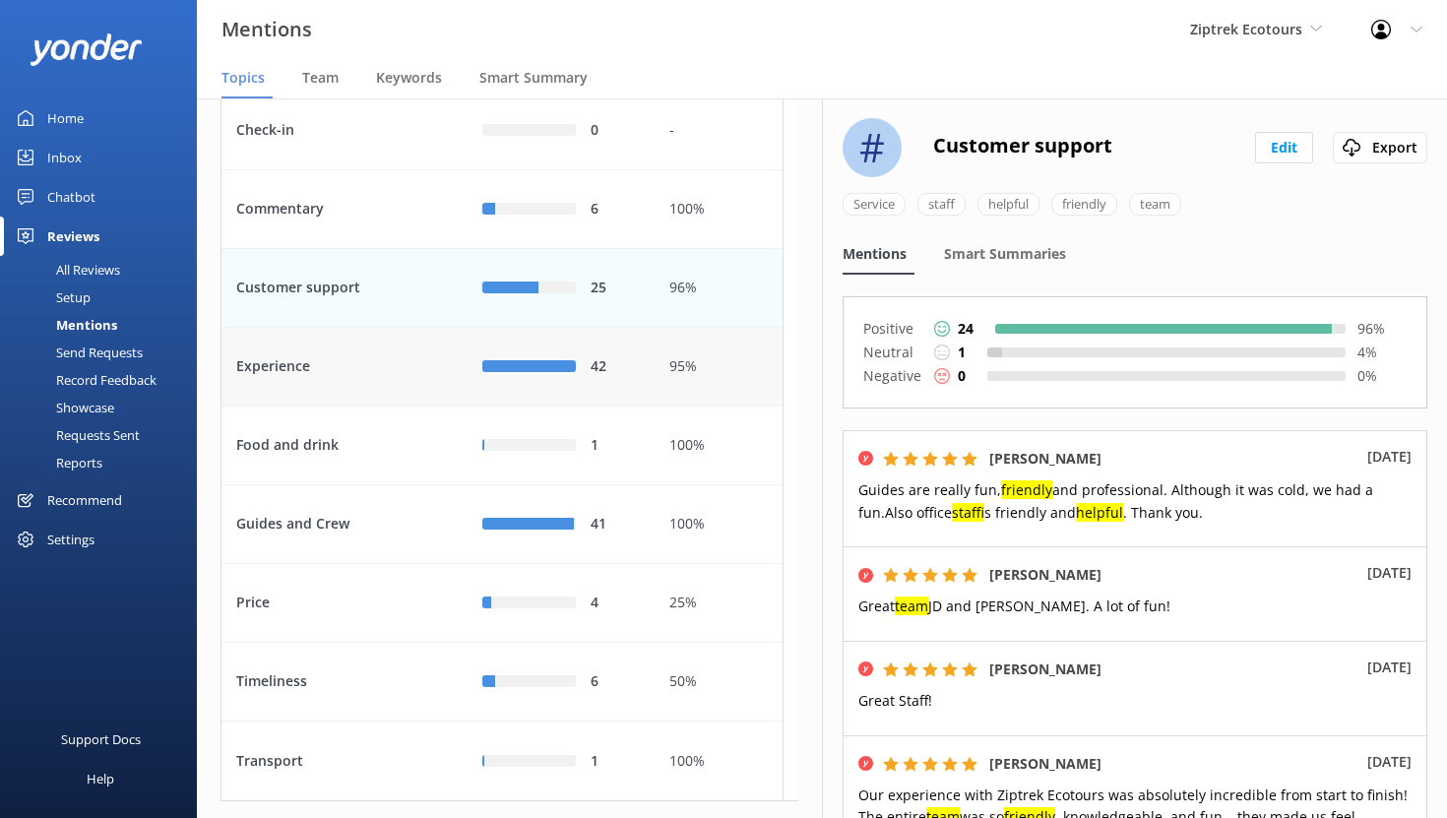
click at [382, 406] on div "Experience" at bounding box center [344, 367] width 246 height 79
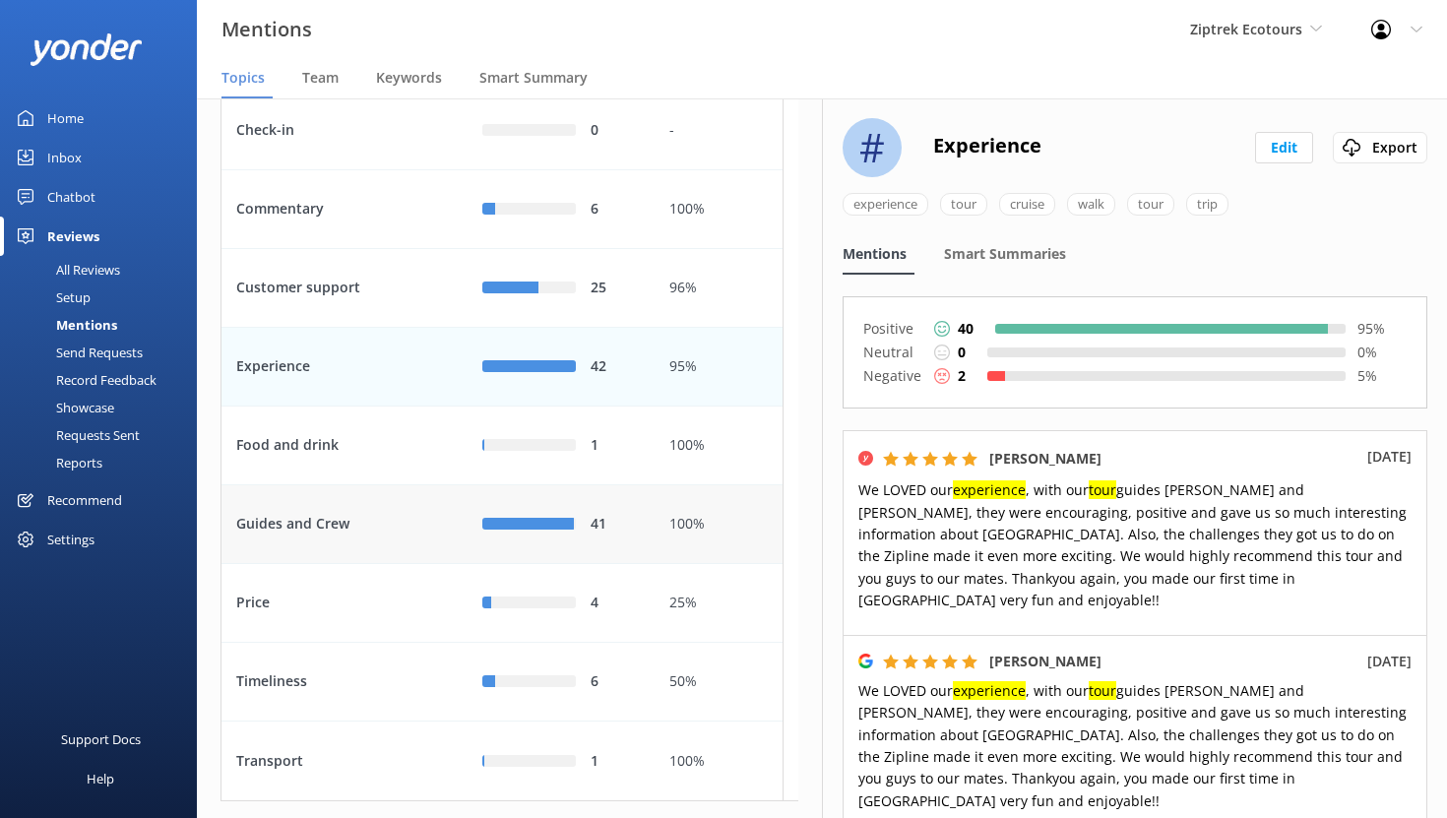
click at [391, 552] on div "Guides and Crew" at bounding box center [344, 524] width 246 height 79
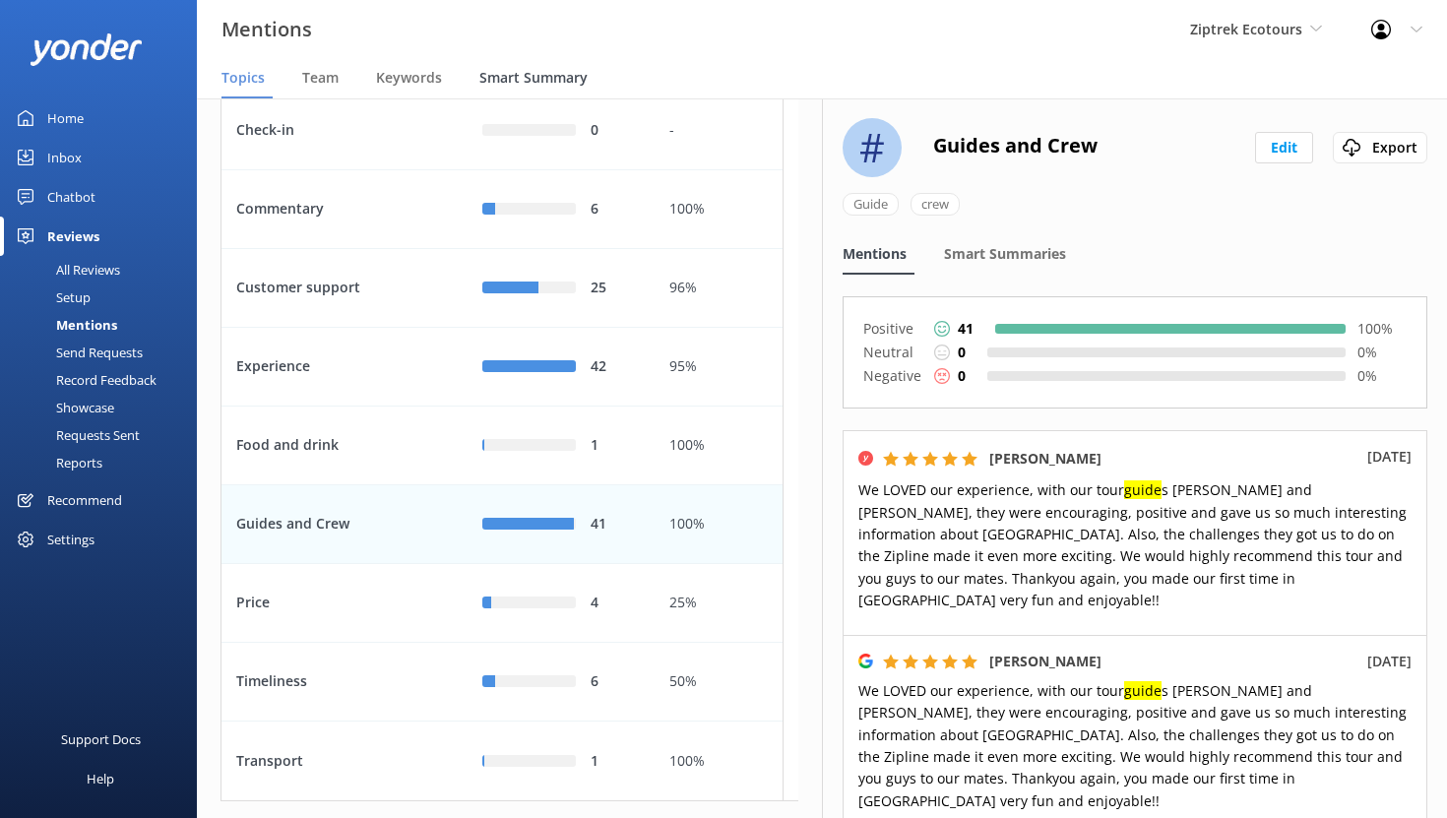
click at [503, 78] on span "Smart Summary" at bounding box center [533, 78] width 108 height 20
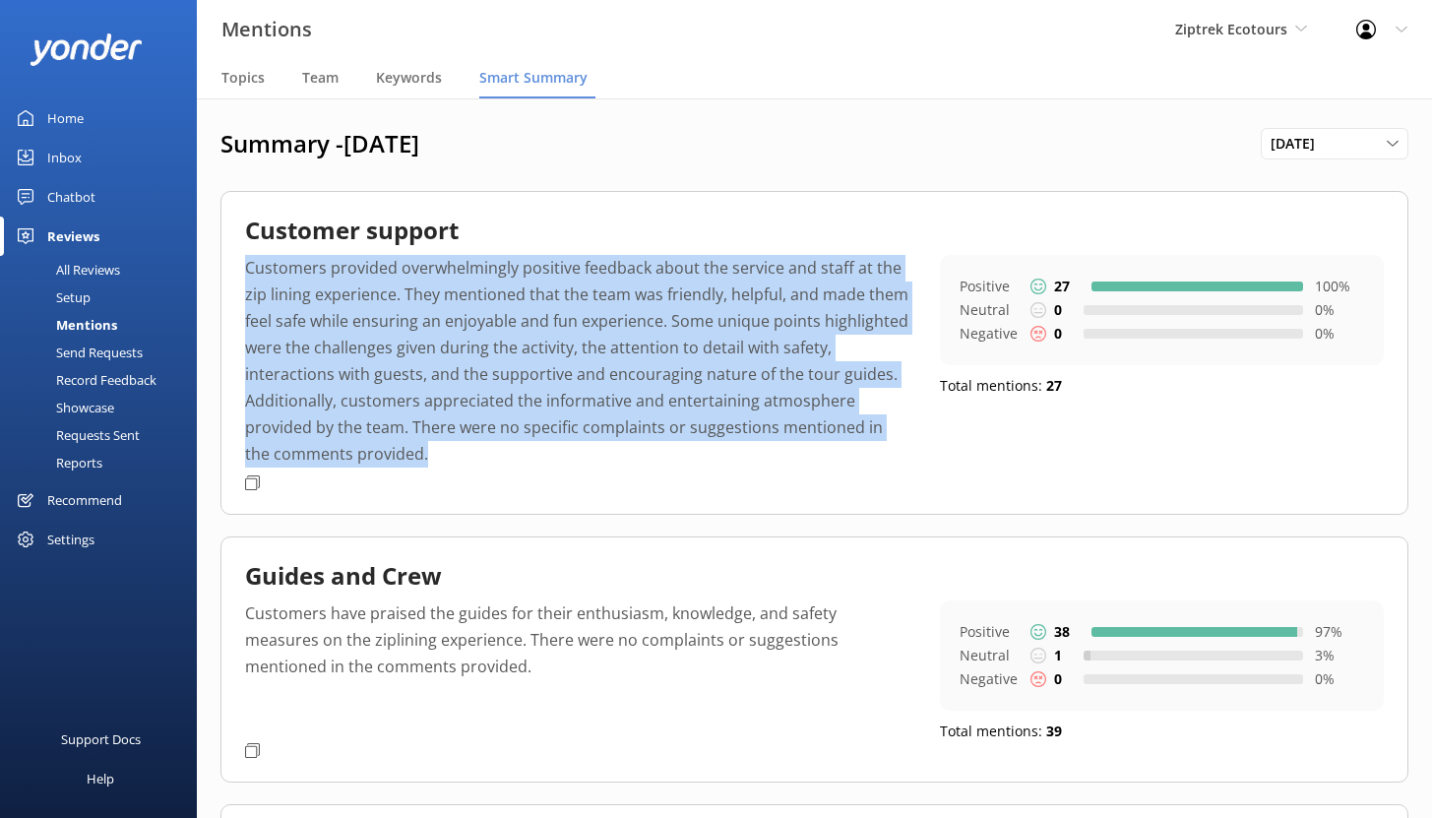
drag, startPoint x: 452, startPoint y: 446, endPoint x: 243, endPoint y: 273, distance: 271.1
click at [243, 273] on div "Customer support Customers provided overwhelmingly positive feedback about the …" at bounding box center [814, 353] width 1188 height 324
click at [464, 436] on p "Customers provided overwhelmingly positive feedback about the service and staff…" at bounding box center [577, 361] width 665 height 213
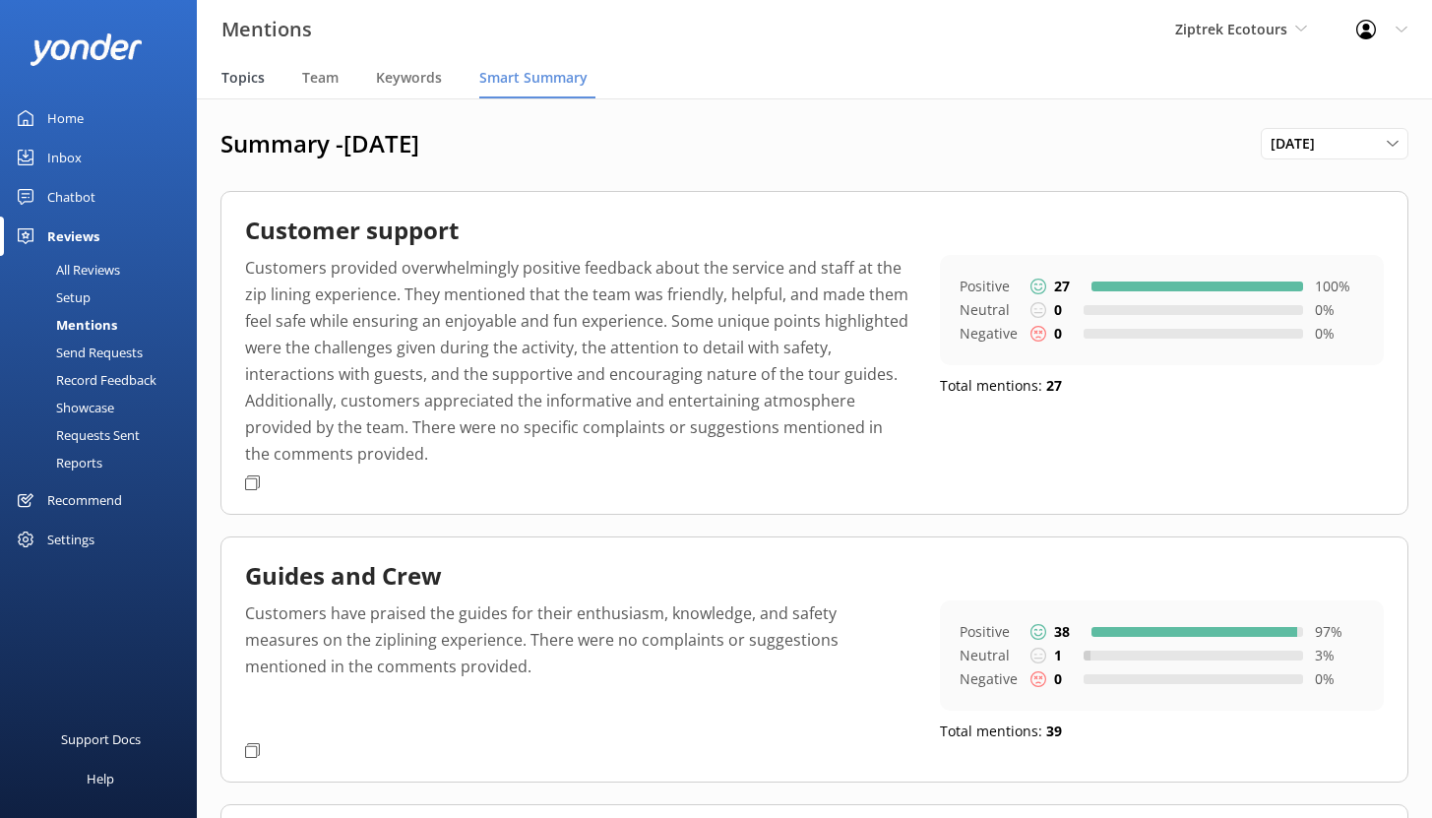
click at [234, 74] on span "Topics" at bounding box center [242, 78] width 43 height 20
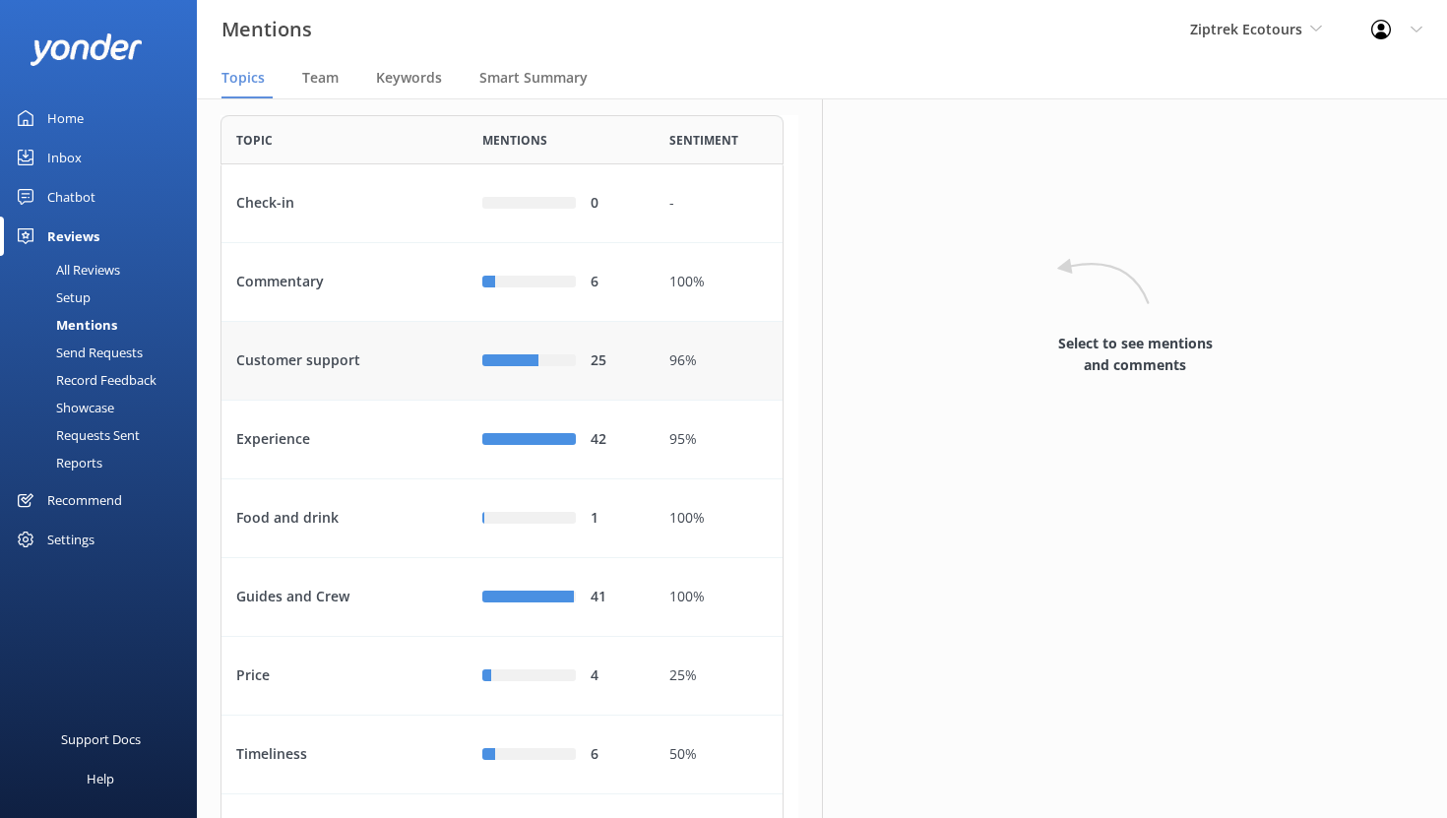
scroll to position [85, 0]
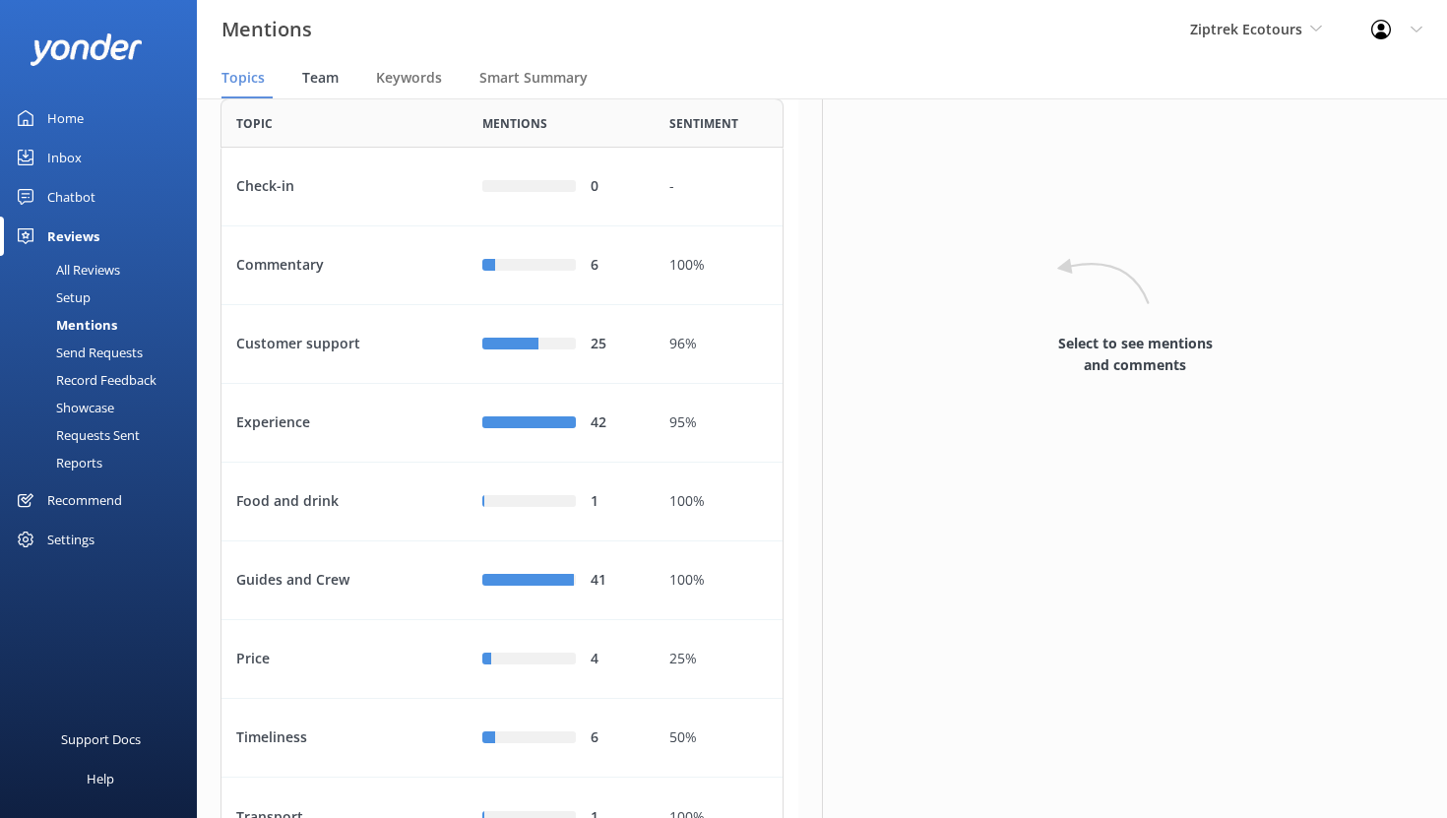
click at [325, 84] on span "Team" at bounding box center [320, 78] width 36 height 20
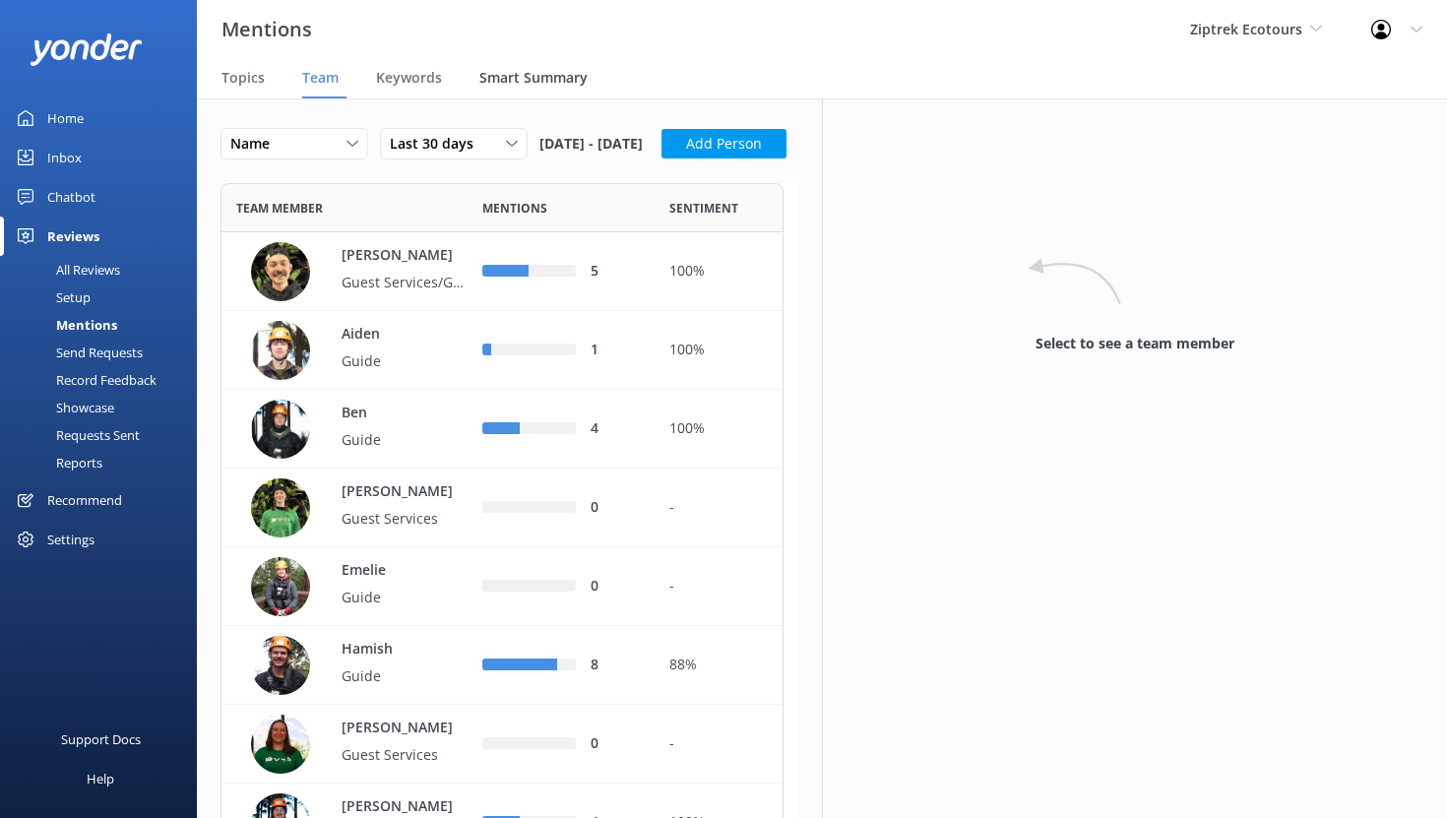
click at [512, 76] on span "Smart Summary" at bounding box center [533, 78] width 108 height 20
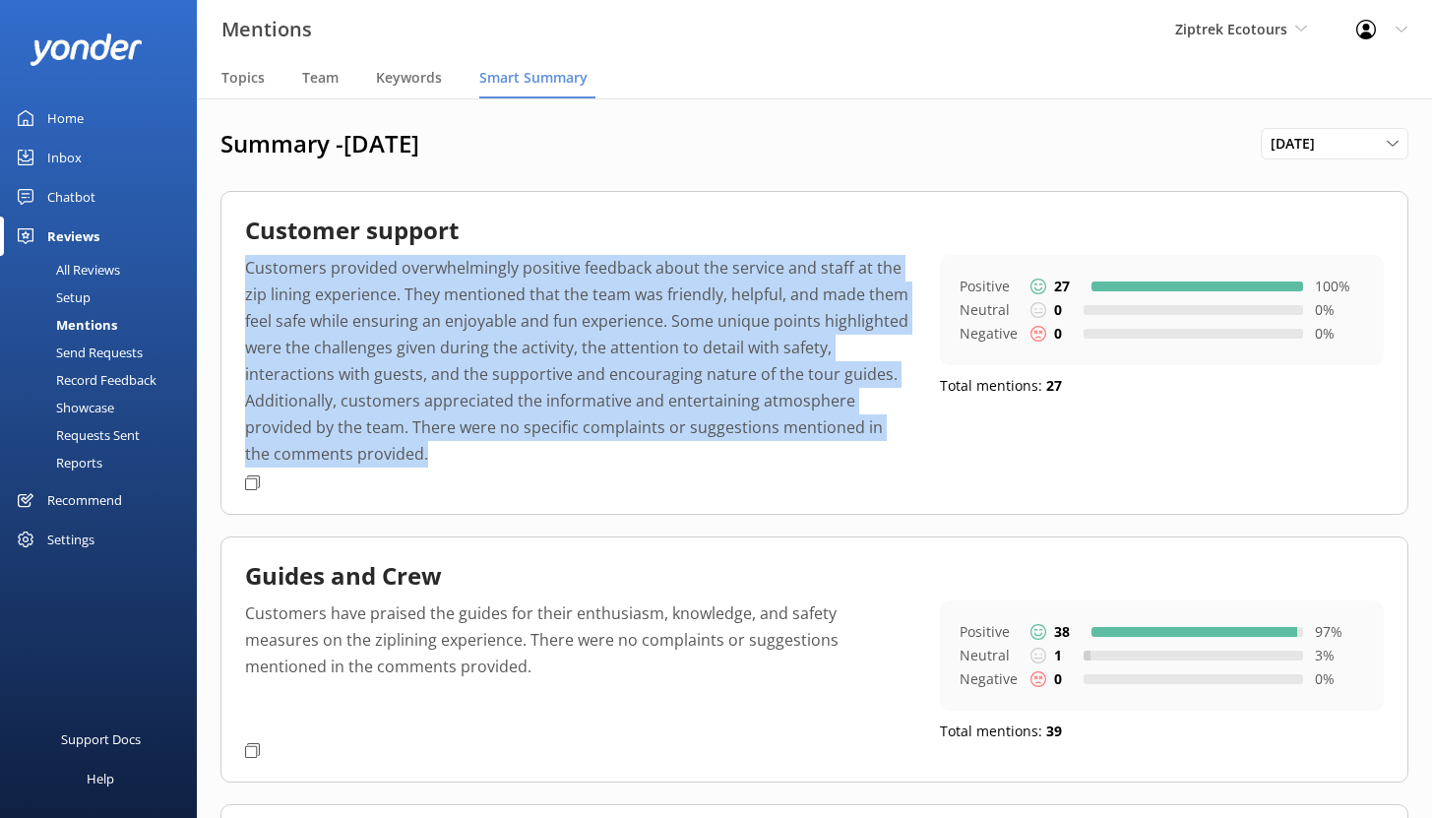
drag, startPoint x: 408, startPoint y: 456, endPoint x: 226, endPoint y: 266, distance: 263.1
click at [226, 266] on div "Customer support Customers provided overwhelmingly positive feedback about the …" at bounding box center [814, 353] width 1188 height 324
click at [426, 447] on p "Customers provided overwhelmingly positive feedback about the service and staff…" at bounding box center [577, 361] width 665 height 213
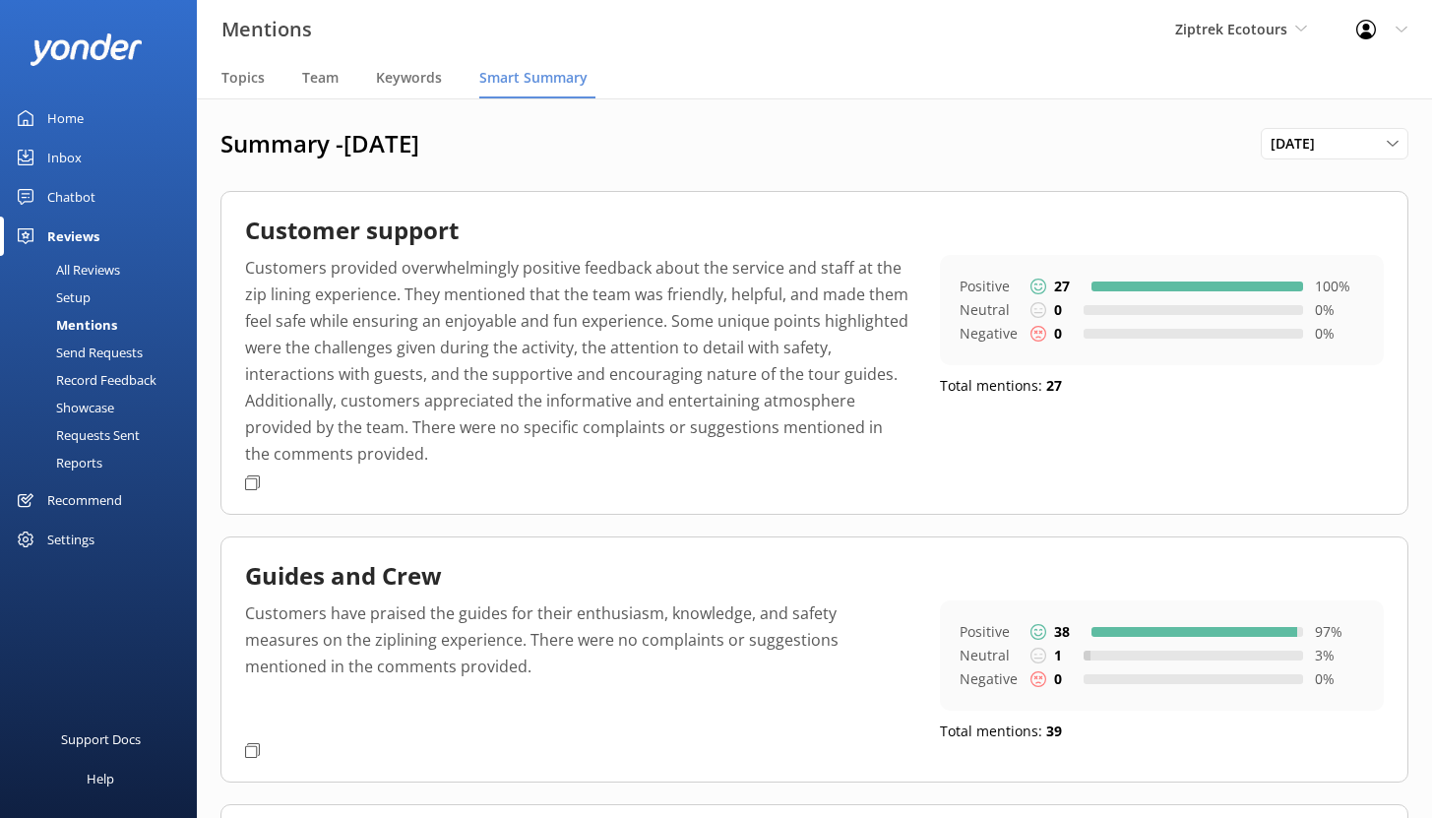
click at [89, 500] on div "Recommend" at bounding box center [84, 499] width 75 height 39
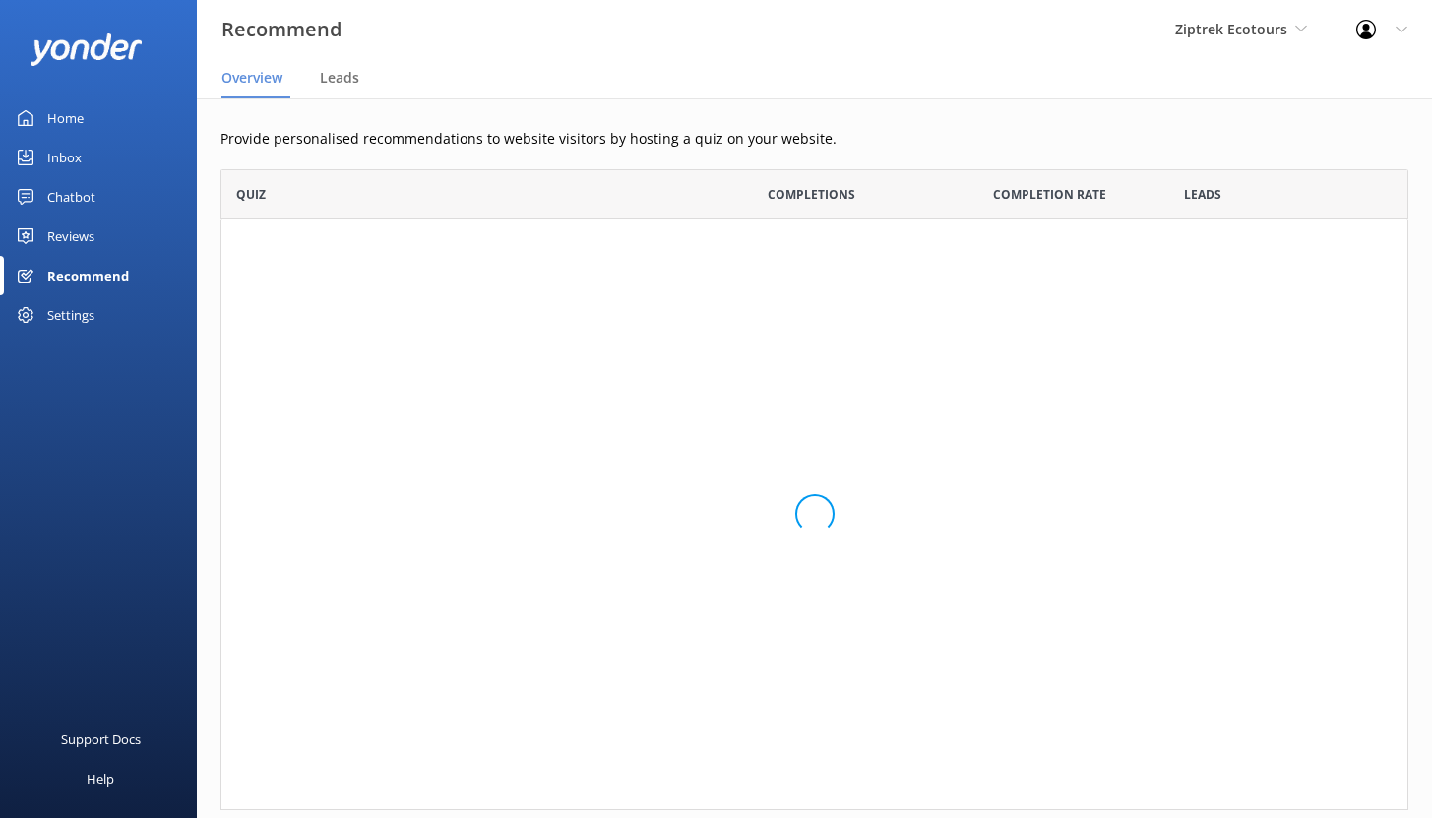
scroll to position [134, 1173]
